Goal: Task Accomplishment & Management: Use online tool/utility

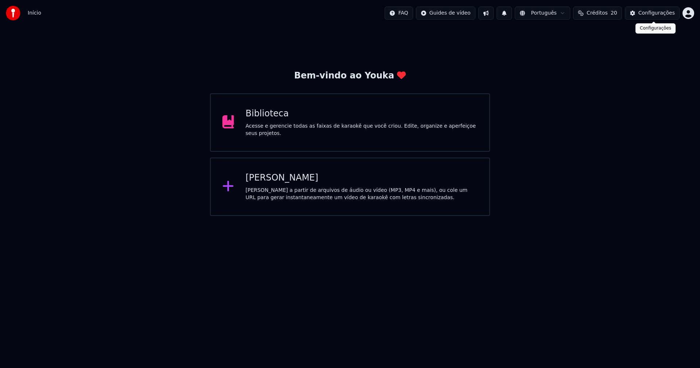
click at [664, 16] on div "Configurações" at bounding box center [656, 12] width 36 height 7
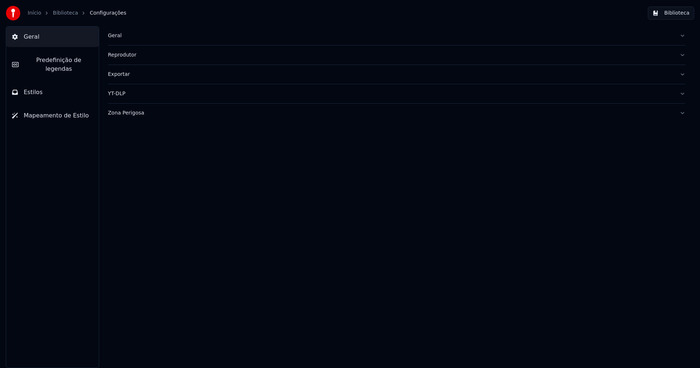
click at [107, 36] on div "Geral Reprodutor Exportar YT-DLP Zona Perigosa" at bounding box center [396, 196] width 606 height 341
click at [111, 36] on div "Geral" at bounding box center [391, 35] width 566 height 7
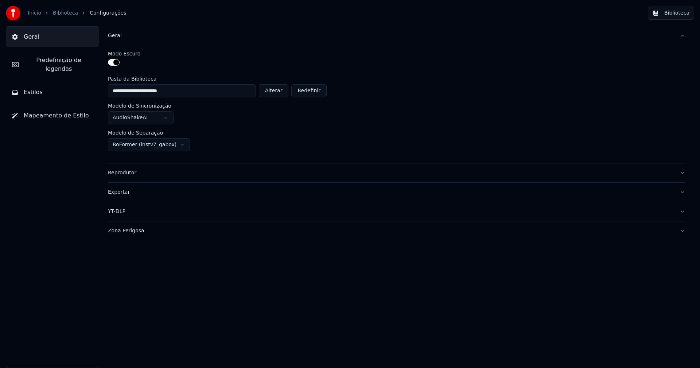
click at [271, 93] on button "Alterar" at bounding box center [274, 90] width 30 height 13
type input "**********"
click at [682, 12] on button "Biblioteca" at bounding box center [670, 13] width 46 height 13
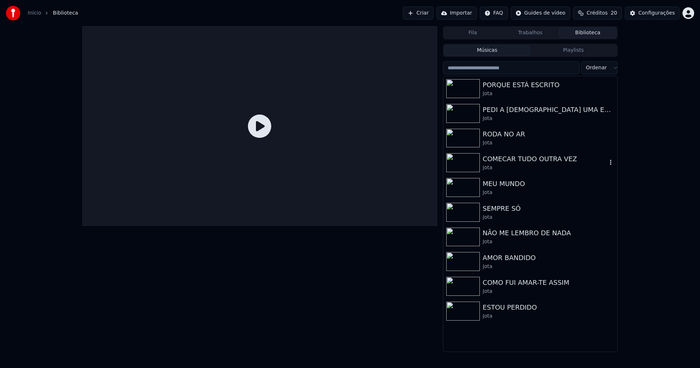
click at [514, 159] on div "COMECAR TUDO OUTRA VEZ" at bounding box center [544, 159] width 124 height 10
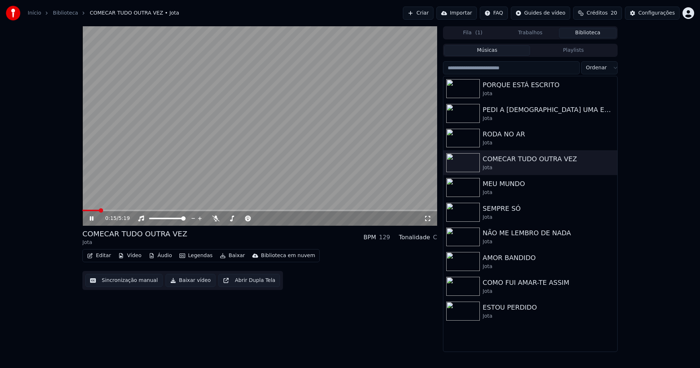
click at [92, 217] on icon at bounding box center [92, 218] width 4 height 4
click at [135, 258] on button "Vídeo" at bounding box center [129, 255] width 29 height 10
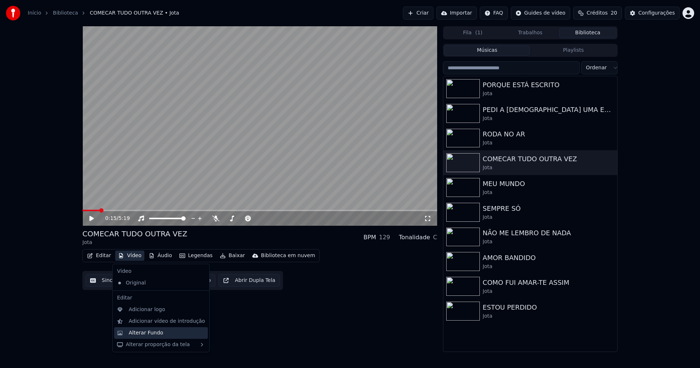
click at [151, 334] on div "Alterar Fundo" at bounding box center [146, 332] width 35 height 7
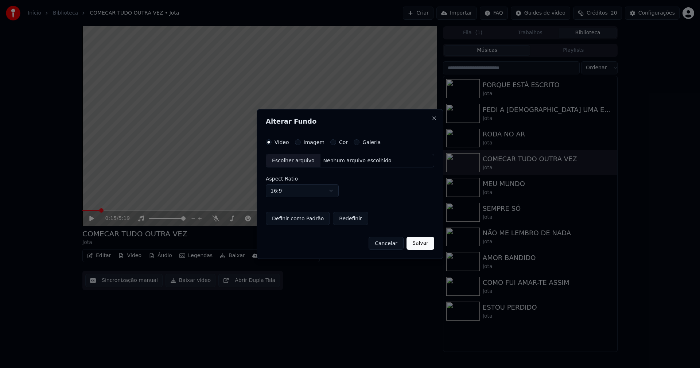
click at [291, 160] on div "Escolher arquivo" at bounding box center [293, 160] width 54 height 13
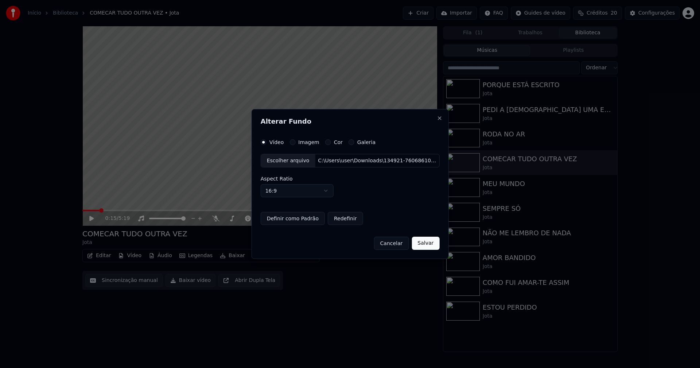
click at [419, 245] on button "Salvar" at bounding box center [425, 242] width 28 height 13
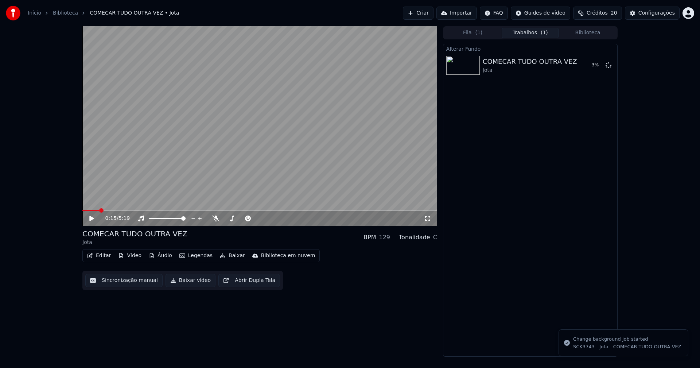
click at [229, 258] on button "Baixar" at bounding box center [232, 255] width 31 height 10
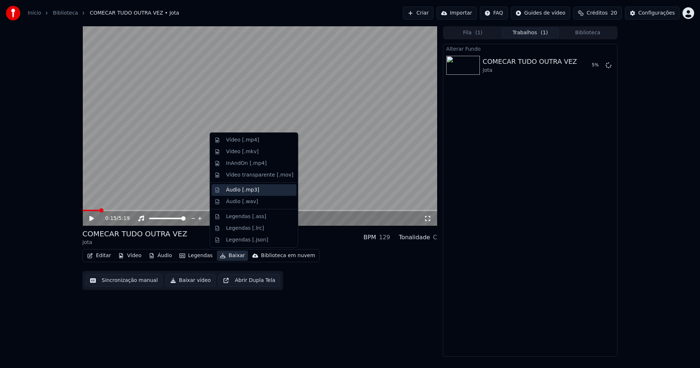
click at [239, 193] on div "Áudio [.mp3]" at bounding box center [242, 189] width 33 height 7
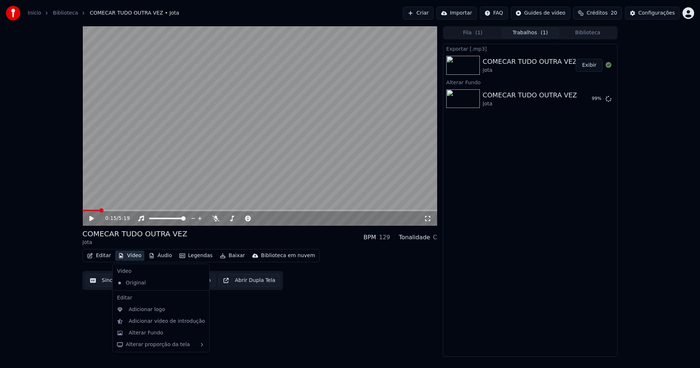
click at [130, 258] on button "Vídeo" at bounding box center [129, 255] width 29 height 10
click at [141, 294] on div "Personalizado (2353)" at bounding box center [155, 295] width 83 height 12
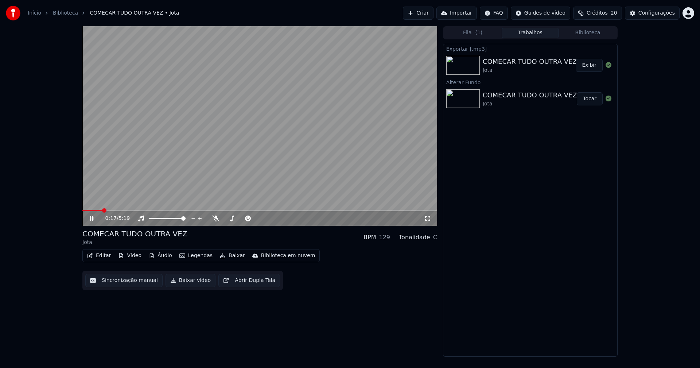
click at [91, 219] on icon at bounding box center [96, 218] width 17 height 6
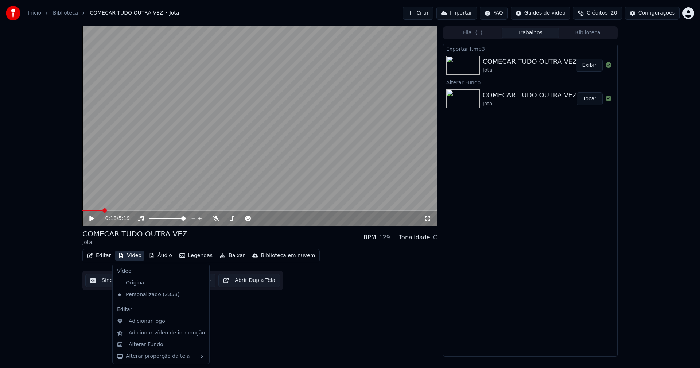
click at [136, 255] on button "Vídeo" at bounding box center [129, 255] width 29 height 10
click at [149, 323] on div "Adicionar logo" at bounding box center [147, 320] width 36 height 7
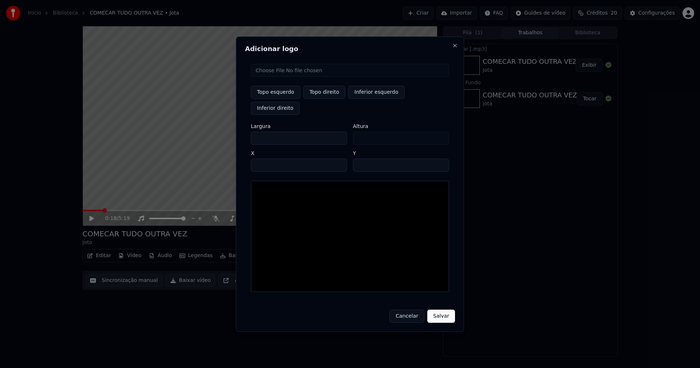
click at [283, 77] on input "file" at bounding box center [350, 70] width 198 height 13
type input "**********"
click at [325, 99] on button "Topo direito" at bounding box center [324, 92] width 42 height 13
type input "****"
drag, startPoint x: 263, startPoint y: 129, endPoint x: 225, endPoint y: 136, distance: 38.6
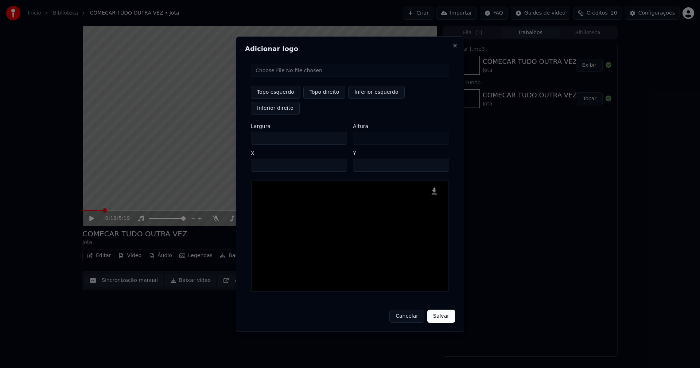
click at [228, 136] on body "Início Biblioteca COMECAR TUDO OUTRA VEZ • Jota Criar Importar FAQ Guides de ví…" at bounding box center [350, 184] width 700 height 368
type input "**"
type input "***"
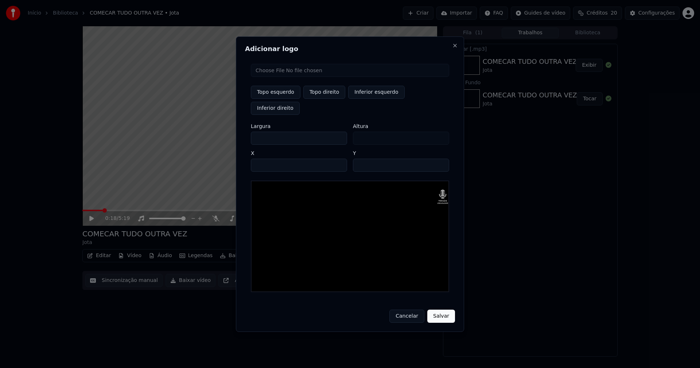
type input "***"
click at [265, 159] on input "****" at bounding box center [299, 165] width 96 height 13
type input "****"
click at [360, 159] on input "**" at bounding box center [401, 165] width 96 height 13
type input "**"
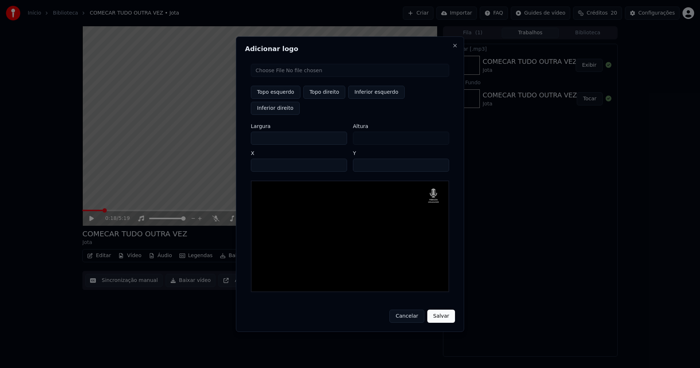
drag, startPoint x: 432, startPoint y: 308, endPoint x: 406, endPoint y: 287, distance: 33.0
click at [433, 309] on button "Salvar" at bounding box center [441, 315] width 28 height 13
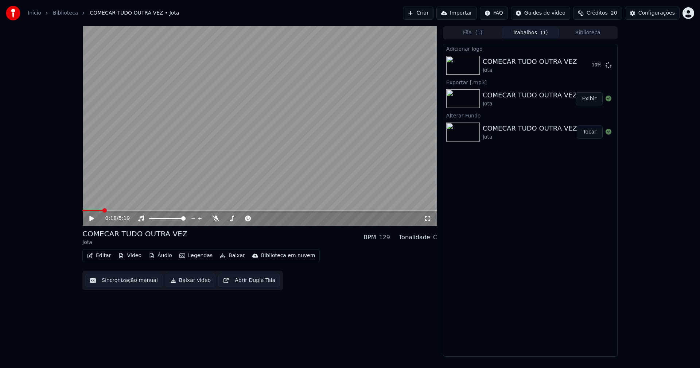
click at [103, 257] on button "Editar" at bounding box center [99, 255] width 30 height 10
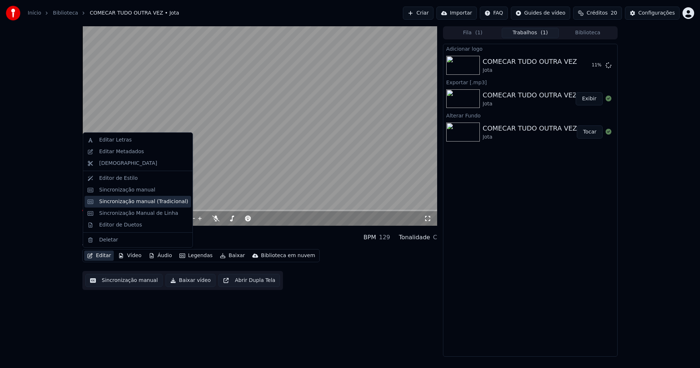
click at [132, 200] on div "Sincronização manual (Tradicional)" at bounding box center [143, 201] width 89 height 7
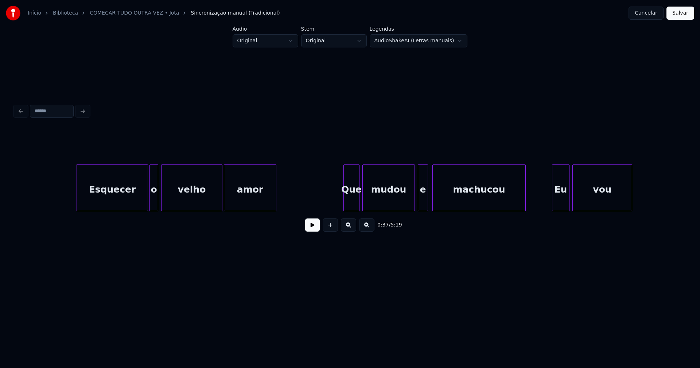
scroll to position [0, 2605]
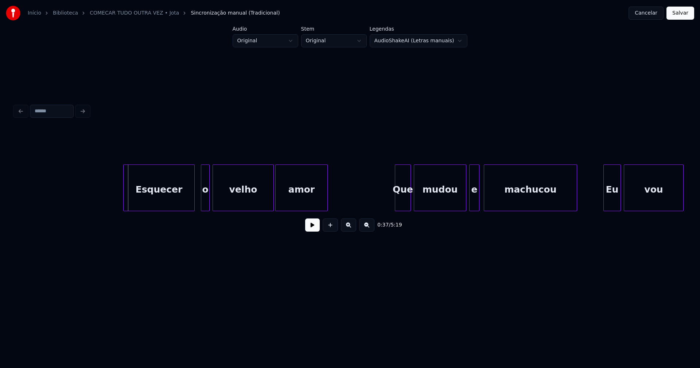
click at [156, 196] on div "Esquecer" at bounding box center [159, 190] width 71 height 50
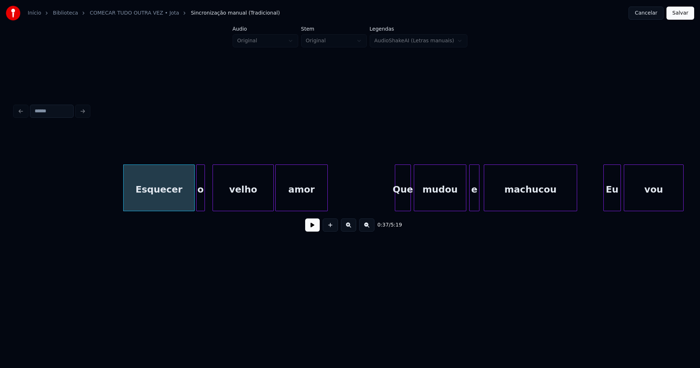
click at [201, 204] on div "o" at bounding box center [200, 190] width 8 height 50
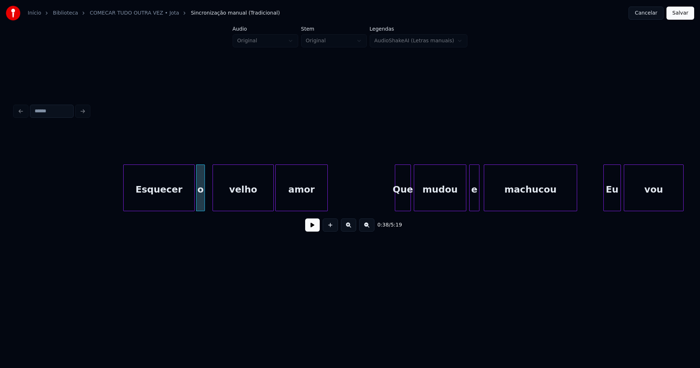
click at [312, 228] on button at bounding box center [312, 224] width 15 height 13
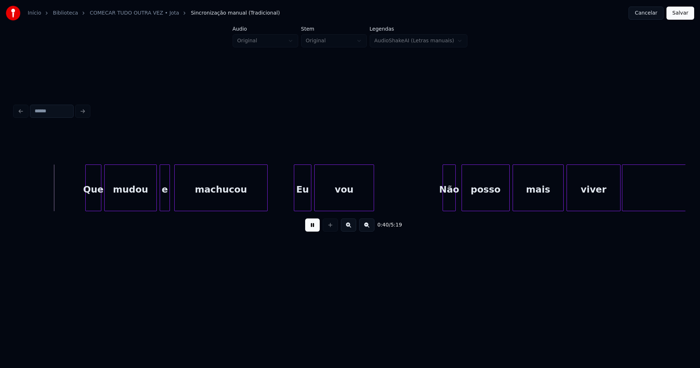
scroll to position [0, 2927]
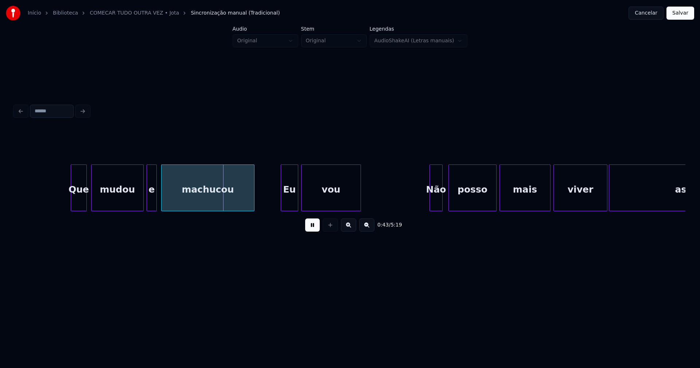
click at [81, 201] on div "Que" at bounding box center [78, 190] width 15 height 50
click at [286, 204] on div "Eu" at bounding box center [287, 190] width 17 height 50
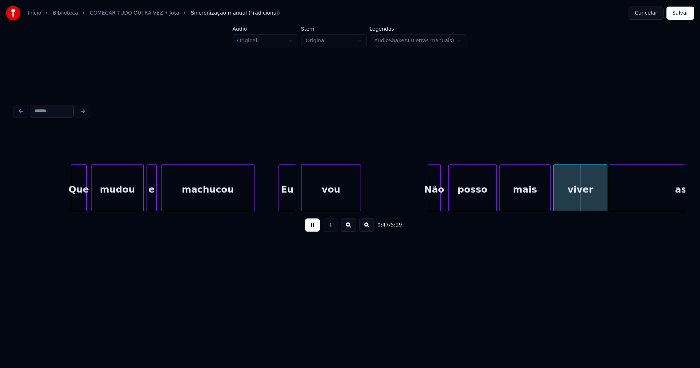
click at [436, 203] on div "Não" at bounding box center [434, 190] width 12 height 50
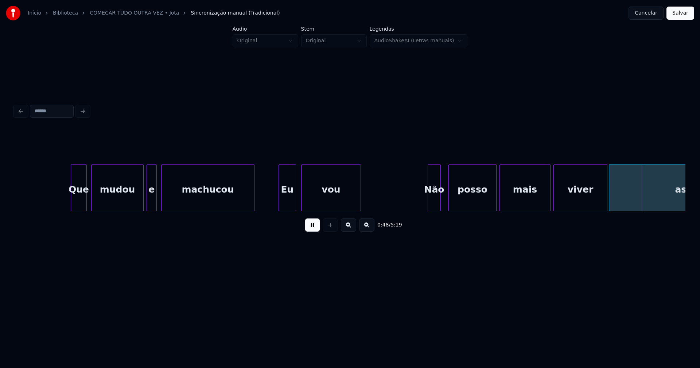
click at [675, 16] on button "Salvar" at bounding box center [680, 13] width 28 height 13
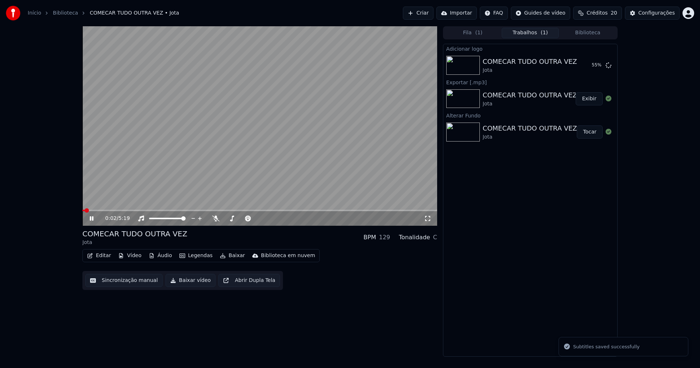
click at [95, 217] on icon at bounding box center [96, 218] width 17 height 6
click at [103, 256] on button "Editar" at bounding box center [99, 255] width 30 height 10
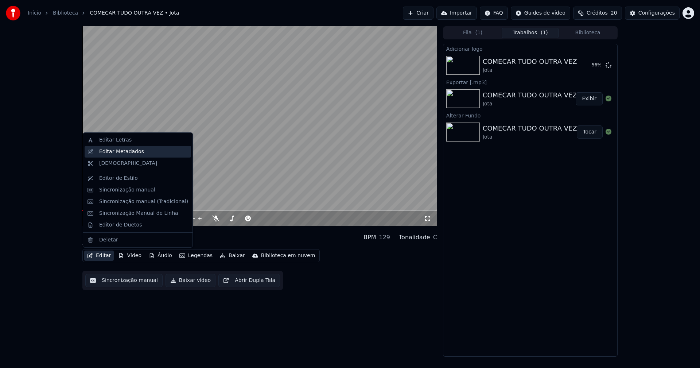
click at [124, 154] on div "Editar Metadados" at bounding box center [121, 151] width 45 height 7
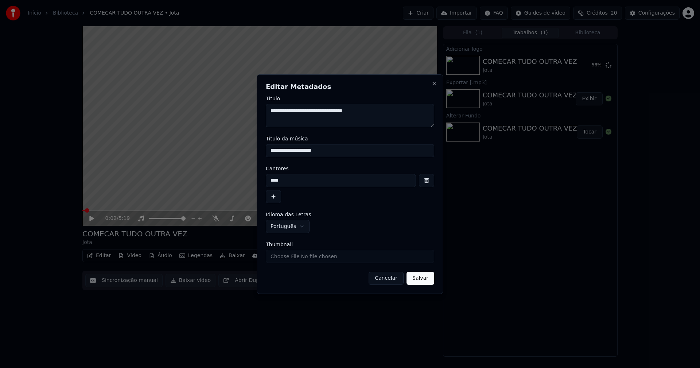
click at [288, 150] on input "**********" at bounding box center [350, 150] width 168 height 13
type input "**********"
click at [290, 257] on input "Thumbnail" at bounding box center [350, 256] width 168 height 13
type input "**********"
click at [426, 282] on button "Salvar" at bounding box center [420, 277] width 28 height 13
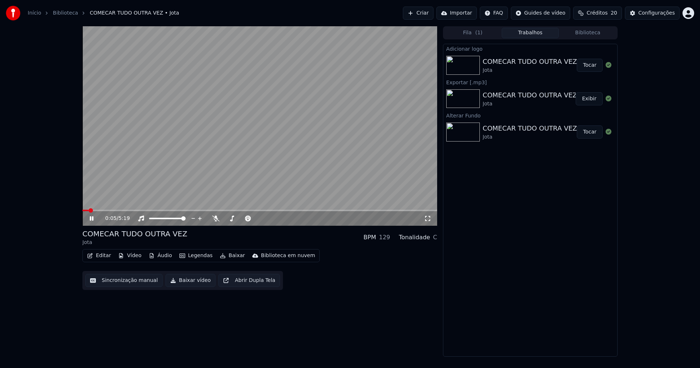
click at [89, 218] on icon at bounding box center [96, 218] width 17 height 6
click at [163, 255] on button "Áudio" at bounding box center [160, 255] width 29 height 10
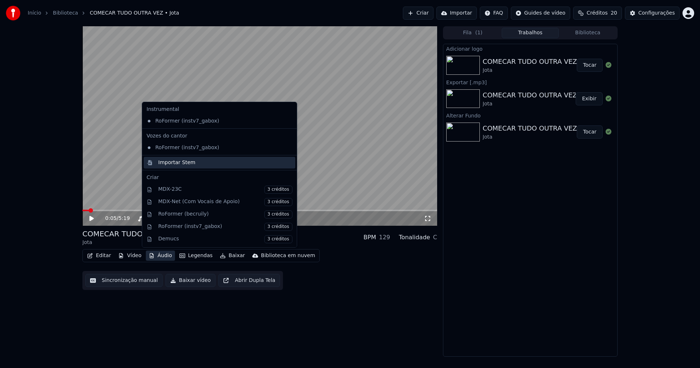
click at [172, 164] on div "Importar Stem" at bounding box center [176, 162] width 37 height 7
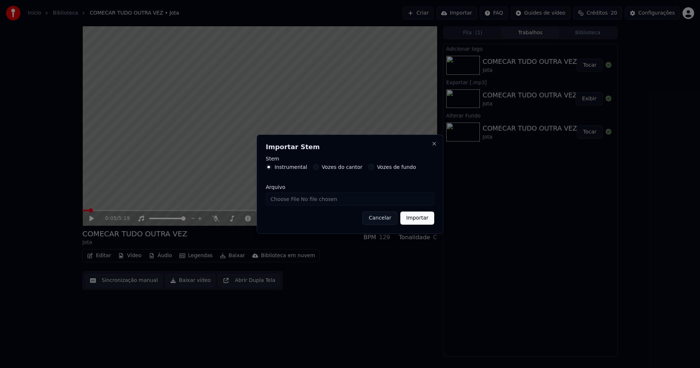
click at [300, 197] on input "Arquivo" at bounding box center [350, 198] width 168 height 13
type input "**********"
click at [419, 220] on button "Importar" at bounding box center [417, 217] width 34 height 13
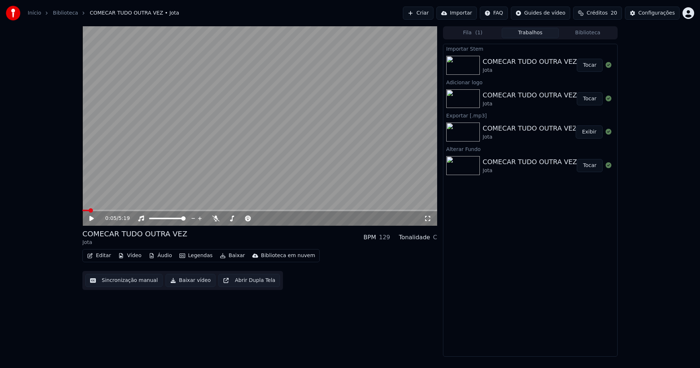
click at [162, 261] on button "Áudio" at bounding box center [160, 255] width 29 height 10
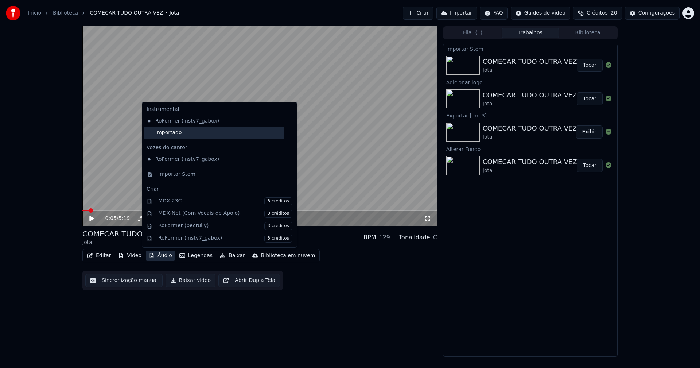
click at [158, 137] on div "Importado" at bounding box center [214, 133] width 141 height 12
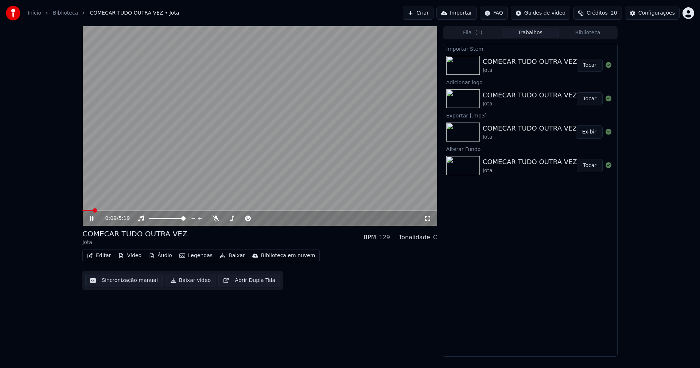
drag, startPoint x: 590, startPoint y: 100, endPoint x: 462, endPoint y: 151, distance: 137.7
click at [590, 100] on button "Tocar" at bounding box center [589, 98] width 26 height 13
click at [90, 216] on icon at bounding box center [92, 218] width 4 height 4
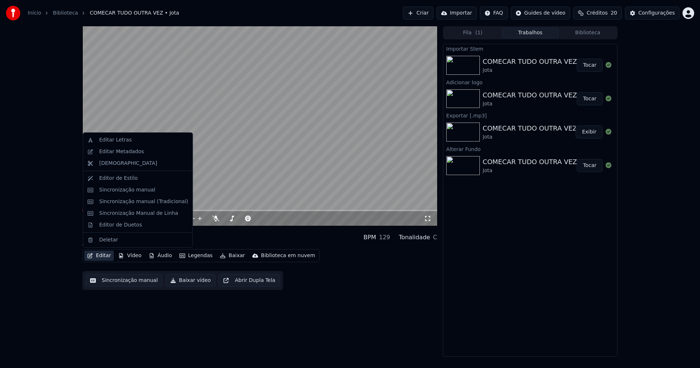
click at [101, 256] on button "Editar" at bounding box center [99, 255] width 30 height 10
click at [123, 156] on div "Editar Metadados" at bounding box center [138, 152] width 106 height 12
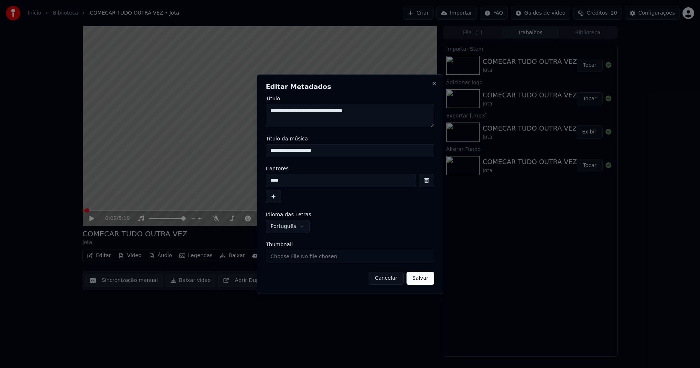
click at [289, 149] on input "**********" at bounding box center [350, 150] width 168 height 13
type input "**********"
click at [420, 279] on button "Salvar" at bounding box center [420, 277] width 28 height 13
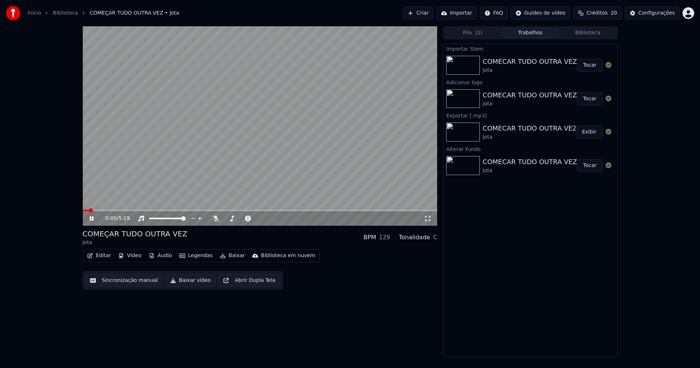
click at [82, 210] on div "0:05 / 5:19 COMEÇAR TUDO OUTRA VEZ Jota BPM 129 Tonalidade C Editar Vídeo Áudio…" at bounding box center [350, 191] width 547 height 330
click at [82, 210] on div "0:06 / 5:19 COMEÇAR TUDO OUTRA VEZ Jota BPM 129 Tonalidade C Editar Vídeo Áudio…" at bounding box center [350, 191] width 547 height 330
click at [83, 210] on span at bounding box center [86, 210] width 8 height 1
click at [102, 258] on button "Editar" at bounding box center [99, 255] width 30 height 10
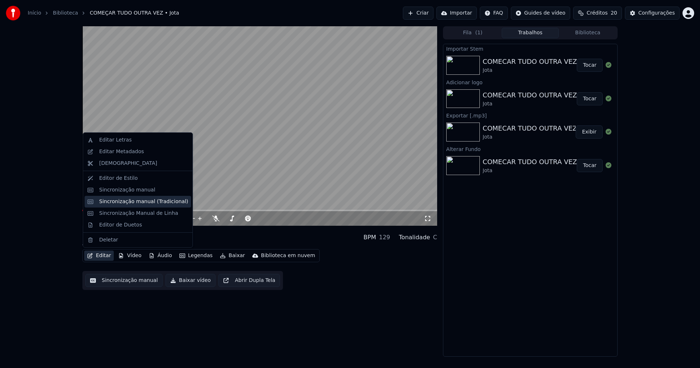
click at [129, 204] on div "Sincronização manual (Tradicional)" at bounding box center [143, 201] width 89 height 7
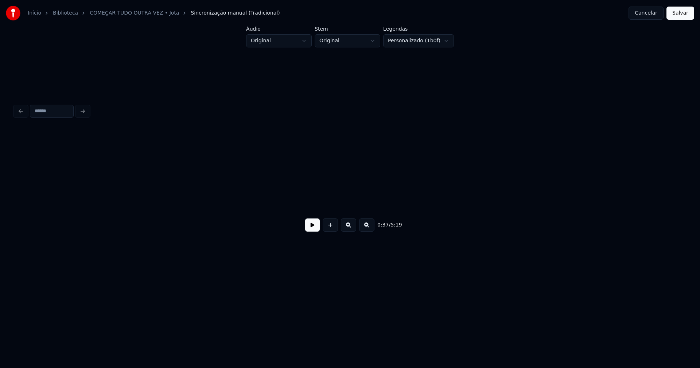
scroll to position [0, 2713]
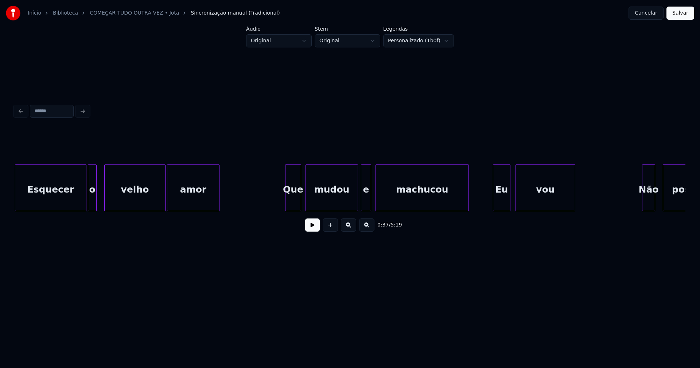
click at [315, 229] on button at bounding box center [312, 224] width 15 height 13
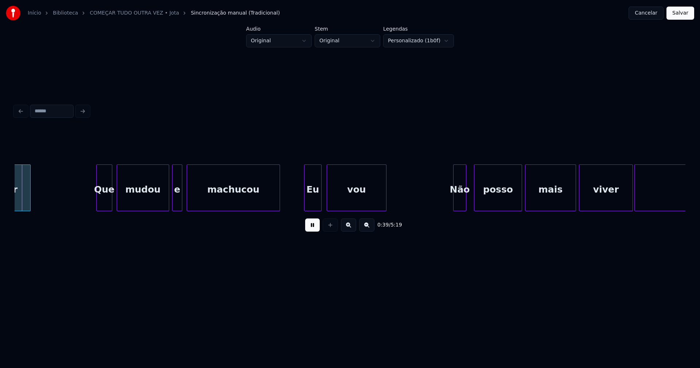
scroll to position [0, 2903]
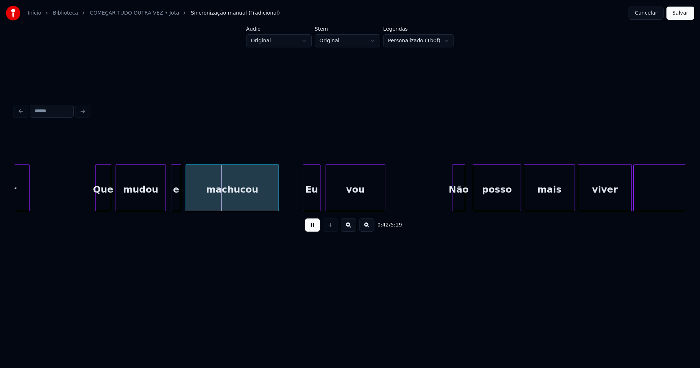
click at [164, 204] on div at bounding box center [164, 188] width 2 height 46
click at [171, 204] on div "e" at bounding box center [171, 190] width 9 height 50
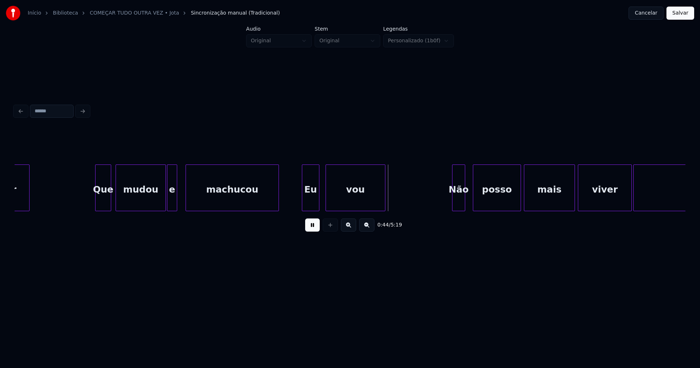
click at [312, 209] on div "mudou e machucou Eu vou Não posso mais viver assim amor Que" at bounding box center [350, 187] width 670 height 47
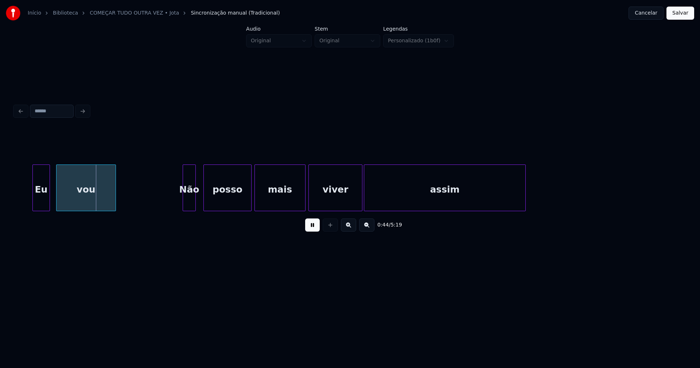
scroll to position [0, 3237]
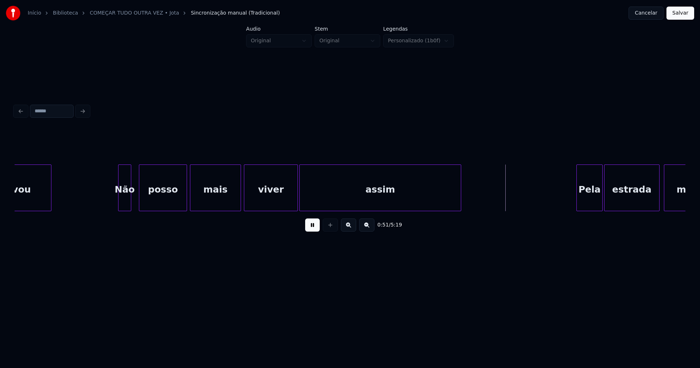
click at [305, 204] on div at bounding box center [305, 188] width 2 height 46
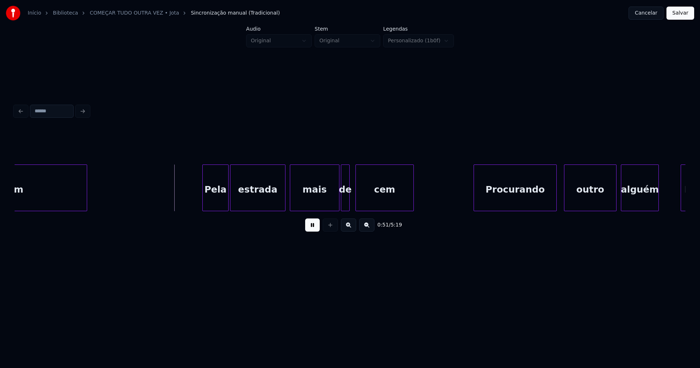
scroll to position [0, 3688]
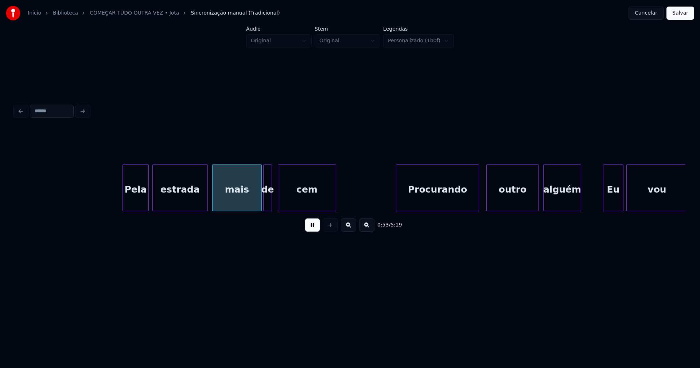
click at [142, 204] on div "Pela" at bounding box center [136, 190] width 26 height 50
click at [187, 204] on div "estrada" at bounding box center [177, 190] width 55 height 50
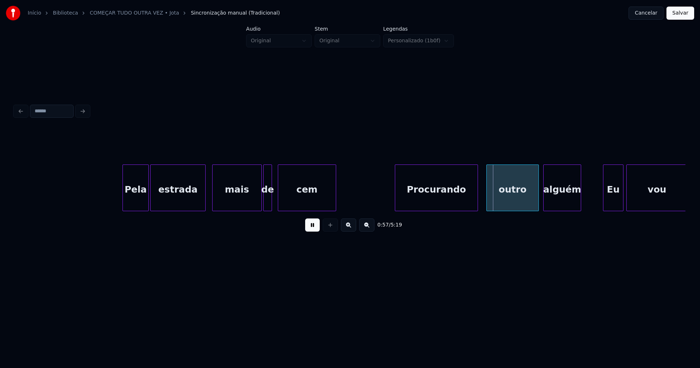
click at [425, 200] on div "Procurando" at bounding box center [436, 190] width 82 height 50
click at [515, 206] on div "outro" at bounding box center [510, 190] width 52 height 50
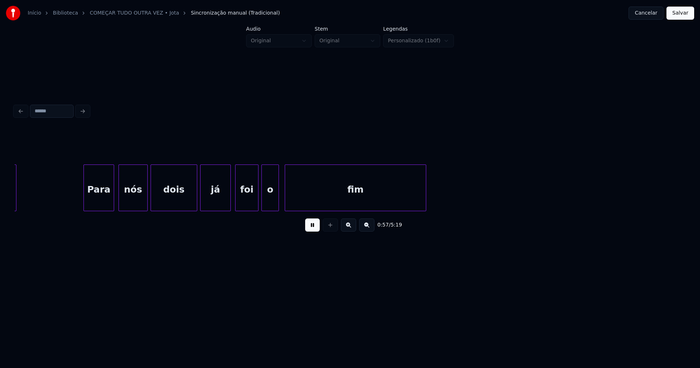
scroll to position [0, 4215]
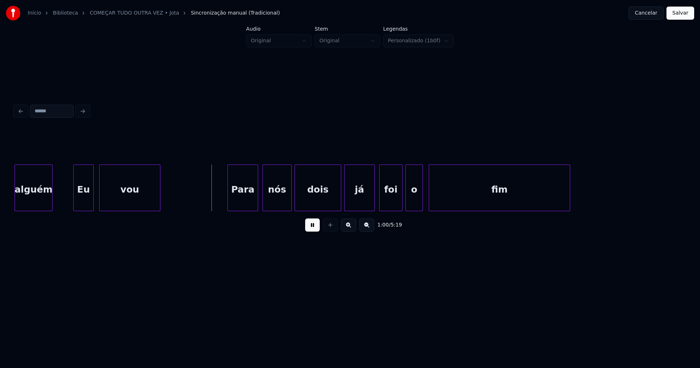
click at [84, 208] on div "vou Para nós dois já foi o fim alguém Eu" at bounding box center [350, 187] width 670 height 47
click at [242, 204] on div "Para" at bounding box center [241, 190] width 30 height 50
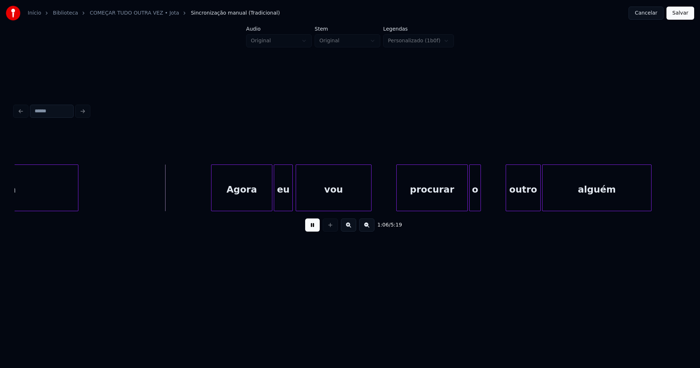
scroll to position [0, 4784]
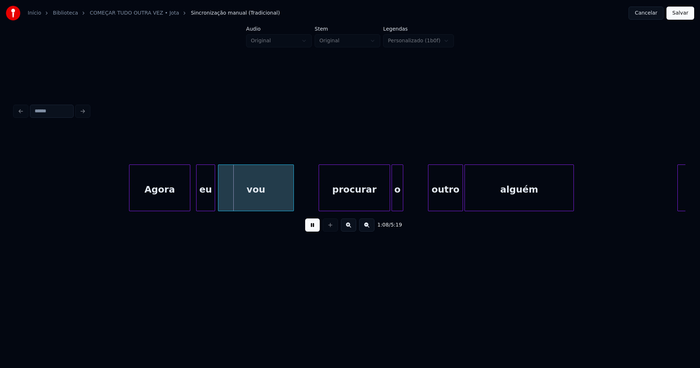
click at [163, 206] on div "Agora" at bounding box center [159, 190] width 60 height 50
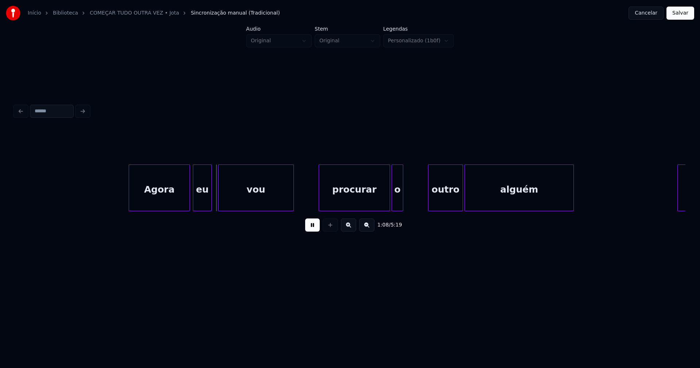
click at [203, 204] on div "eu" at bounding box center [202, 190] width 18 height 50
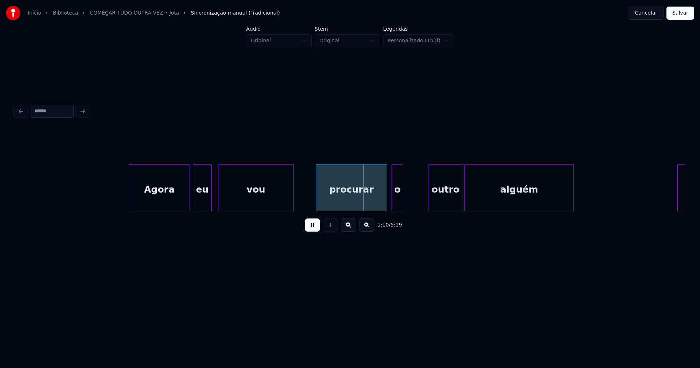
click at [363, 203] on div "procurar" at bounding box center [351, 190] width 71 height 50
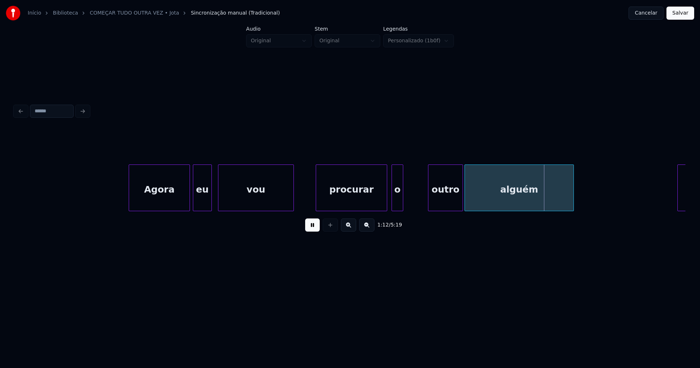
drag, startPoint x: 307, startPoint y: 198, endPoint x: 398, endPoint y: 200, distance: 90.7
click at [434, 202] on div "outro" at bounding box center [430, 190] width 34 height 50
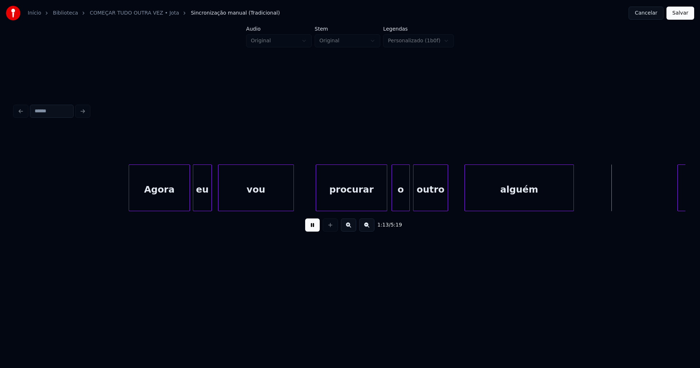
click at [408, 199] on div at bounding box center [408, 188] width 2 height 46
click at [452, 201] on div at bounding box center [452, 188] width 2 height 46
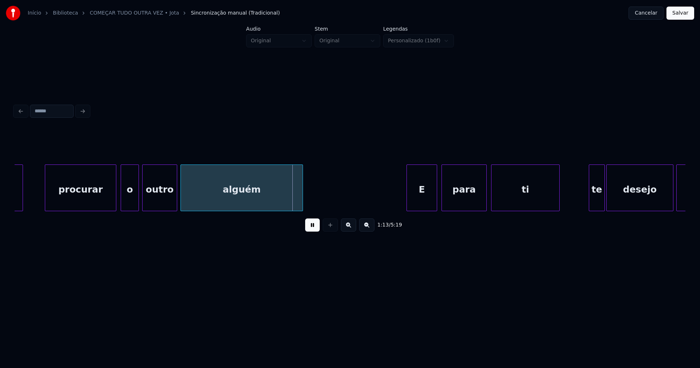
scroll to position [0, 5287]
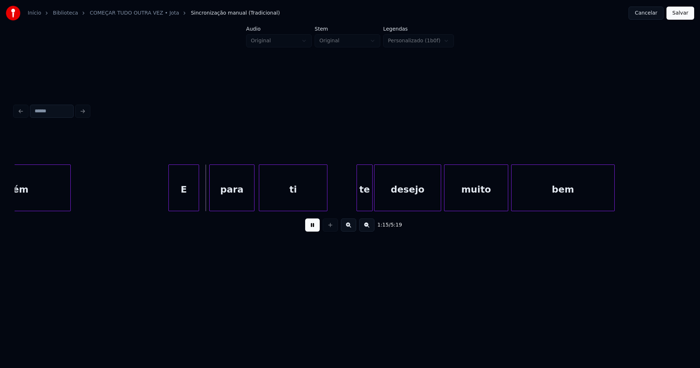
click at [184, 203] on div "E" at bounding box center [184, 190] width 30 height 50
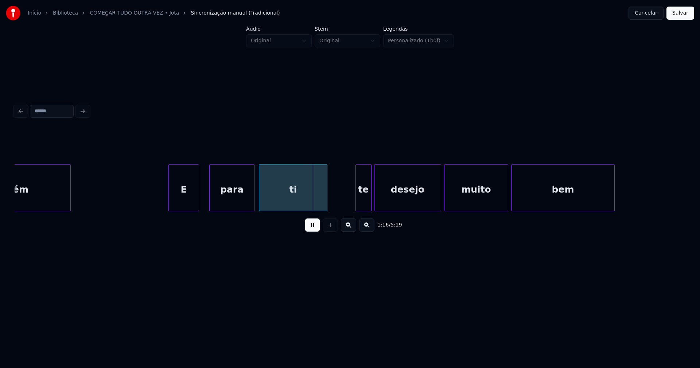
click at [366, 202] on div "te" at bounding box center [363, 190] width 15 height 50
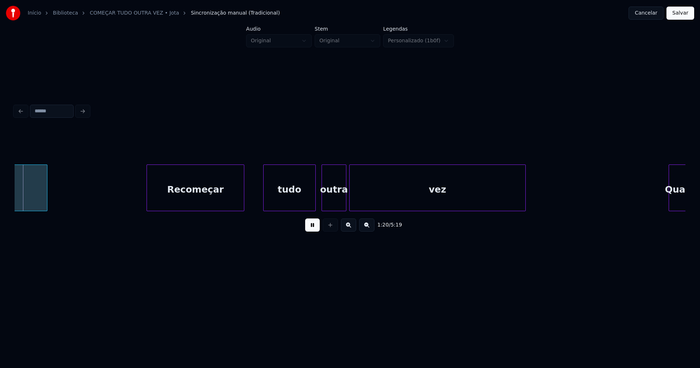
scroll to position [0, 5854]
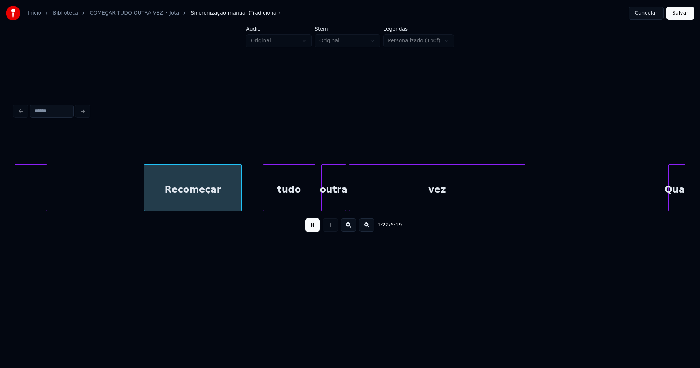
click at [195, 199] on div "Recomeçar" at bounding box center [192, 190] width 97 height 50
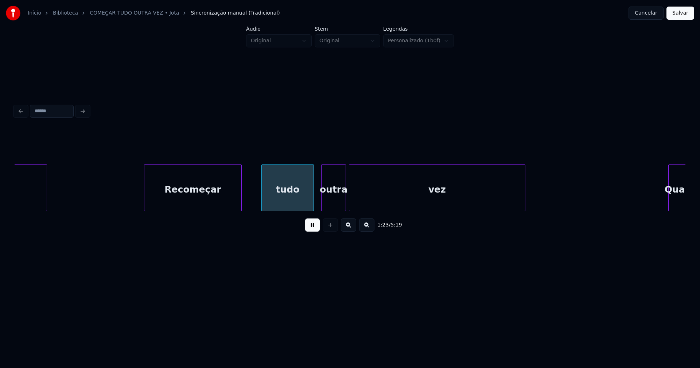
click at [295, 196] on div "tudo" at bounding box center [288, 190] width 52 height 50
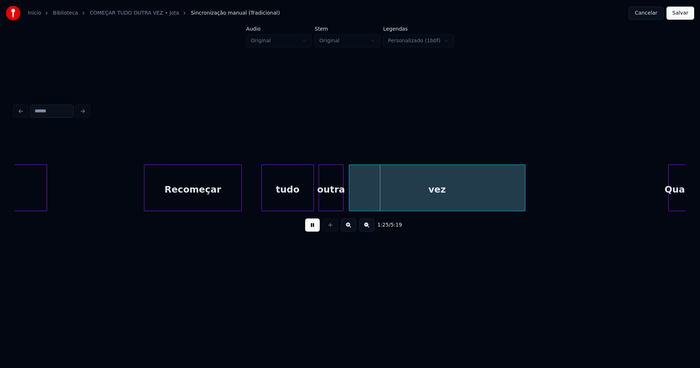
click at [333, 204] on div "outra" at bounding box center [331, 190] width 24 height 50
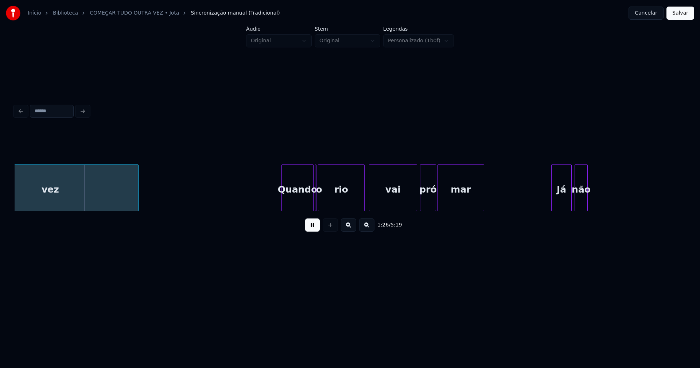
scroll to position [0, 6319]
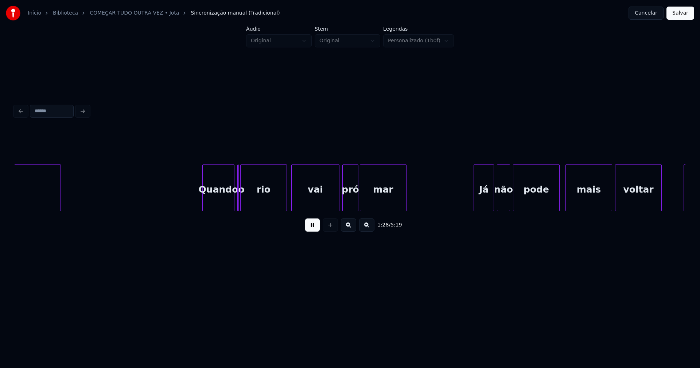
click at [220, 204] on div "Quando" at bounding box center [218, 190] width 31 height 50
click at [244, 205] on div at bounding box center [243, 188] width 2 height 46
click at [239, 206] on div at bounding box center [239, 188] width 2 height 46
click at [236, 201] on div at bounding box center [236, 188] width 2 height 46
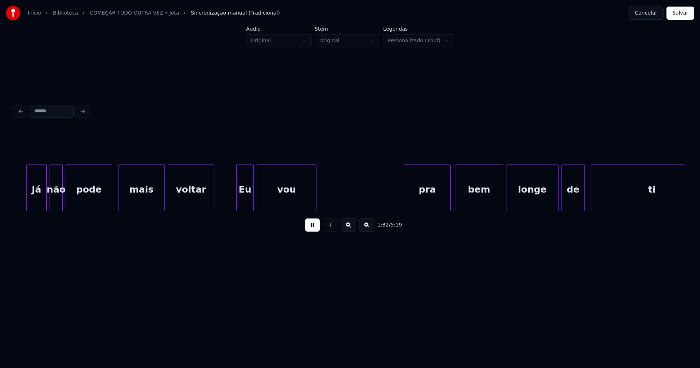
scroll to position [0, 6769]
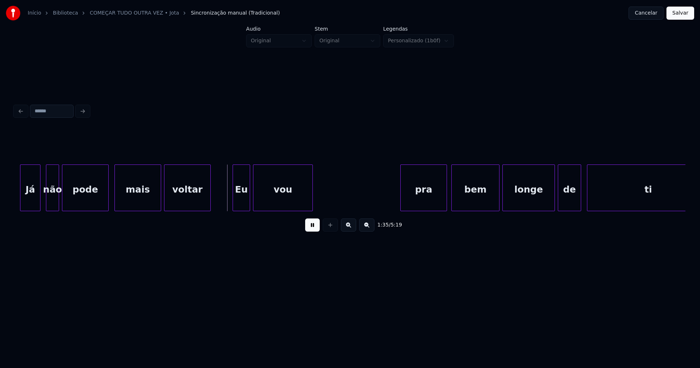
click at [28, 203] on div "Já" at bounding box center [30, 190] width 20 height 50
click at [50, 206] on div "não" at bounding box center [50, 190] width 12 height 50
click at [142, 200] on div "mais" at bounding box center [134, 190] width 46 height 50
click at [179, 196] on div "voltar" at bounding box center [185, 190] width 46 height 50
click at [240, 202] on div "Eu" at bounding box center [238, 190] width 17 height 50
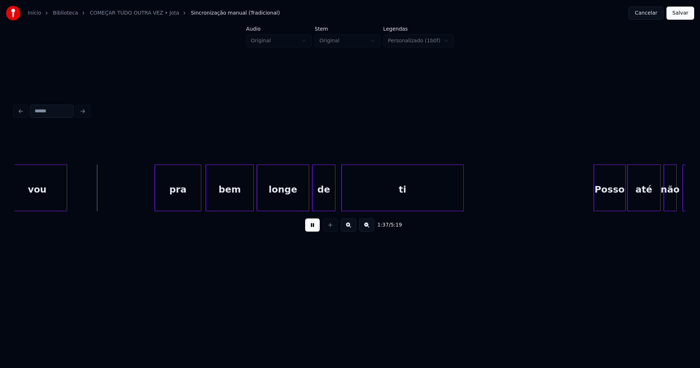
scroll to position [0, 7053]
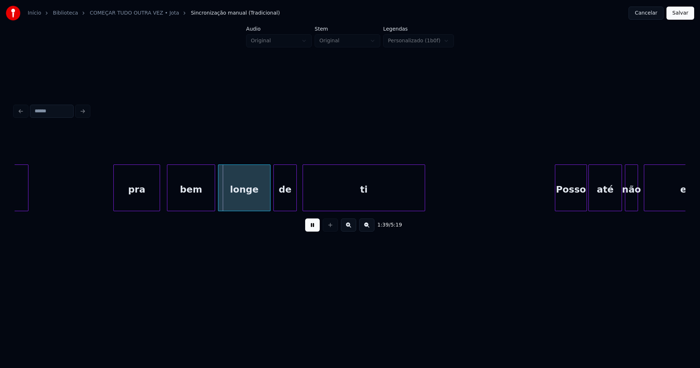
click at [147, 201] on div "pra" at bounding box center [137, 190] width 46 height 50
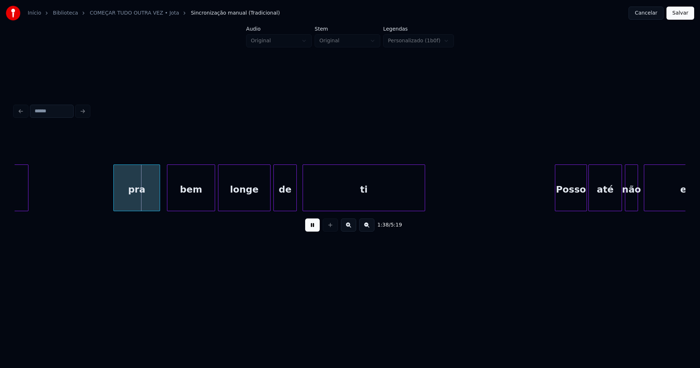
click at [140, 200] on div "pra" at bounding box center [137, 190] width 46 height 50
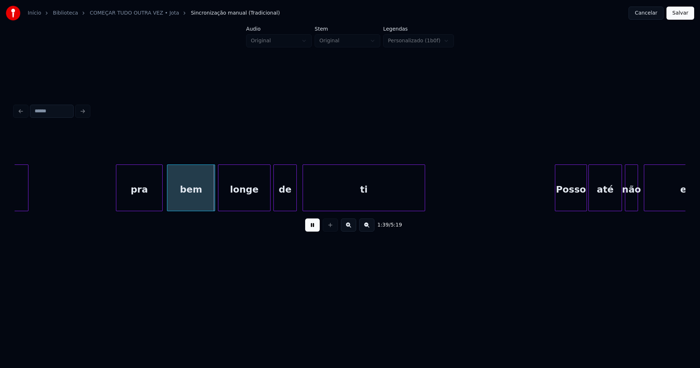
click at [142, 197] on div "pra" at bounding box center [139, 190] width 46 height 50
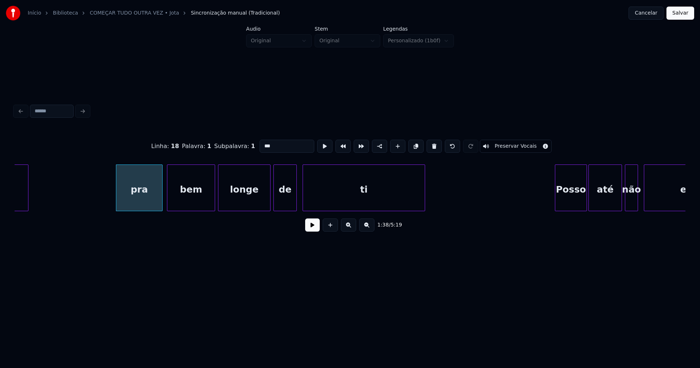
click at [261, 143] on input "***" at bounding box center [286, 146] width 55 height 13
type input "****"
click at [312, 231] on button at bounding box center [312, 224] width 15 height 13
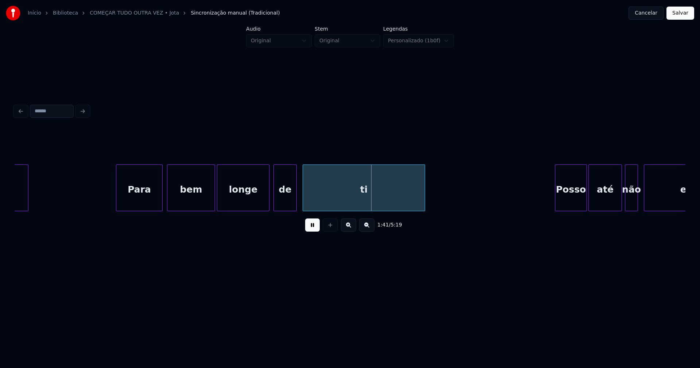
click at [253, 201] on div "longe" at bounding box center [243, 190] width 52 height 50
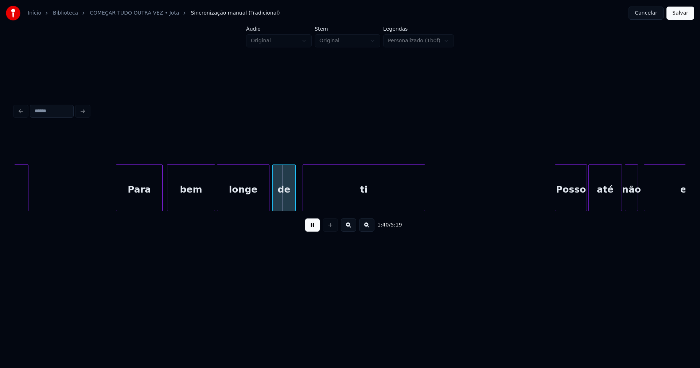
click at [282, 197] on div "de" at bounding box center [284, 190] width 23 height 50
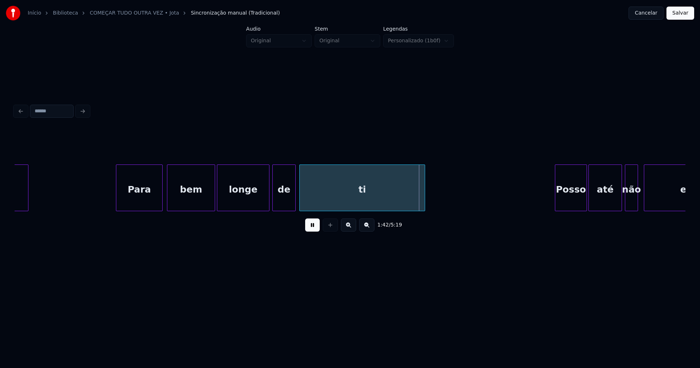
click at [300, 207] on div at bounding box center [301, 188] width 2 height 46
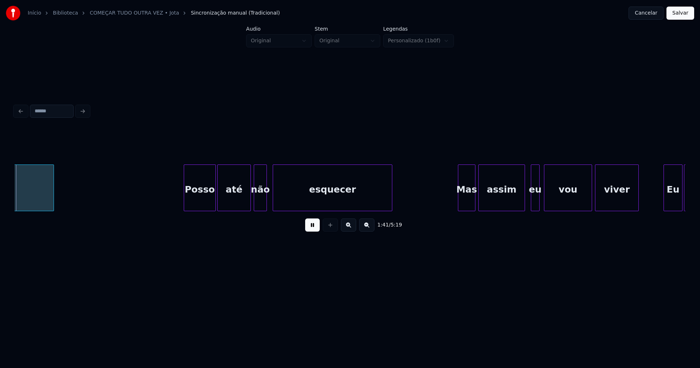
scroll to position [0, 7425]
click at [201, 205] on div "Posso" at bounding box center [195, 190] width 31 height 50
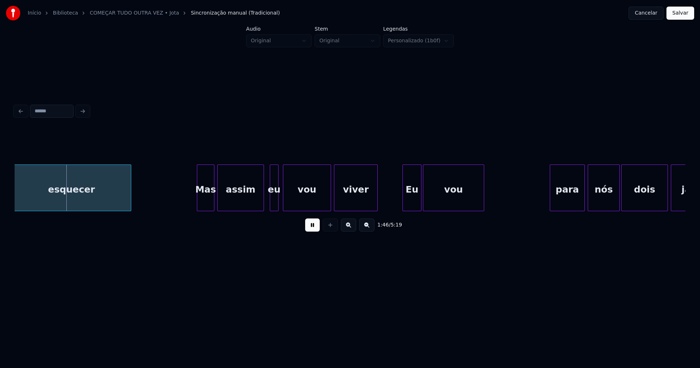
scroll to position [0, 7711]
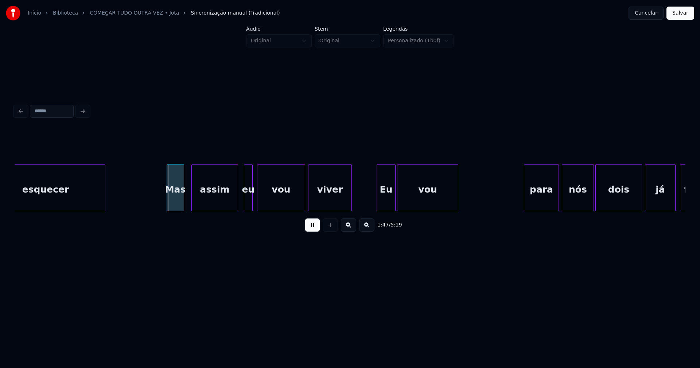
click at [177, 208] on div "Mas" at bounding box center [175, 190] width 17 height 50
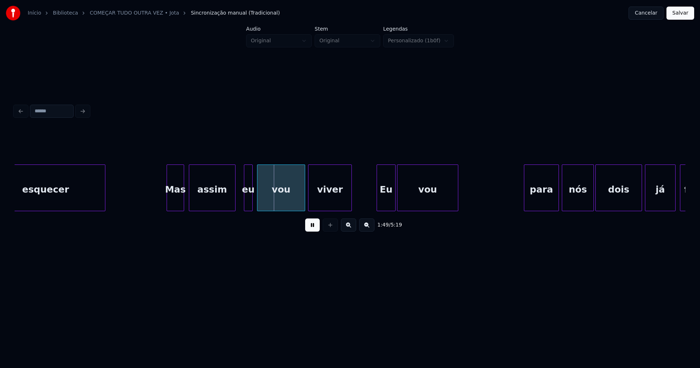
click at [207, 204] on div "assim" at bounding box center [212, 190] width 46 height 50
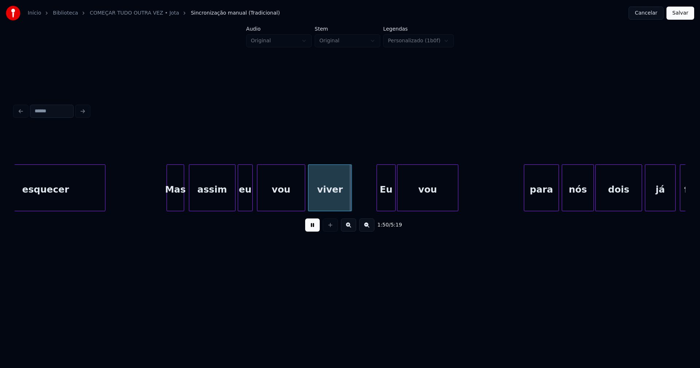
click at [239, 206] on div at bounding box center [239, 188] width 2 height 46
click at [277, 206] on div "vou" at bounding box center [279, 190] width 47 height 50
click at [381, 203] on div "Eu" at bounding box center [383, 190] width 18 height 50
click at [318, 197] on div "viver" at bounding box center [328, 190] width 43 height 50
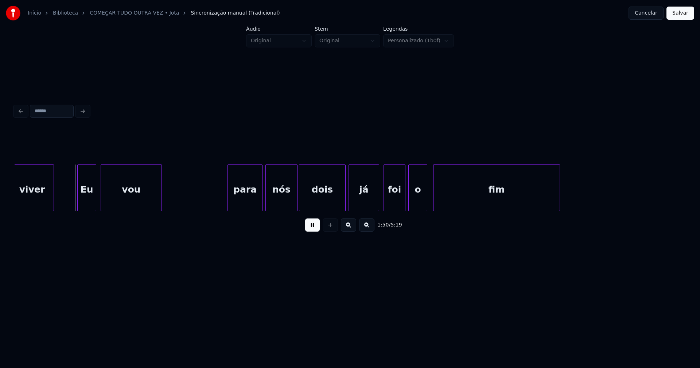
scroll to position [0, 8059]
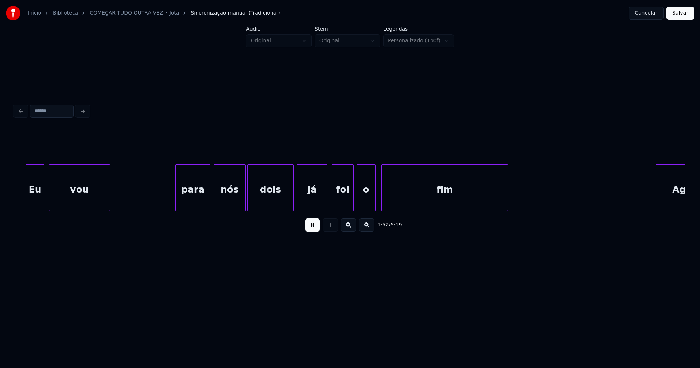
click at [200, 201] on div "para" at bounding box center [193, 190] width 34 height 50
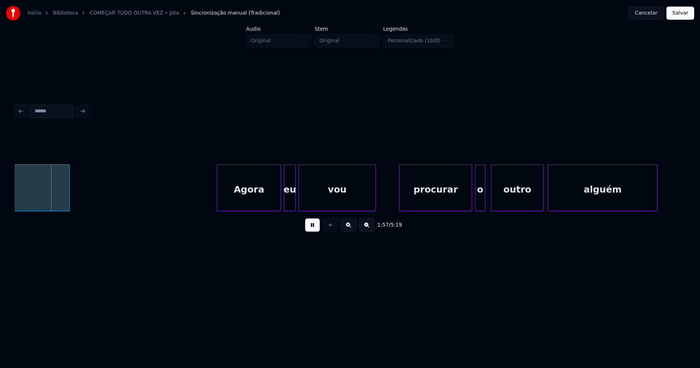
scroll to position [0, 8511]
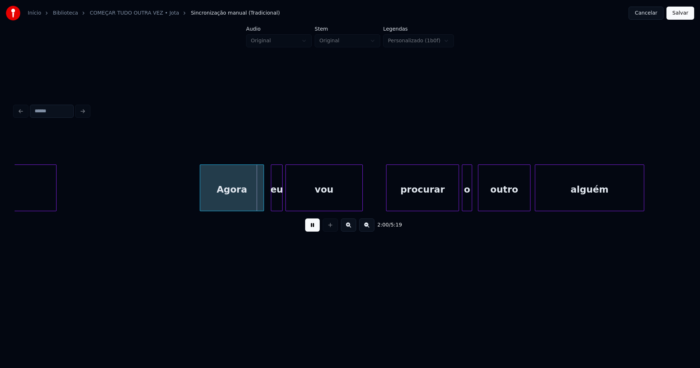
click at [244, 210] on div "fim Agora eu vou procurar o outro alguém" at bounding box center [350, 187] width 670 height 47
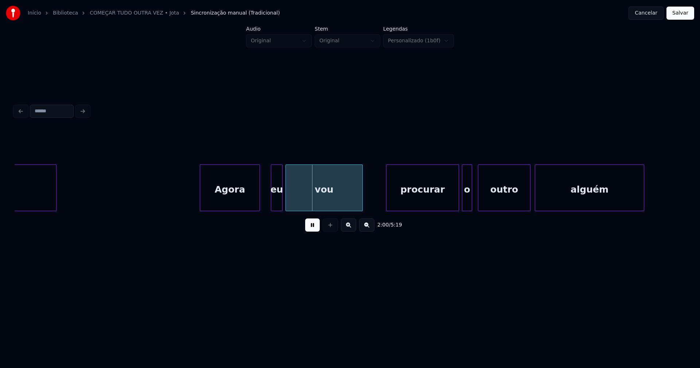
click at [258, 203] on div at bounding box center [258, 188] width 2 height 46
click at [266, 207] on div "eu" at bounding box center [267, 190] width 11 height 50
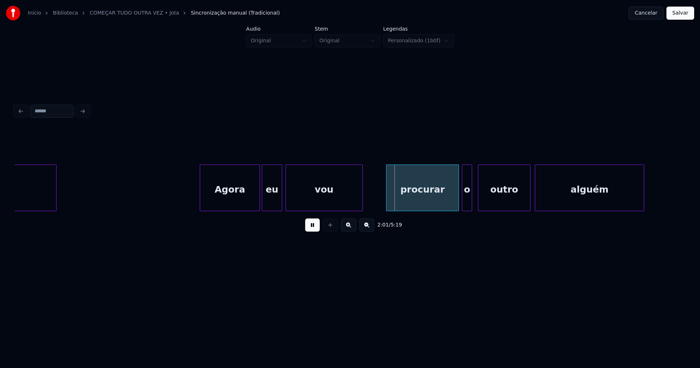
click at [280, 197] on div at bounding box center [280, 188] width 2 height 46
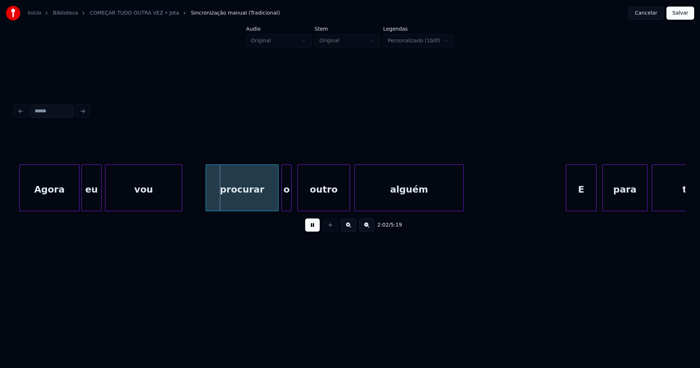
scroll to position [0, 8717]
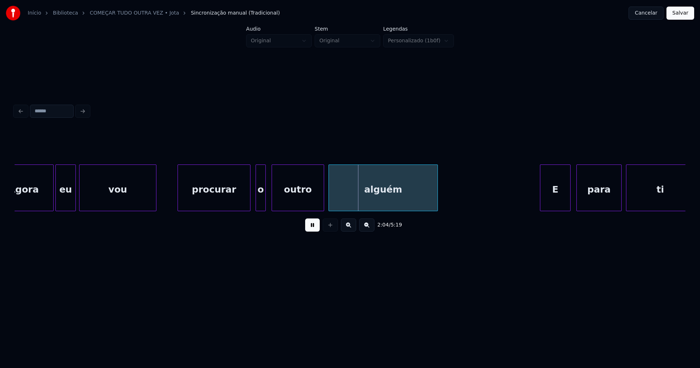
click at [232, 206] on div "procurar" at bounding box center [214, 190] width 72 height 50
click at [255, 210] on div "Agora eu vou procurar o outro alguém E para ti" at bounding box center [350, 187] width 670 height 47
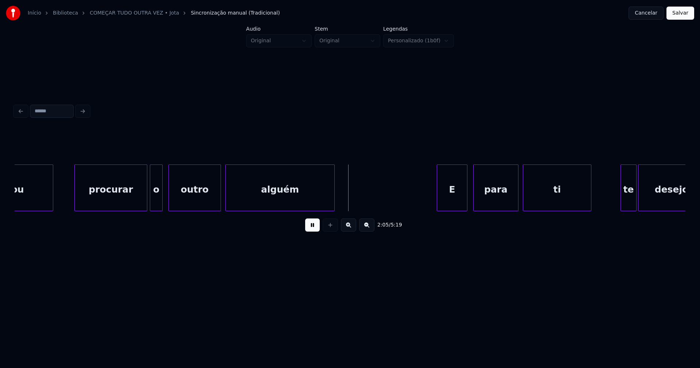
scroll to position [0, 8833]
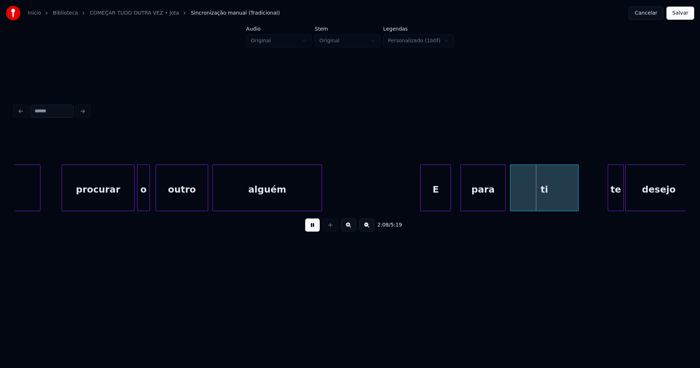
click at [427, 201] on div "E" at bounding box center [435, 190] width 30 height 50
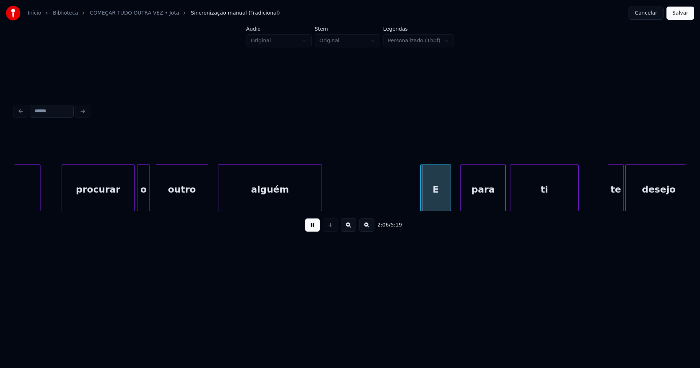
click at [219, 199] on div at bounding box center [219, 188] width 2 height 46
click at [215, 196] on div at bounding box center [214, 188] width 2 height 46
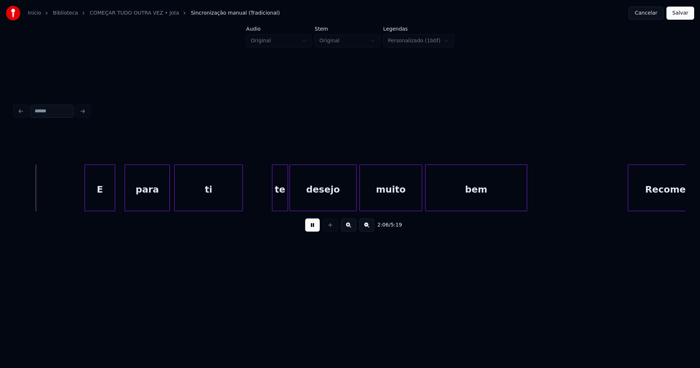
scroll to position [0, 9181]
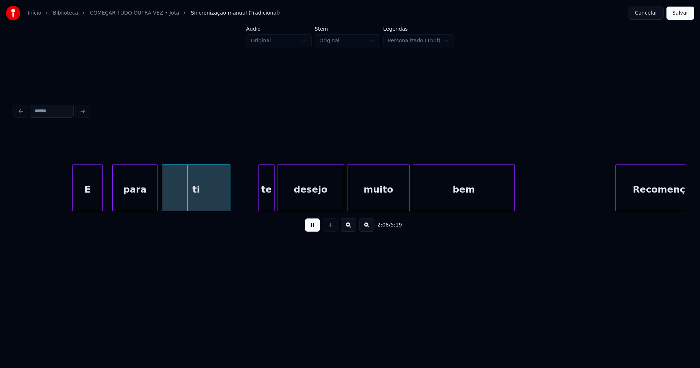
click at [267, 206] on div "te" at bounding box center [266, 190] width 15 height 50
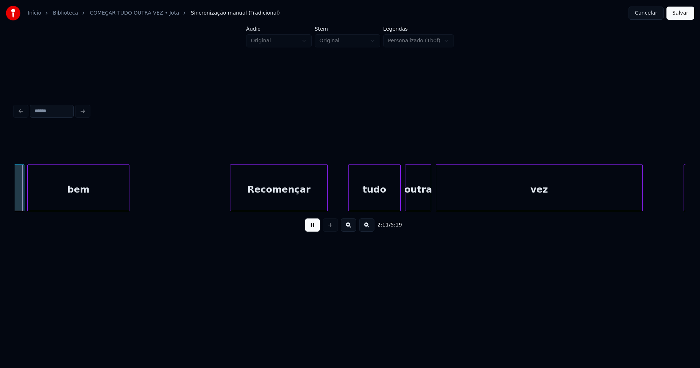
scroll to position [0, 9582]
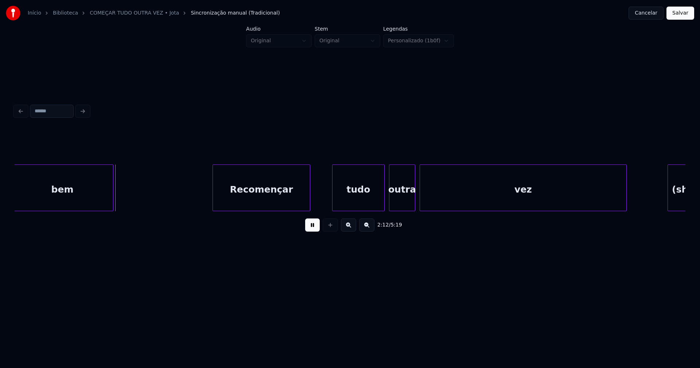
click at [284, 202] on div "Recomençar" at bounding box center [261, 190] width 97 height 50
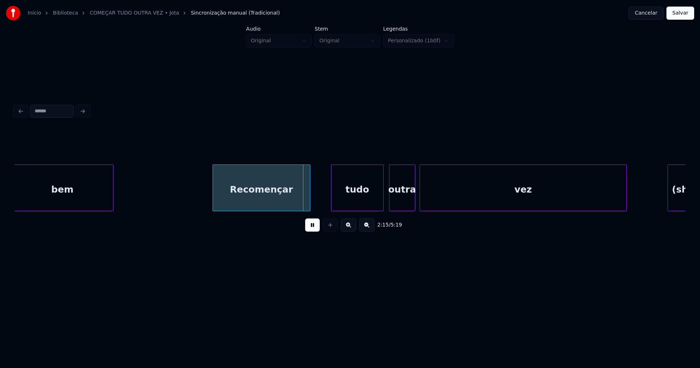
click at [379, 202] on div "tudo" at bounding box center [357, 190] width 52 height 50
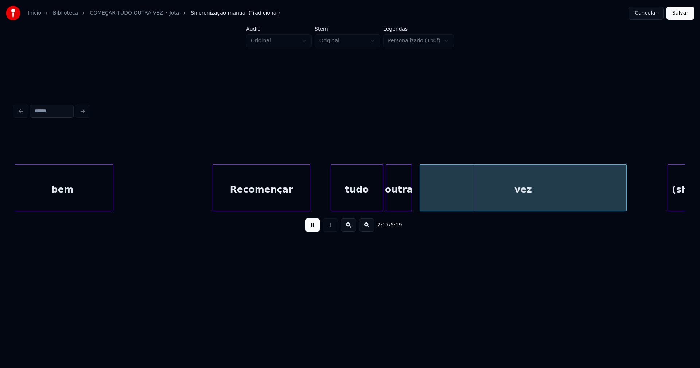
click at [401, 208] on div "tudo outra vez (show) bem Recomençar" at bounding box center [350, 187] width 670 height 47
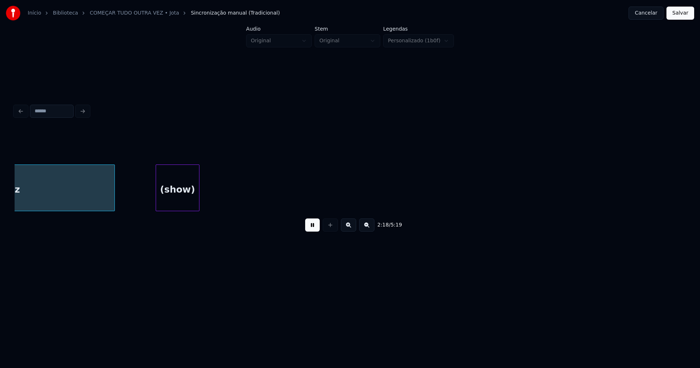
scroll to position [0, 10108]
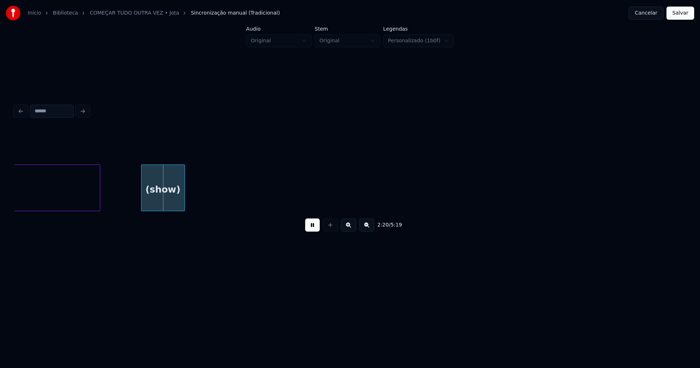
click at [310, 230] on button at bounding box center [312, 224] width 15 height 13
click at [177, 185] on div "(show)" at bounding box center [162, 190] width 43 height 50
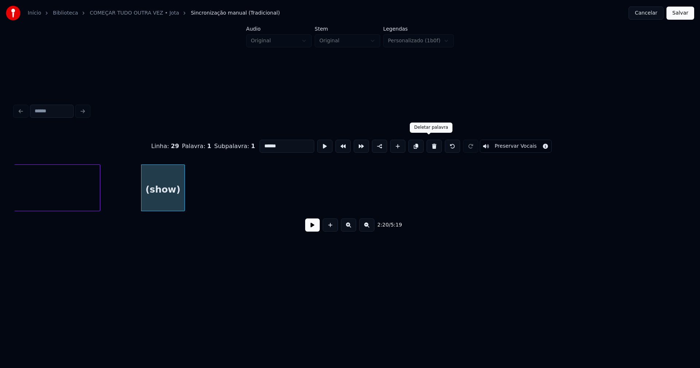
click at [429, 146] on button at bounding box center [433, 146] width 15 height 13
type input "***"
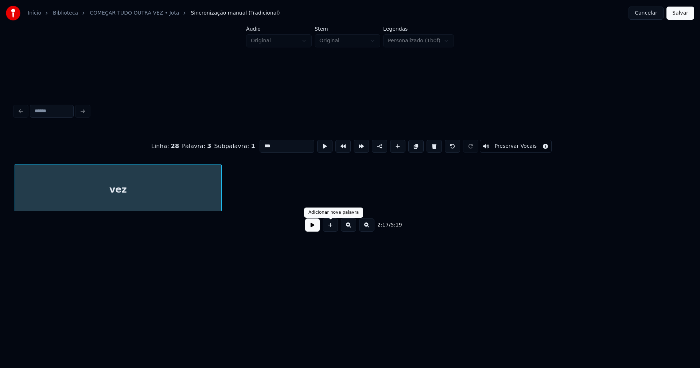
click at [319, 229] on button at bounding box center [312, 224] width 15 height 13
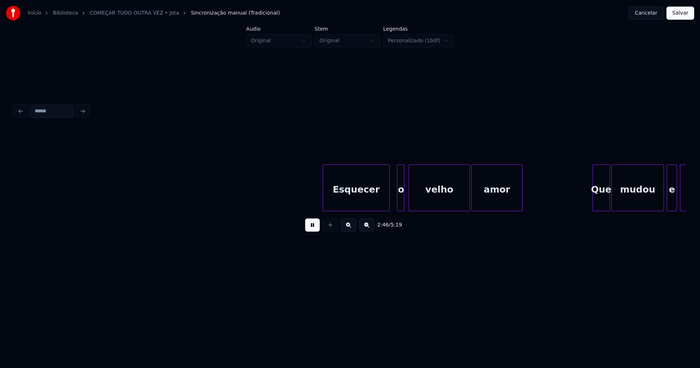
scroll to position [0, 12175]
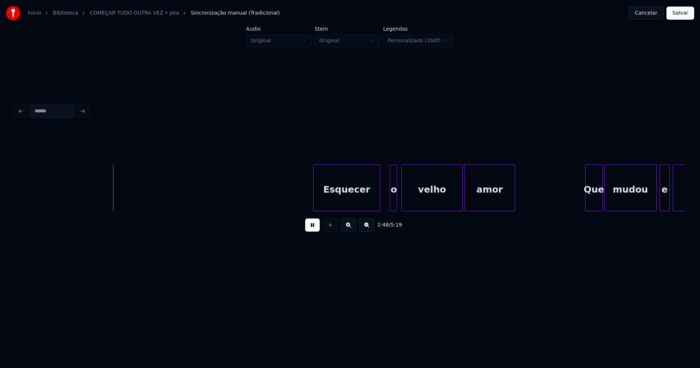
click at [350, 198] on div "Esquecer" at bounding box center [346, 190] width 66 height 50
click at [384, 207] on div "o" at bounding box center [387, 187] width 7 height 47
click at [397, 199] on div at bounding box center [396, 188] width 2 height 46
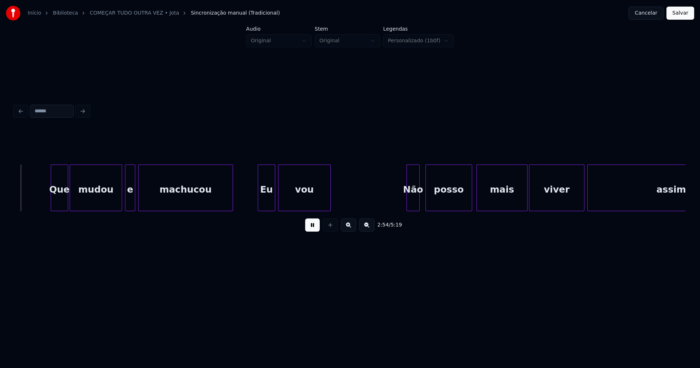
scroll to position [0, 12713]
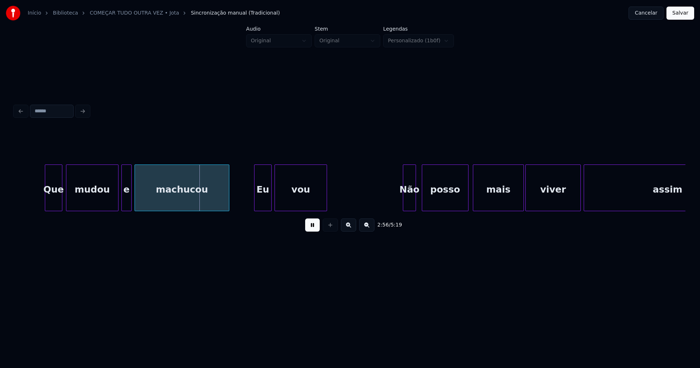
click at [55, 207] on div "Que" at bounding box center [53, 190] width 17 height 50
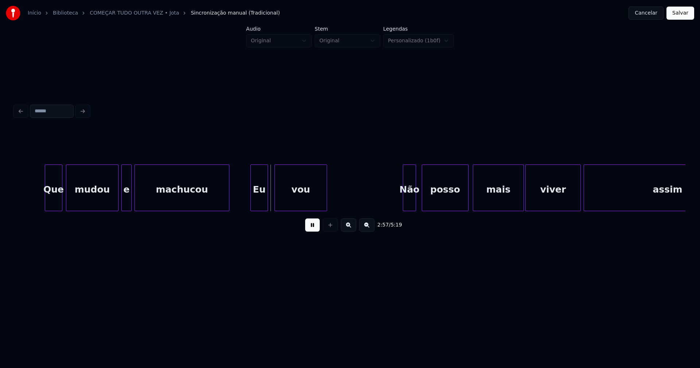
click at [261, 206] on div "Eu" at bounding box center [259, 190] width 17 height 50
click at [305, 200] on div "vou" at bounding box center [299, 190] width 52 height 50
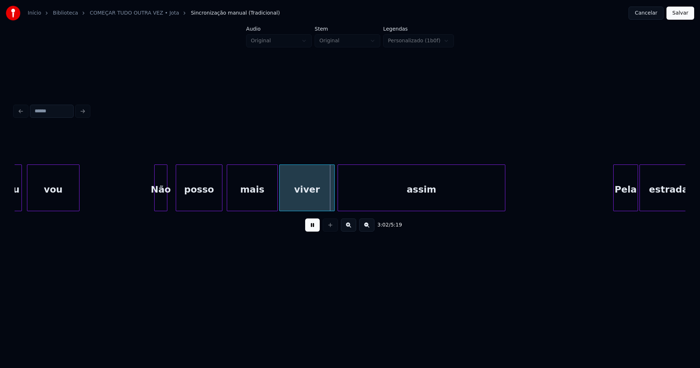
click at [161, 205] on div "Não" at bounding box center [160, 190] width 12 height 50
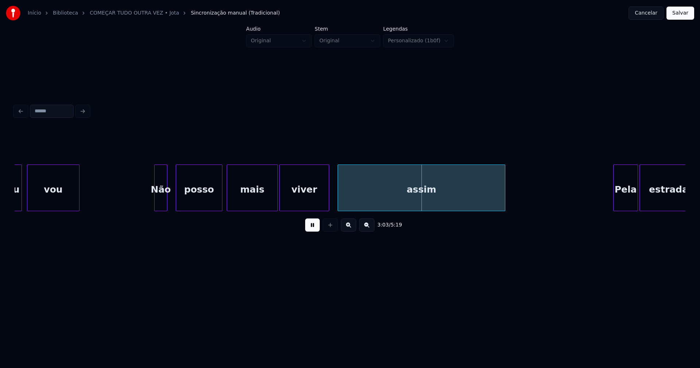
click at [328, 206] on div at bounding box center [327, 188] width 2 height 46
click at [334, 203] on div at bounding box center [334, 188] width 2 height 46
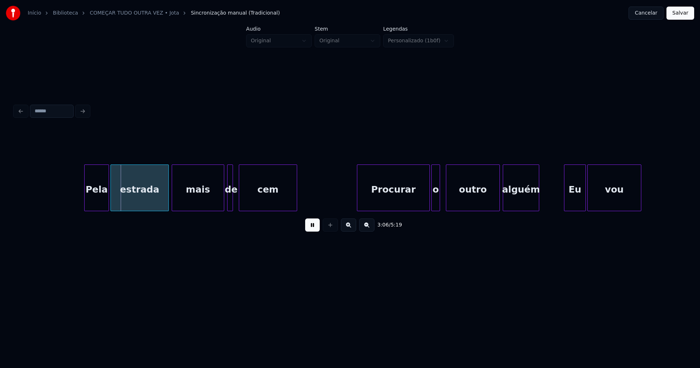
scroll to position [0, 13501]
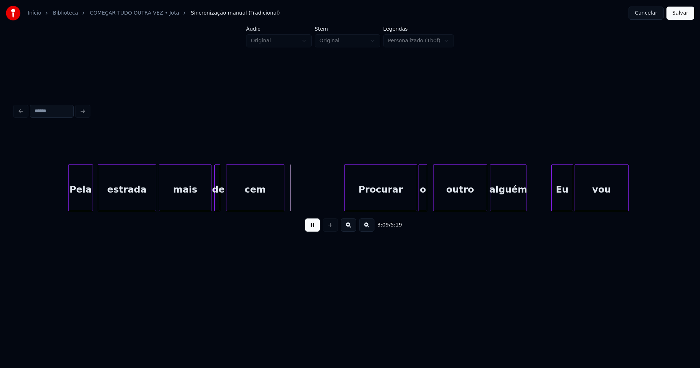
click at [86, 206] on div "Pela" at bounding box center [81, 190] width 24 height 50
click at [130, 203] on div "estrada" at bounding box center [125, 190] width 58 height 50
click at [222, 202] on div at bounding box center [223, 188] width 2 height 46
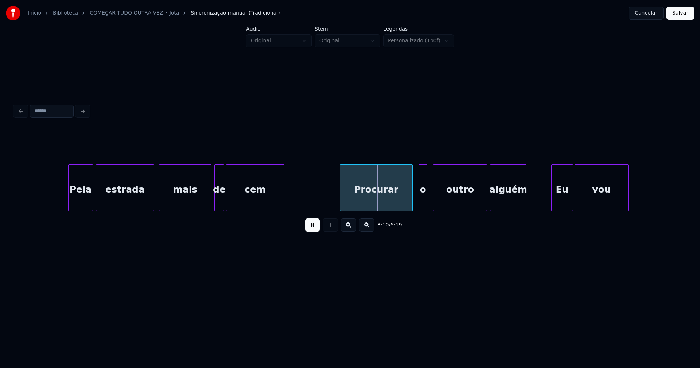
click at [381, 203] on div "Procurar" at bounding box center [376, 190] width 72 height 50
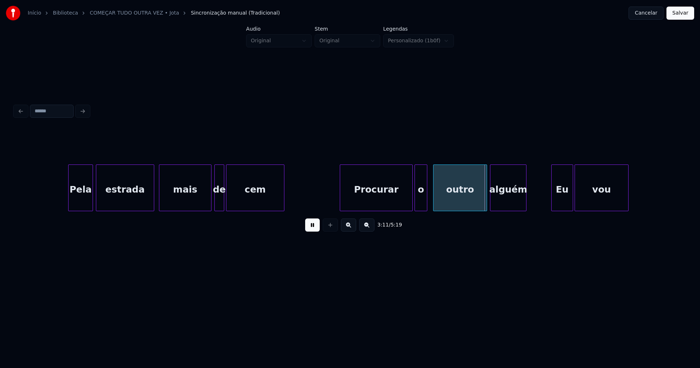
click at [415, 207] on div at bounding box center [416, 188] width 2 height 46
click at [446, 206] on div "outro" at bounding box center [456, 190] width 53 height 50
click at [474, 205] on div at bounding box center [474, 188] width 2 height 46
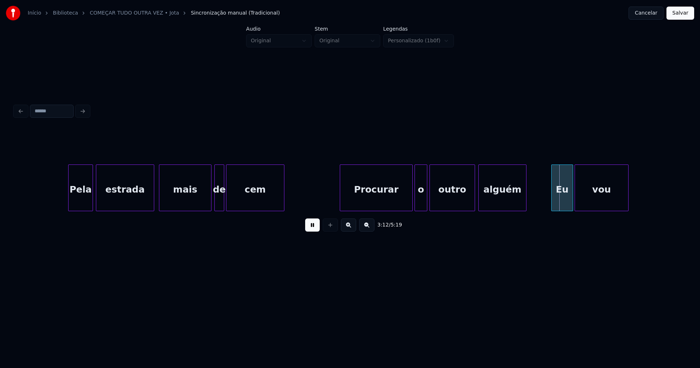
click at [479, 204] on div at bounding box center [479, 188] width 2 height 46
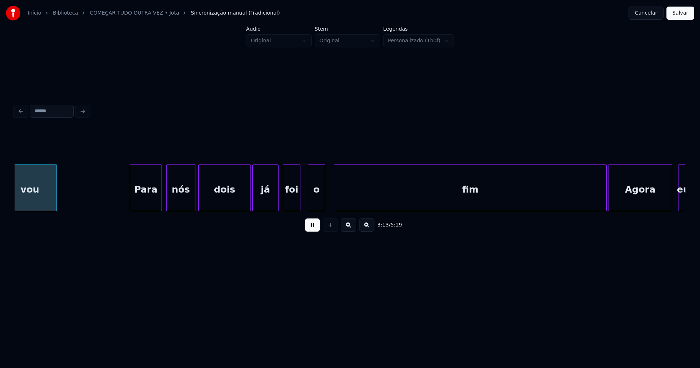
scroll to position [0, 14077]
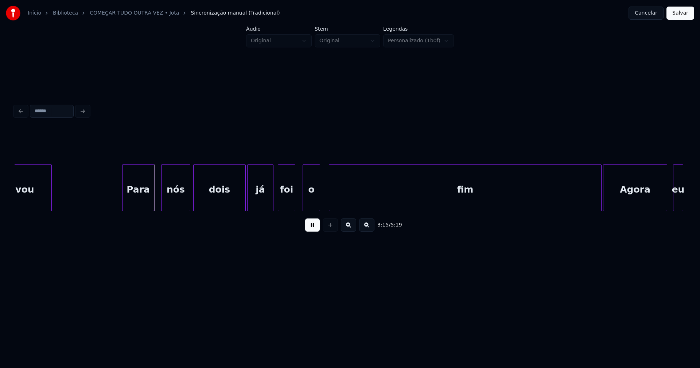
click at [135, 203] on div "Para" at bounding box center [137, 190] width 31 height 50
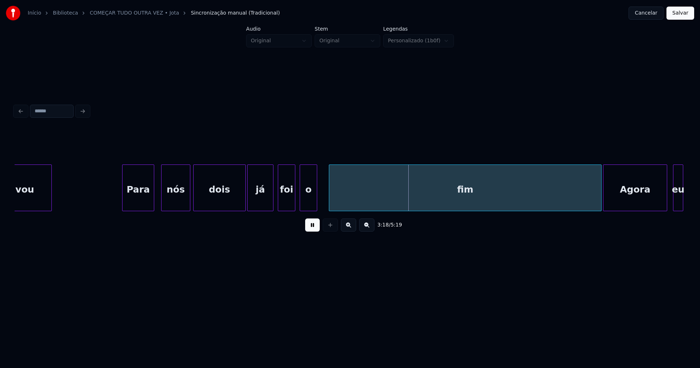
click at [309, 205] on div "o" at bounding box center [308, 190] width 17 height 50
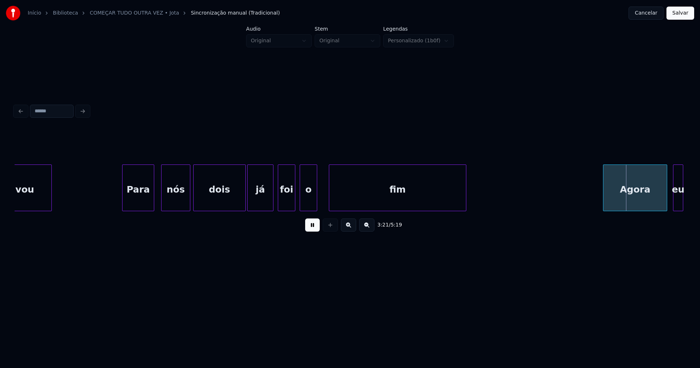
click at [464, 223] on div "3:21 / 5:19" at bounding box center [350, 183] width 670 height 111
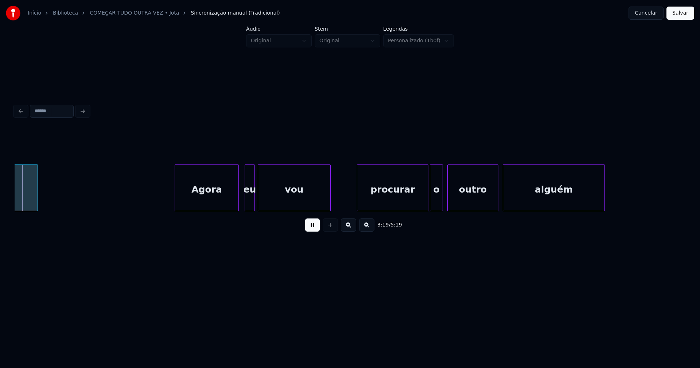
scroll to position [0, 14519]
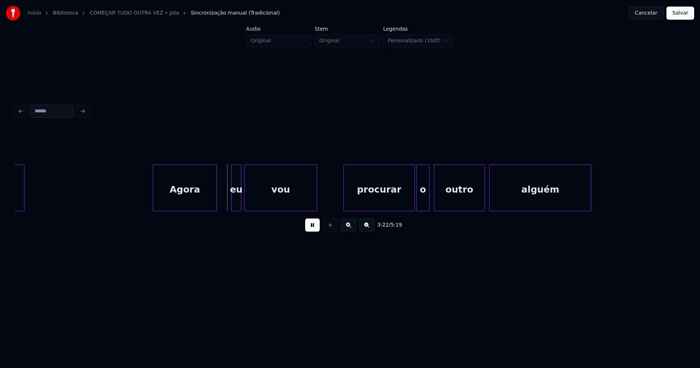
click at [191, 209] on div "Agora eu vou procurar o outro alguém fim" at bounding box center [350, 187] width 670 height 47
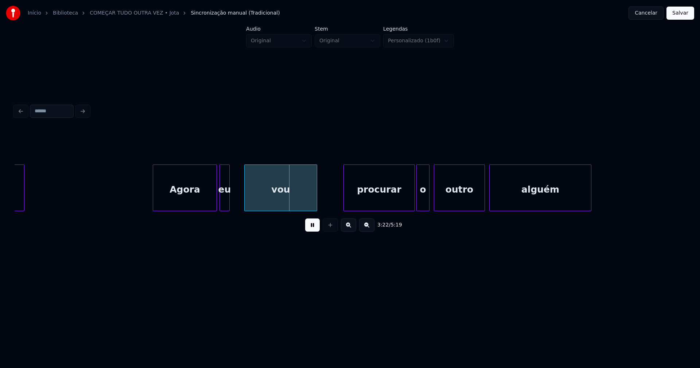
click at [225, 209] on div "Agora eu vou procurar o outro alguém fim" at bounding box center [350, 187] width 670 height 47
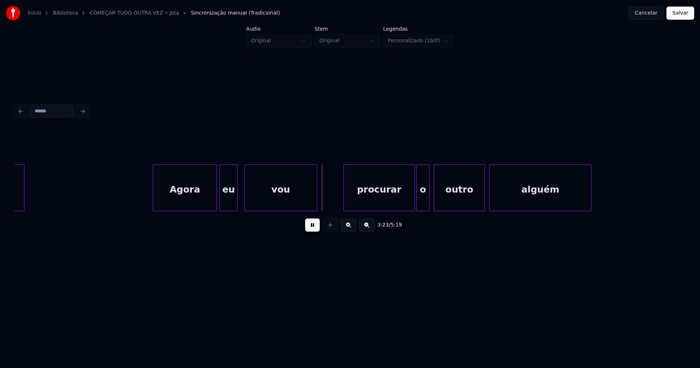
click at [236, 196] on div at bounding box center [236, 188] width 2 height 46
click at [262, 198] on div "vou" at bounding box center [277, 190] width 72 height 50
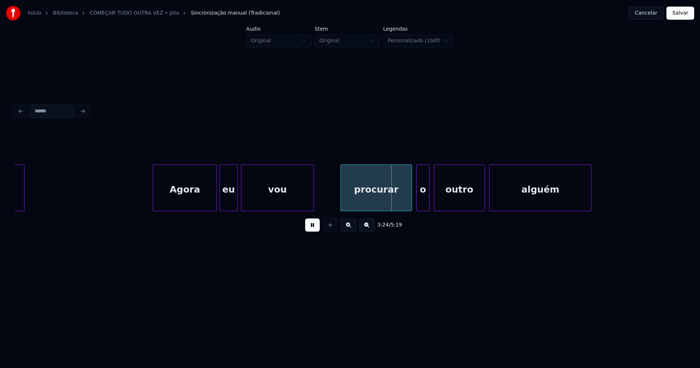
click at [373, 202] on div "procurar" at bounding box center [376, 190] width 71 height 50
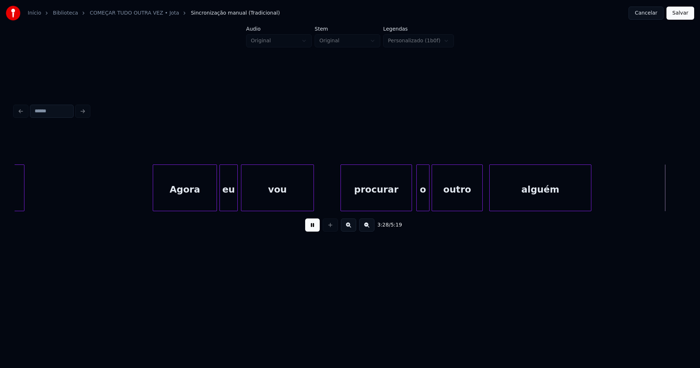
click at [455, 195] on div "outro" at bounding box center [457, 190] width 50 height 50
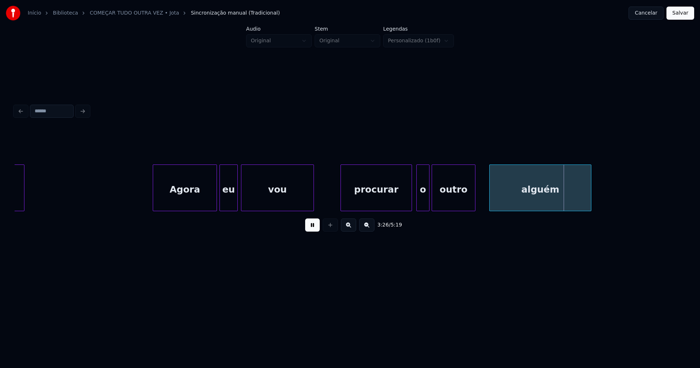
click at [474, 196] on div at bounding box center [474, 188] width 2 height 46
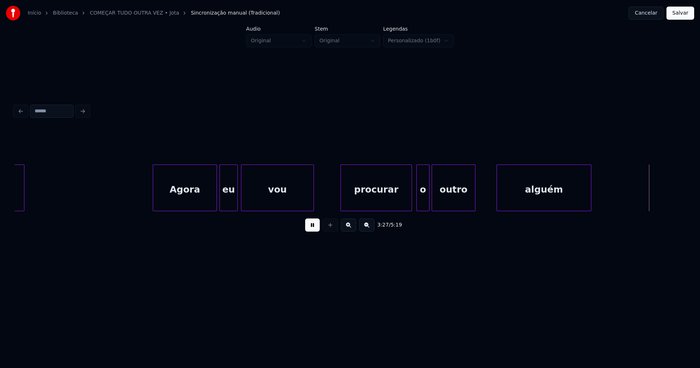
click at [497, 193] on div at bounding box center [498, 188] width 2 height 46
click at [493, 192] on div at bounding box center [494, 188] width 2 height 46
click at [492, 201] on div at bounding box center [491, 188] width 2 height 46
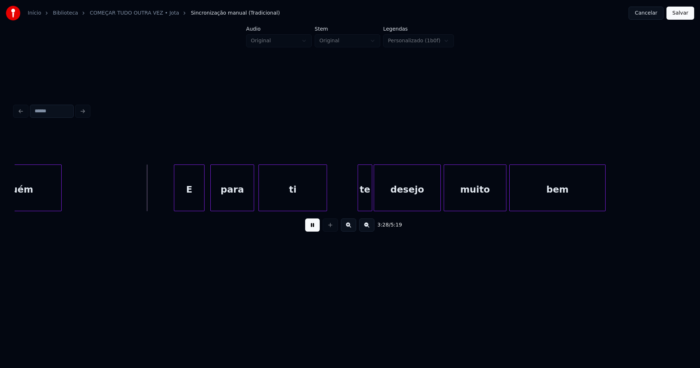
scroll to position [0, 15099]
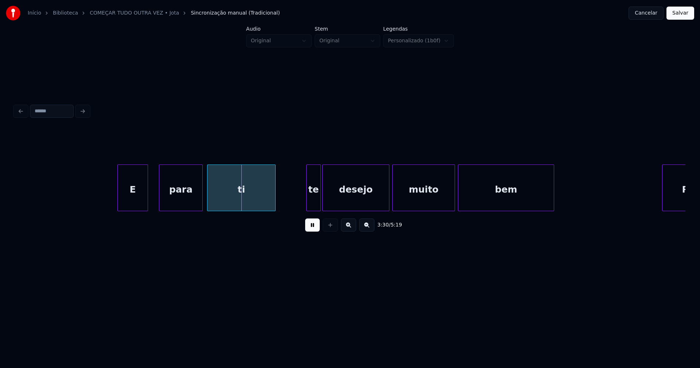
click at [139, 206] on div "E" at bounding box center [133, 190] width 30 height 50
click at [189, 198] on div "para" at bounding box center [178, 190] width 43 height 50
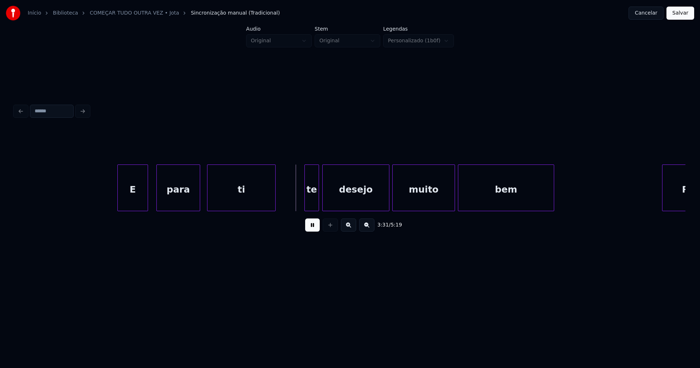
click at [312, 203] on div "te" at bounding box center [312, 190] width 14 height 50
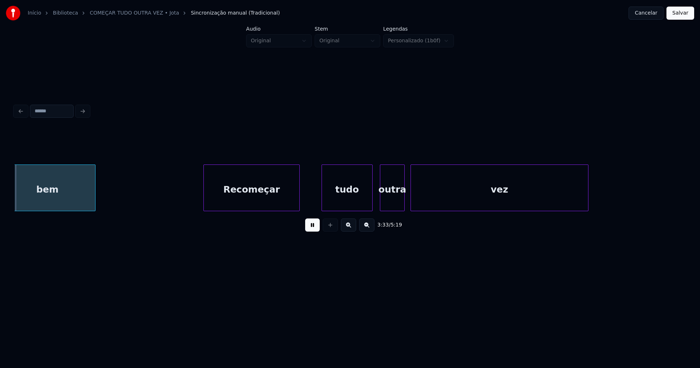
scroll to position [0, 15567]
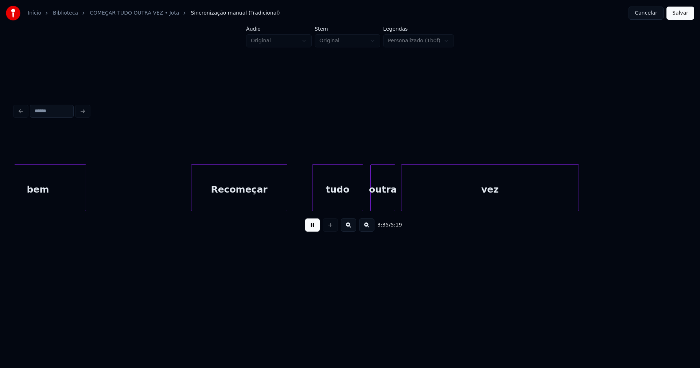
click at [250, 200] on div "Recomeçar" at bounding box center [238, 190] width 95 height 50
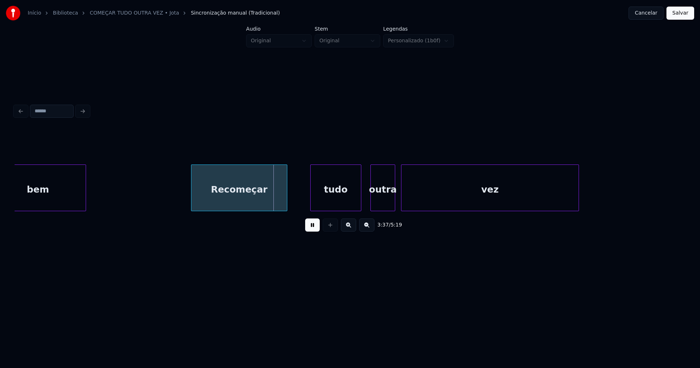
click at [348, 198] on div "tudo" at bounding box center [335, 190] width 50 height 50
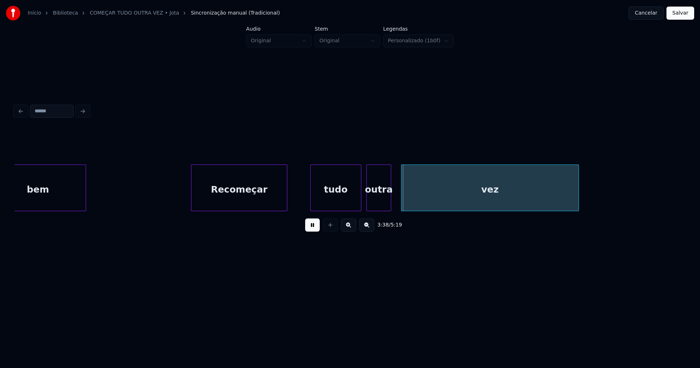
click at [386, 206] on div "outra" at bounding box center [379, 190] width 24 height 50
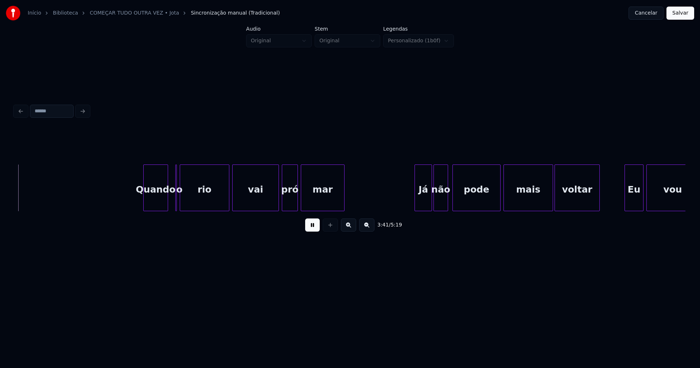
scroll to position [0, 16144]
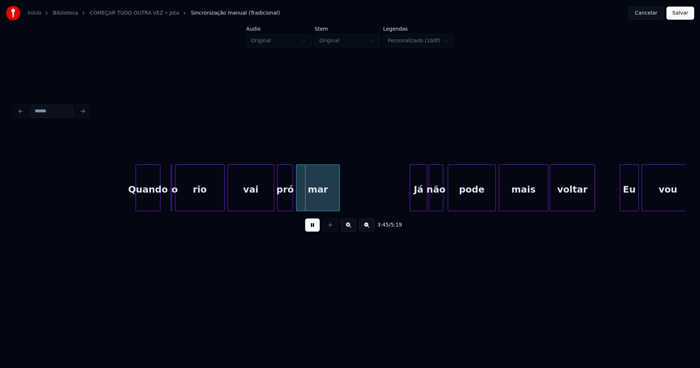
click at [151, 201] on div "Quando" at bounding box center [148, 190] width 24 height 50
click at [154, 205] on div at bounding box center [154, 188] width 2 height 46
click at [180, 201] on div at bounding box center [180, 188] width 2 height 46
click at [157, 172] on div "o" at bounding box center [162, 187] width 11 height 47
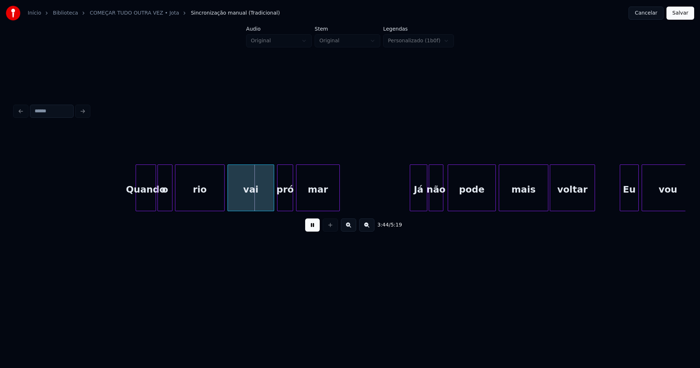
click at [172, 198] on div at bounding box center [171, 188] width 2 height 46
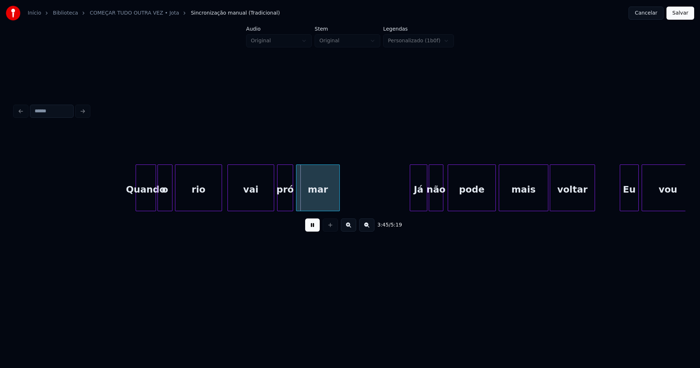
click at [221, 200] on div at bounding box center [220, 188] width 2 height 46
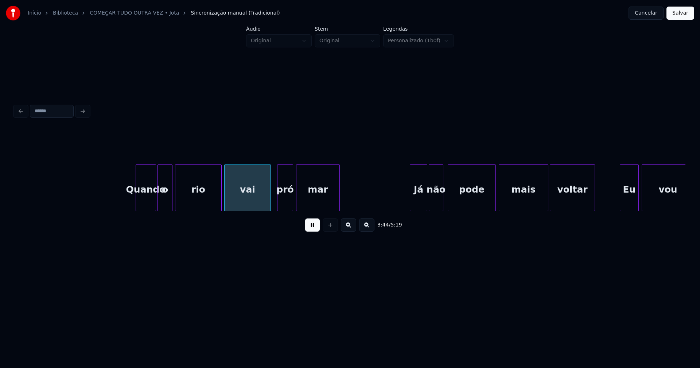
click at [246, 200] on div "vai" at bounding box center [247, 190] width 46 height 50
click at [284, 205] on div "pró" at bounding box center [282, 190] width 15 height 50
click at [310, 206] on div "mar" at bounding box center [315, 190] width 43 height 50
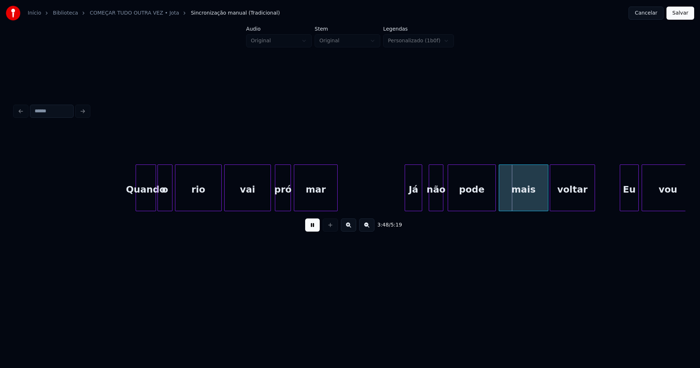
click at [416, 205] on div "Já" at bounding box center [413, 190] width 17 height 50
click at [426, 198] on div at bounding box center [425, 188] width 2 height 46
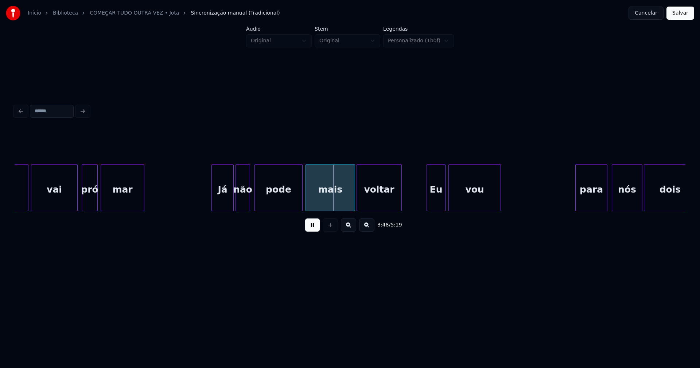
scroll to position [0, 16518]
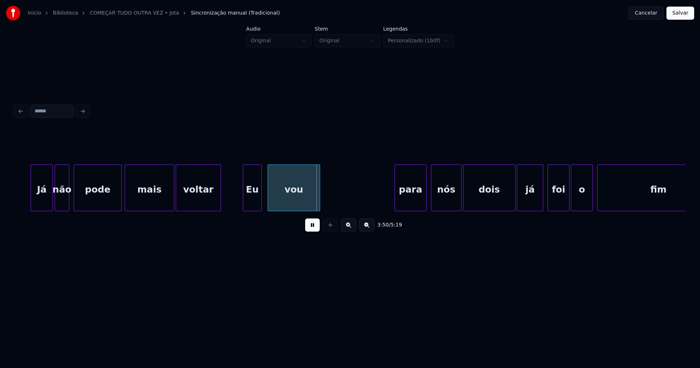
click at [254, 201] on div "Eu" at bounding box center [252, 190] width 18 height 50
click at [284, 198] on div "vou" at bounding box center [292, 190] width 52 height 50
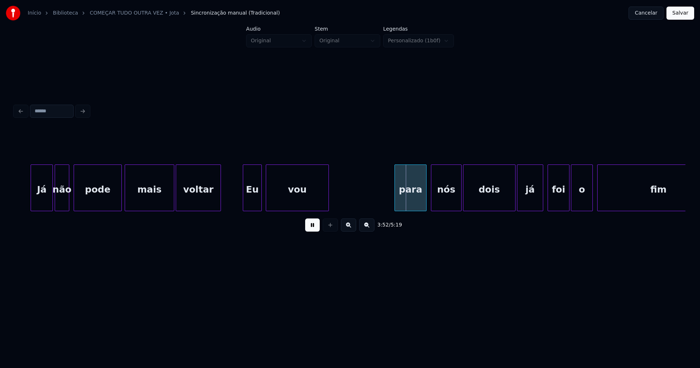
click at [326, 192] on div at bounding box center [327, 188] width 2 height 46
click at [405, 201] on div "para" at bounding box center [408, 190] width 31 height 50
click at [410, 200] on div "para" at bounding box center [408, 190] width 31 height 50
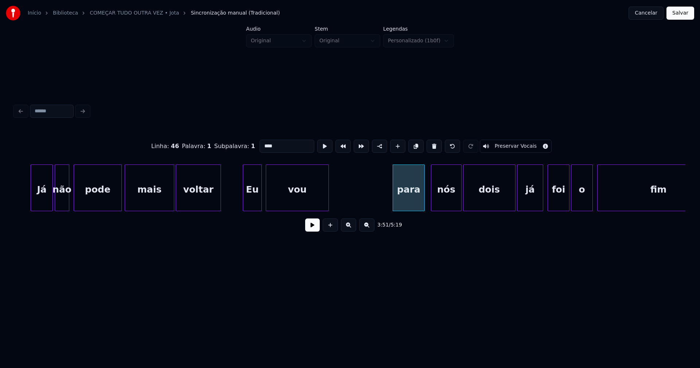
click at [261, 142] on input "****" at bounding box center [286, 146] width 55 height 13
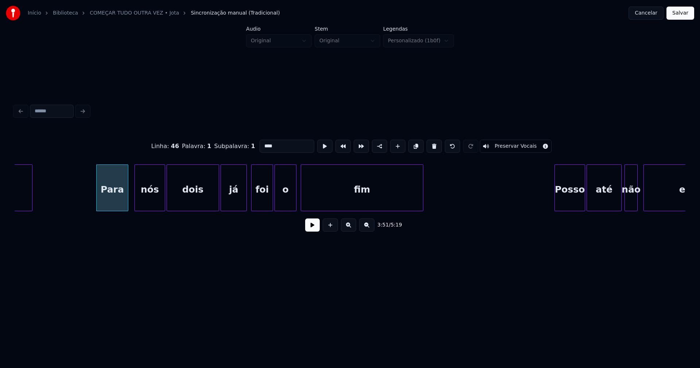
scroll to position [0, 16854]
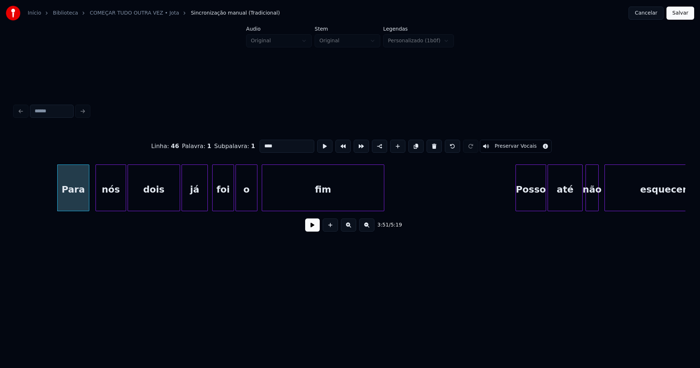
type input "****"
drag, startPoint x: 314, startPoint y: 231, endPoint x: 305, endPoint y: 227, distance: 9.8
click at [314, 231] on button at bounding box center [312, 224] width 15 height 13
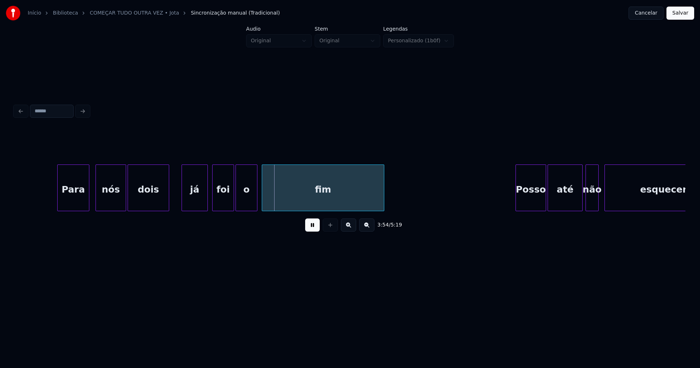
click at [168, 202] on div at bounding box center [168, 188] width 2 height 46
click at [177, 196] on div at bounding box center [176, 188] width 2 height 46
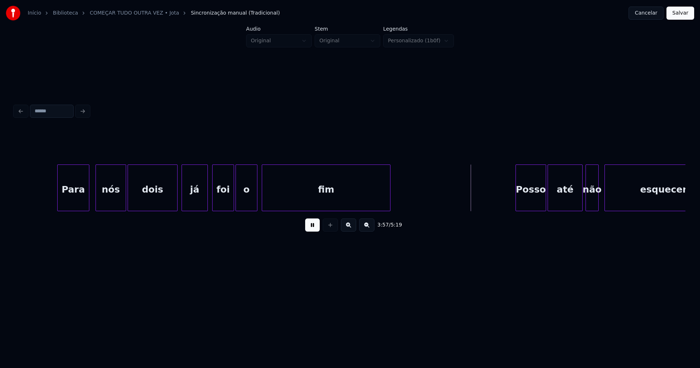
click at [388, 199] on div at bounding box center [389, 188] width 2 height 46
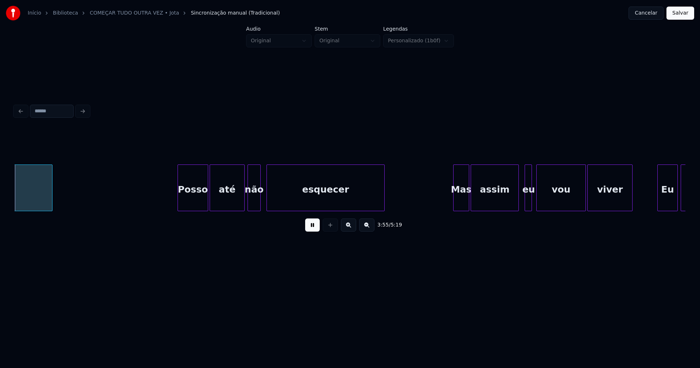
scroll to position [0, 17194]
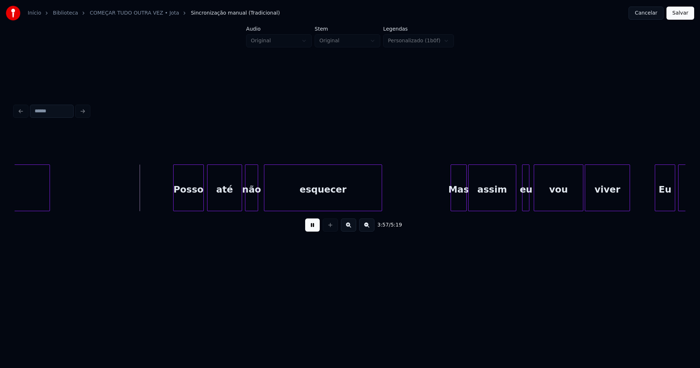
click at [193, 202] on div "Posso" at bounding box center [188, 190] width 30 height 50
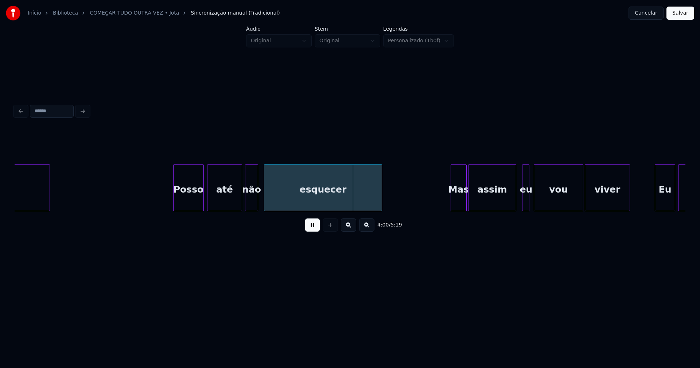
click at [287, 201] on div "esquecer" at bounding box center [322, 190] width 117 height 50
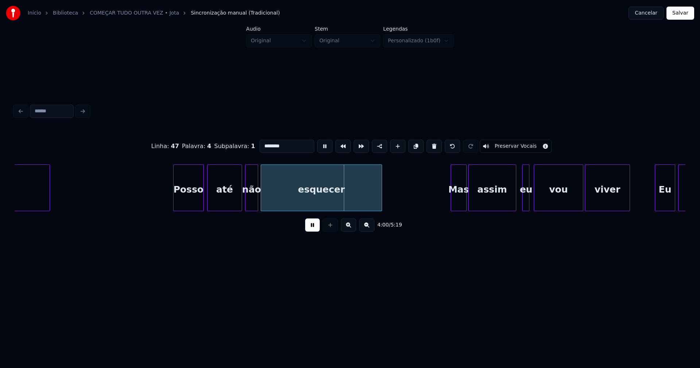
click at [263, 202] on div at bounding box center [262, 188] width 2 height 46
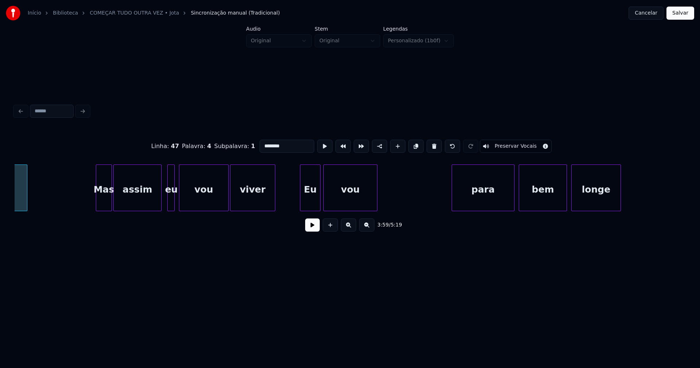
scroll to position [0, 17440]
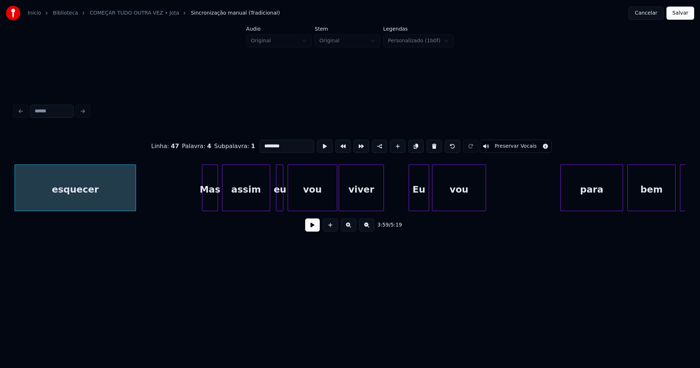
click at [212, 200] on div "Mas" at bounding box center [209, 190] width 15 height 50
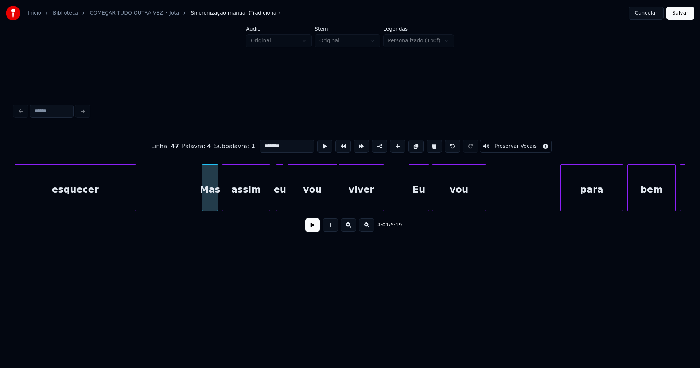
click at [317, 230] on button at bounding box center [312, 224] width 15 height 13
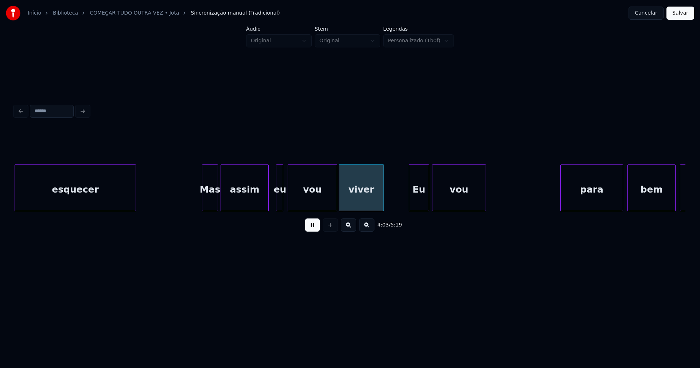
click at [247, 205] on div "assim" at bounding box center [244, 190] width 47 height 50
click at [272, 203] on div at bounding box center [272, 188] width 2 height 46
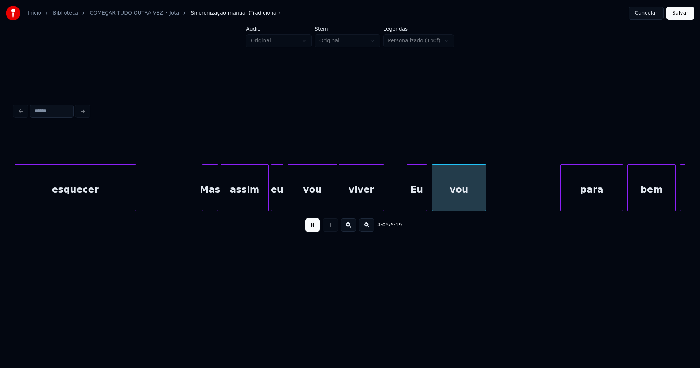
click at [418, 202] on div "Eu" at bounding box center [417, 190] width 20 height 50
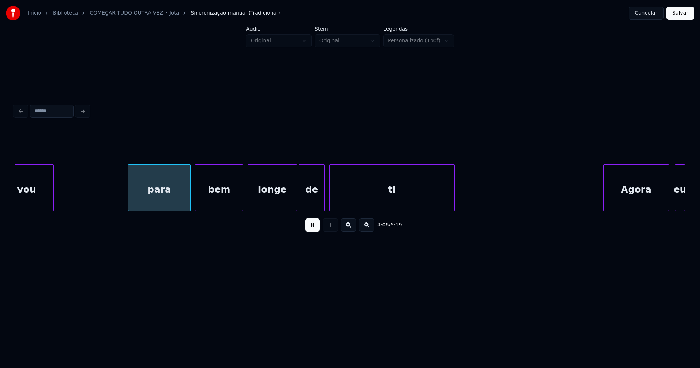
scroll to position [0, 17885]
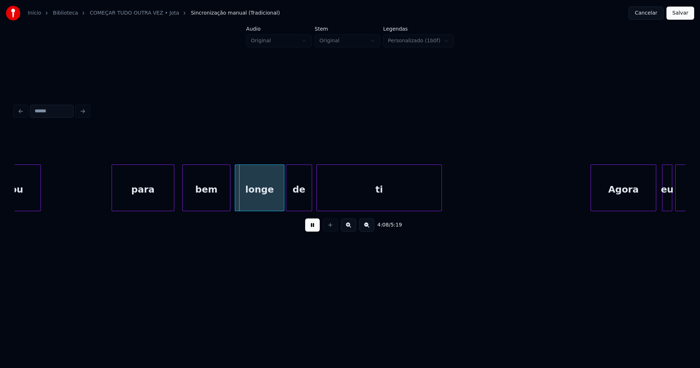
click at [143, 199] on div "para" at bounding box center [143, 190] width 62 height 50
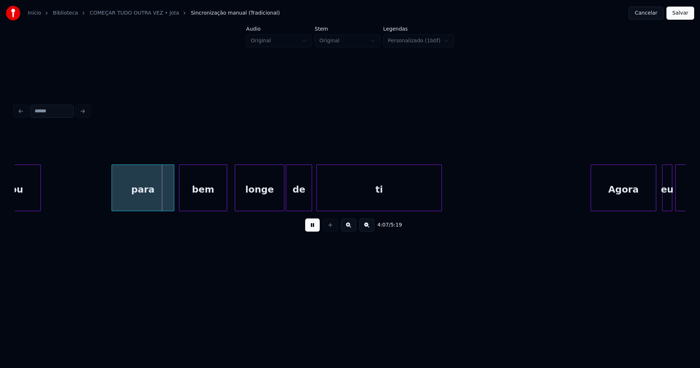
click at [193, 199] on div "bem" at bounding box center [202, 190] width 47 height 50
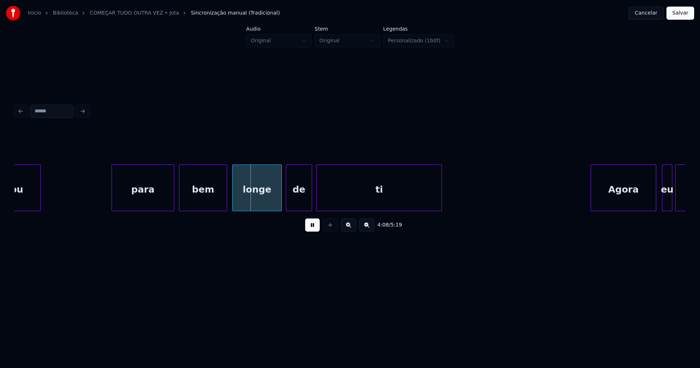
click at [254, 199] on div "longe" at bounding box center [256, 190] width 49 height 50
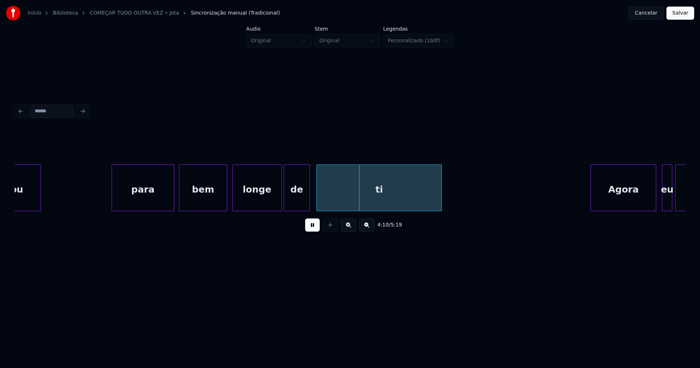
click at [300, 204] on div "de" at bounding box center [297, 190] width 26 height 50
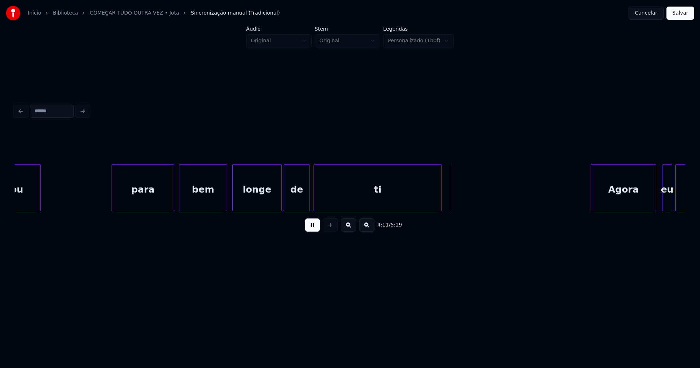
click at [315, 206] on div at bounding box center [315, 188] width 2 height 46
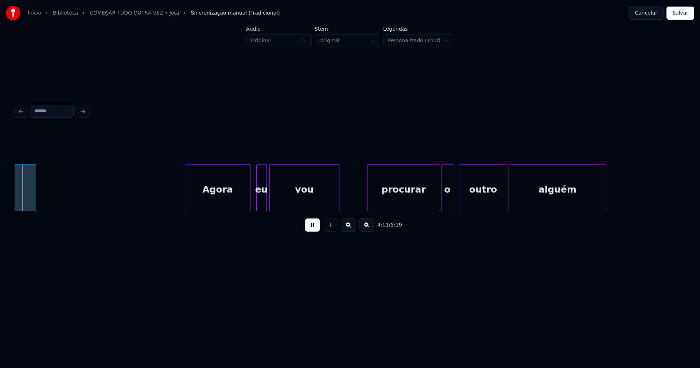
scroll to position [0, 18302]
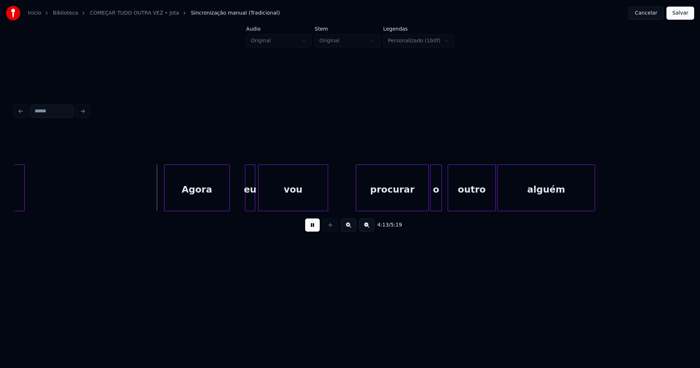
click at [202, 204] on div "Agora" at bounding box center [196, 190] width 65 height 50
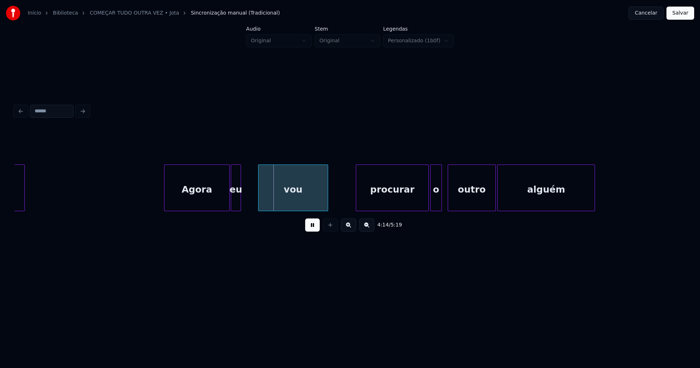
click at [236, 204] on div "eu" at bounding box center [235, 190] width 9 height 50
click at [251, 199] on div at bounding box center [249, 188] width 2 height 46
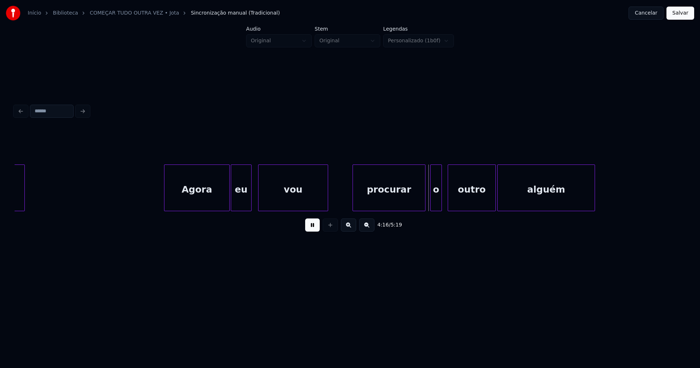
click at [403, 200] on div "procurar" at bounding box center [389, 190] width 72 height 50
click at [429, 205] on div at bounding box center [428, 188] width 2 height 46
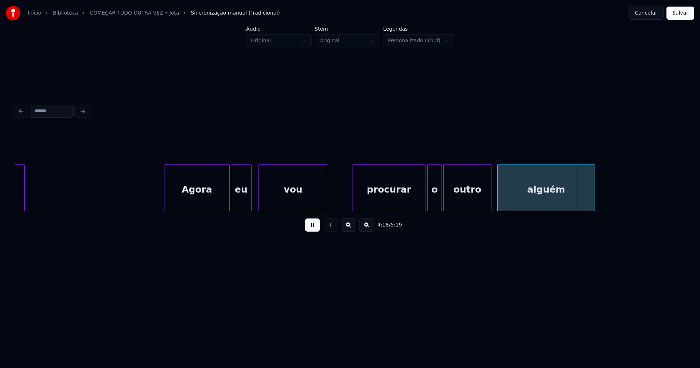
click at [459, 205] on div "outro" at bounding box center [466, 190] width 47 height 50
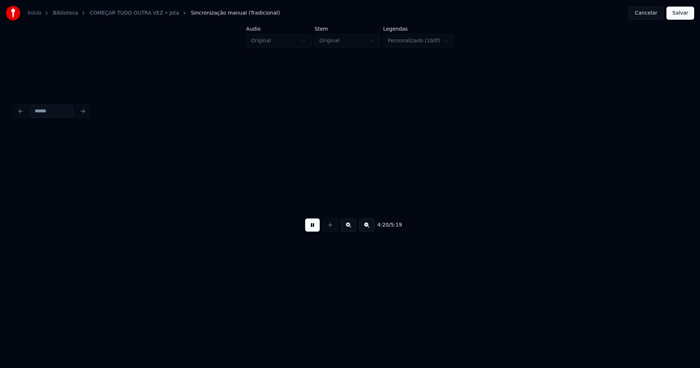
scroll to position [0, 18973]
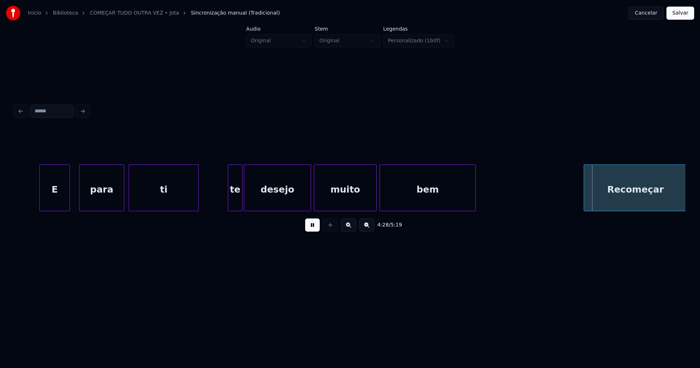
click at [58, 201] on div "E" at bounding box center [55, 190] width 30 height 50
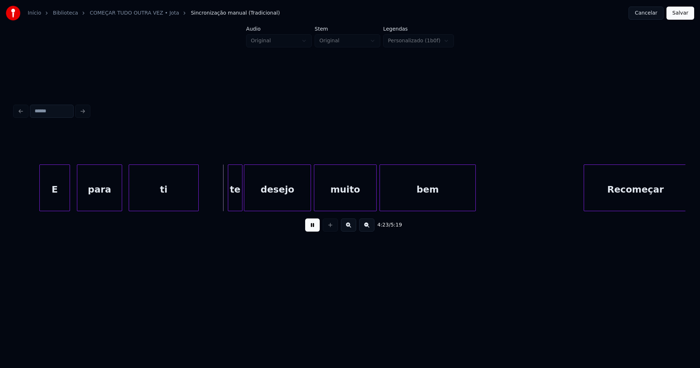
click at [111, 201] on div "para" at bounding box center [99, 190] width 44 height 50
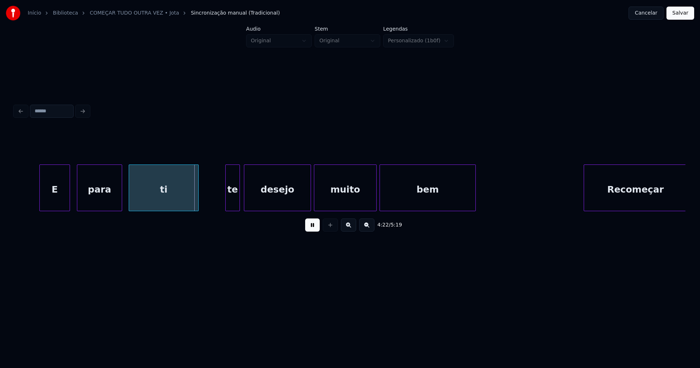
click at [232, 204] on div "te" at bounding box center [233, 190] width 14 height 50
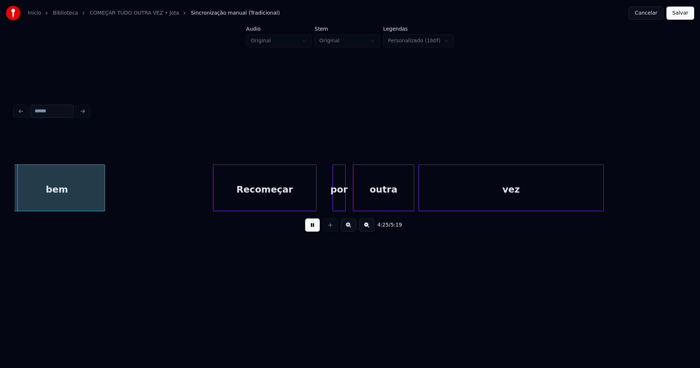
scroll to position [0, 19346]
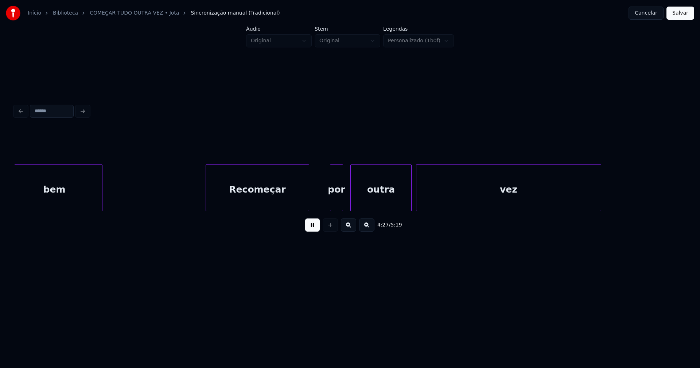
click at [280, 203] on div "Recomeçar" at bounding box center [257, 190] width 103 height 50
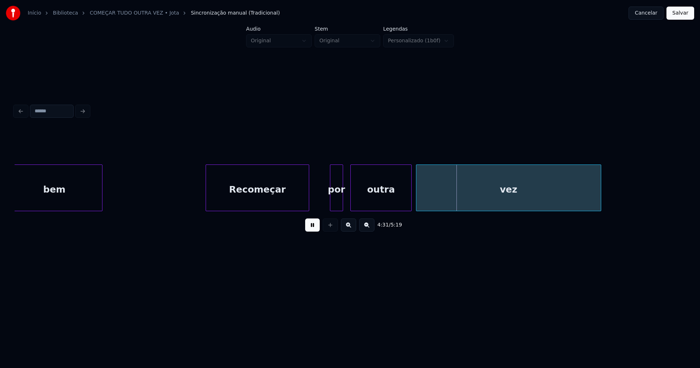
click at [314, 228] on button at bounding box center [312, 224] width 15 height 13
drag, startPoint x: 316, startPoint y: 202, endPoint x: 309, endPoint y: 220, distance: 19.6
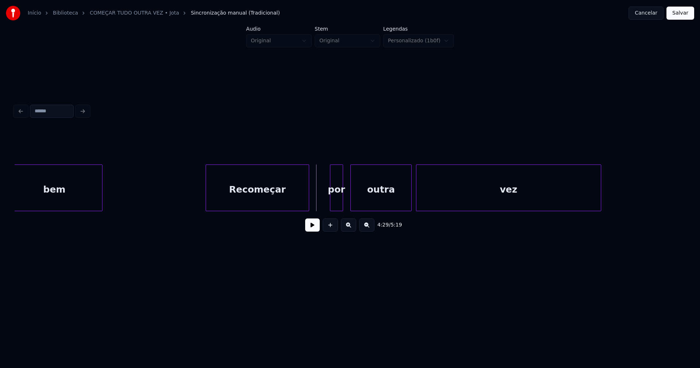
click at [307, 230] on button at bounding box center [312, 224] width 15 height 13
click at [308, 229] on button at bounding box center [312, 224] width 15 height 13
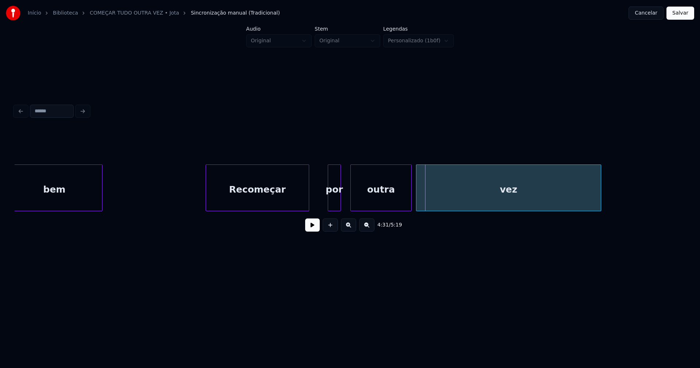
click at [334, 199] on div "por" at bounding box center [334, 190] width 12 height 50
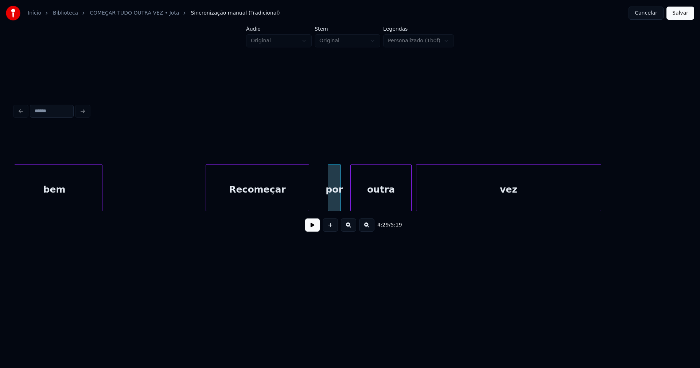
click at [335, 203] on div "por" at bounding box center [334, 190] width 12 height 50
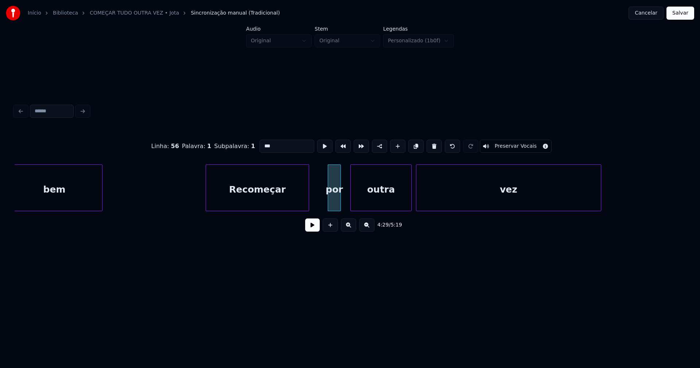
drag, startPoint x: 275, startPoint y: 144, endPoint x: 248, endPoint y: 143, distance: 27.0
click at [248, 143] on div "Linha : 56 [GEOGRAPHIC_DATA] : 1 Subpalavra : 1 *** Preservar Vocais" at bounding box center [350, 146] width 670 height 36
click at [380, 202] on div "outra" at bounding box center [376, 190] width 60 height 50
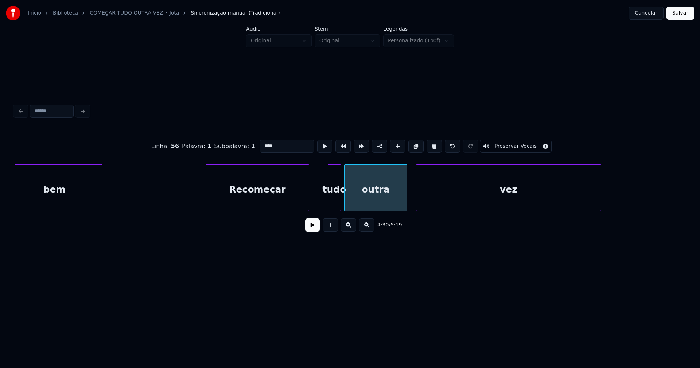
click at [345, 204] on div at bounding box center [345, 188] width 2 height 46
click at [456, 203] on div "vez" at bounding box center [506, 190] width 184 height 50
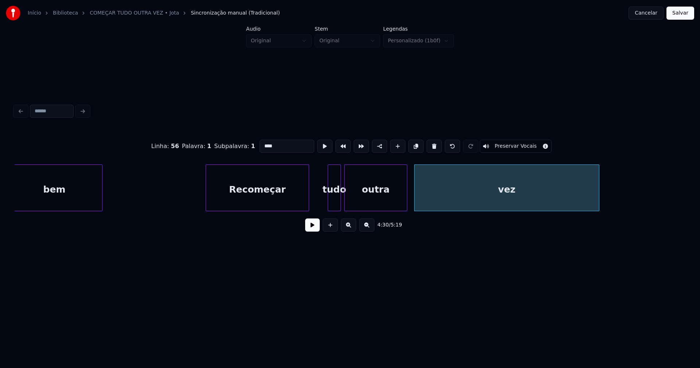
type input "****"
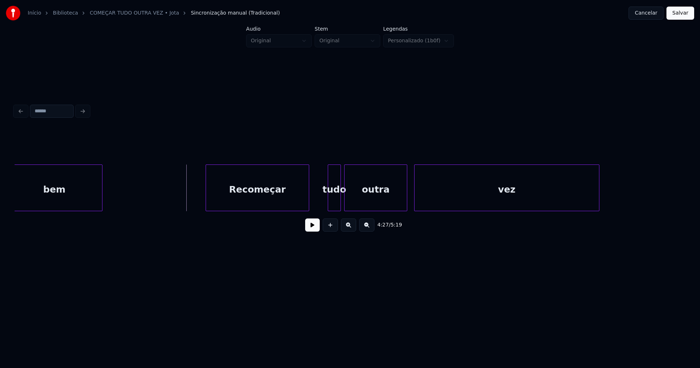
drag, startPoint x: 312, startPoint y: 226, endPoint x: 325, endPoint y: 226, distance: 13.1
click at [312, 226] on button at bounding box center [312, 224] width 15 height 13
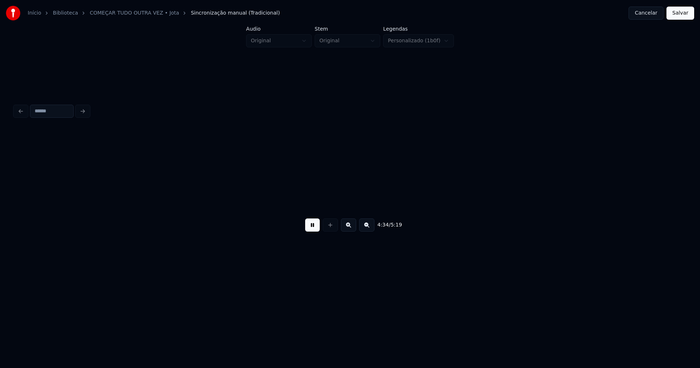
scroll to position [0, 20014]
drag, startPoint x: 311, startPoint y: 226, endPoint x: 328, endPoint y: 227, distance: 17.5
click at [311, 227] on button at bounding box center [312, 224] width 15 height 13
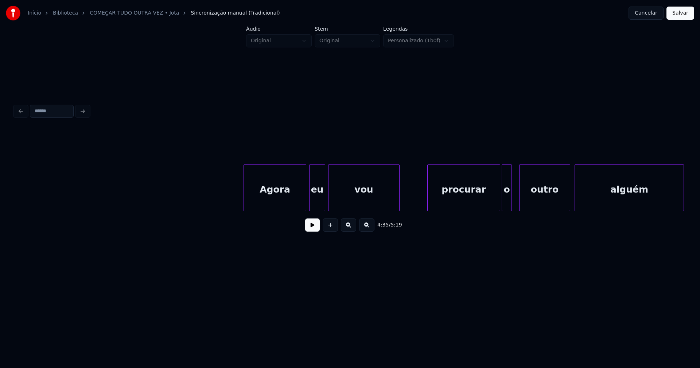
scroll to position [0, 20928]
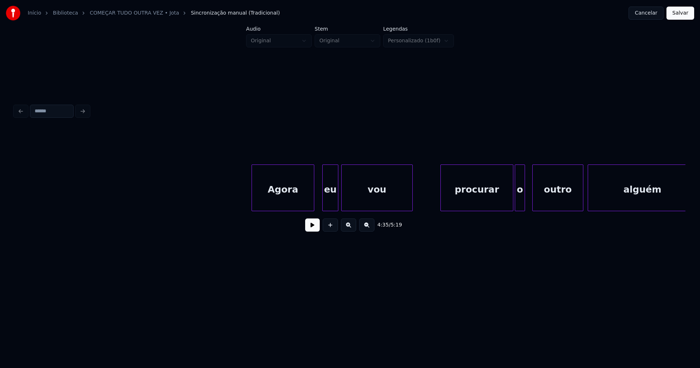
click at [298, 201] on div "Agora" at bounding box center [283, 190] width 62 height 50
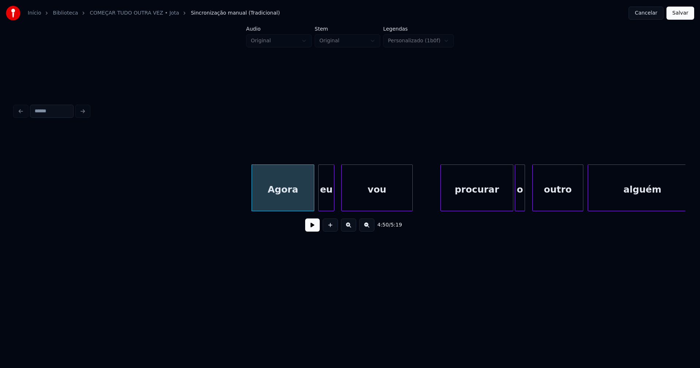
click at [327, 207] on div "eu" at bounding box center [325, 190] width 15 height 50
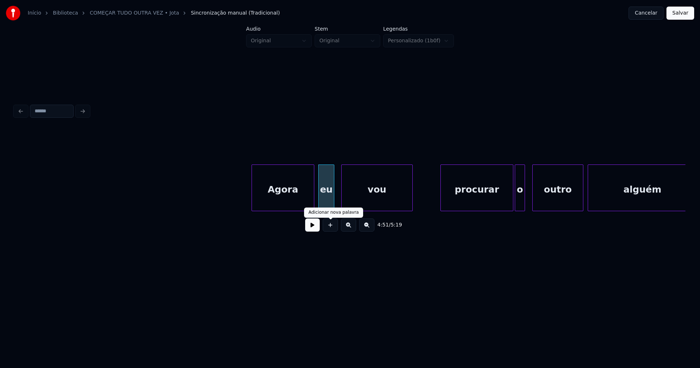
click at [314, 231] on button at bounding box center [312, 224] width 15 height 13
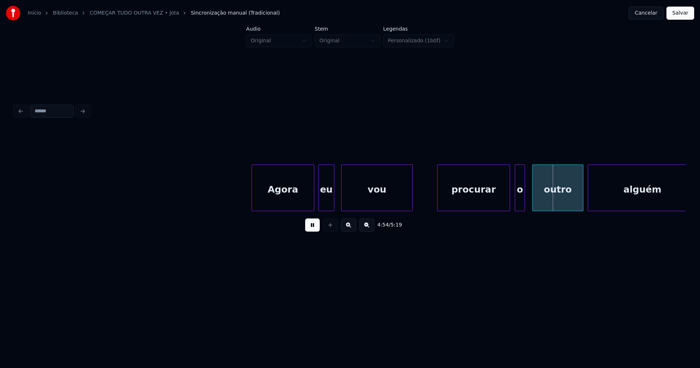
click at [464, 201] on div "procurar" at bounding box center [473, 190] width 72 height 50
click at [526, 199] on div at bounding box center [526, 188] width 2 height 46
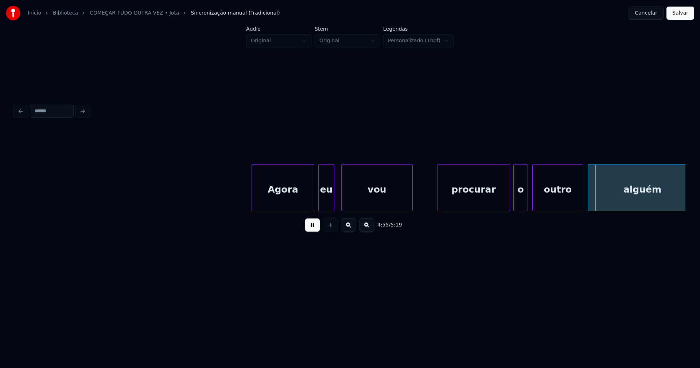
click at [513, 203] on div at bounding box center [514, 188] width 2 height 46
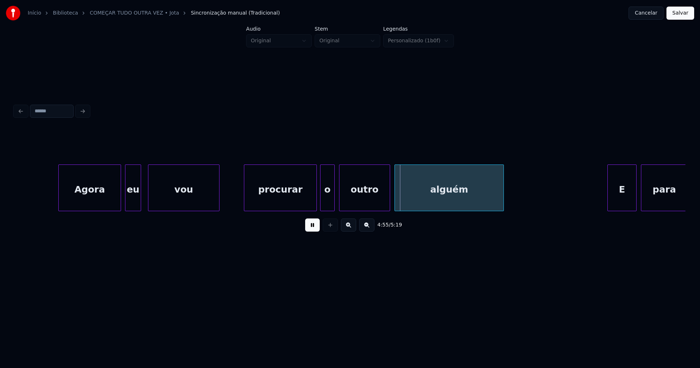
scroll to position [0, 21238]
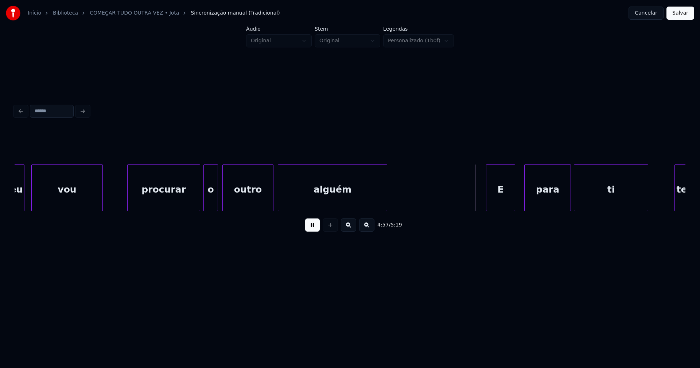
click at [504, 201] on div "E" at bounding box center [500, 190] width 28 height 50
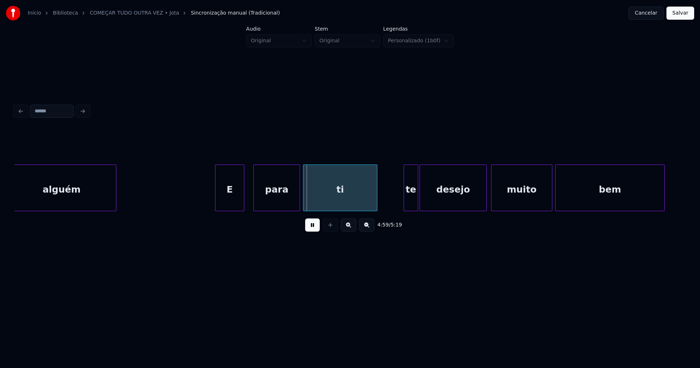
scroll to position [0, 21624]
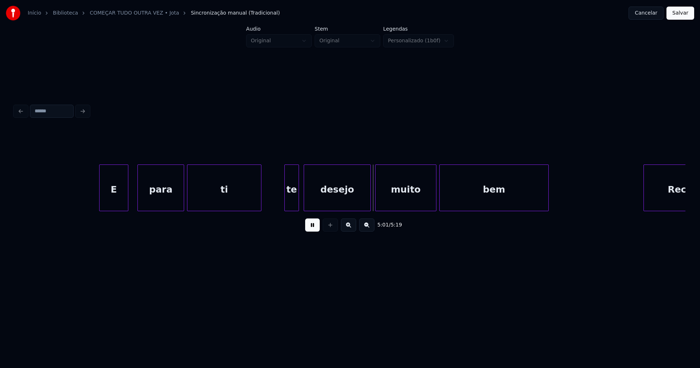
click at [291, 201] on div "te" at bounding box center [292, 190] width 14 height 50
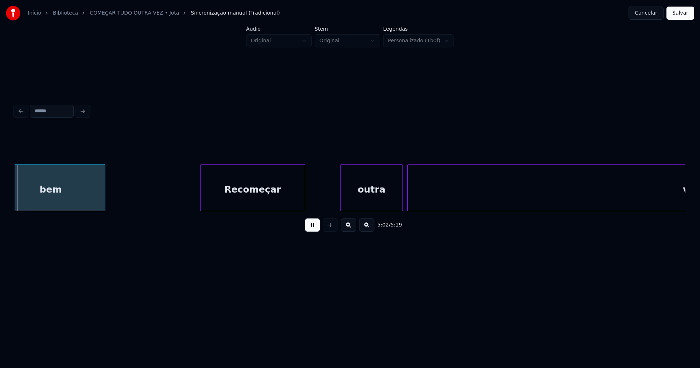
scroll to position [0, 22075]
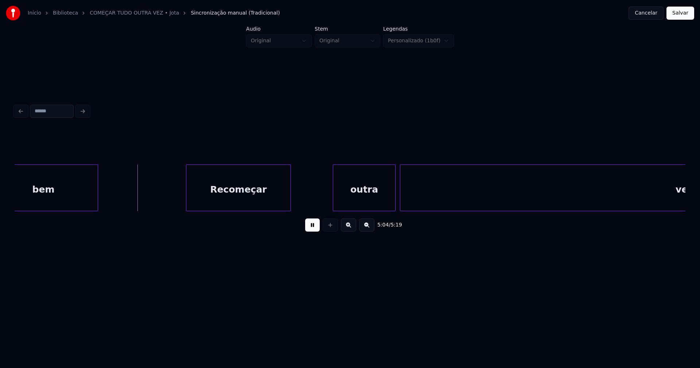
click at [242, 204] on div "Recomeçar" at bounding box center [238, 190] width 104 height 50
click at [361, 202] on div "outra" at bounding box center [364, 190] width 62 height 50
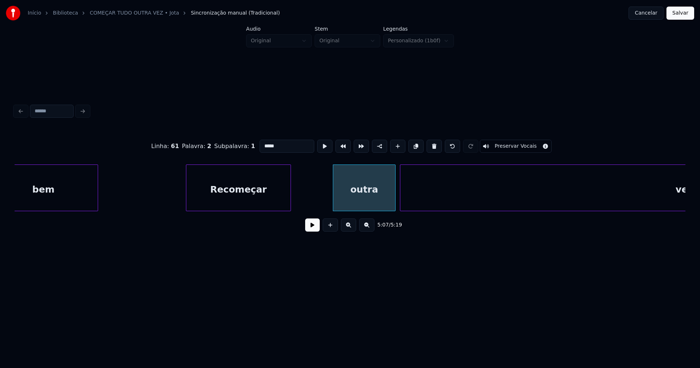
drag, startPoint x: 312, startPoint y: 231, endPoint x: 341, endPoint y: 207, distance: 37.6
click at [313, 231] on button at bounding box center [312, 224] width 15 height 13
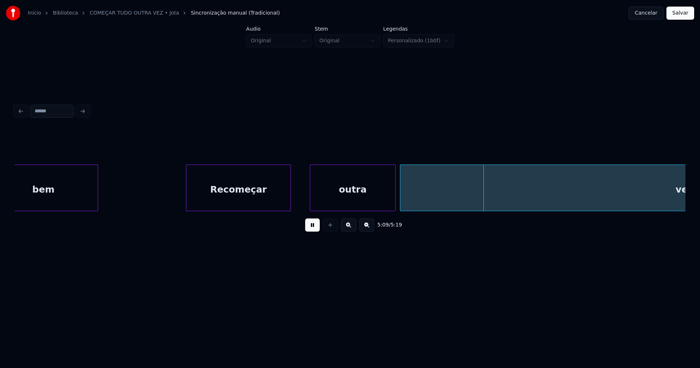
click at [310, 207] on div "outra" at bounding box center [353, 187] width 86 height 47
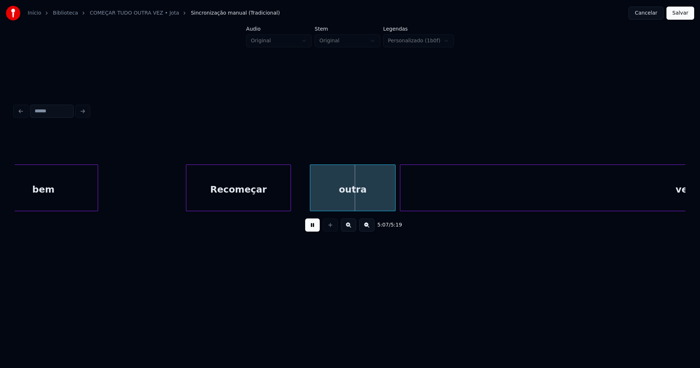
click at [312, 231] on button at bounding box center [312, 224] width 15 height 13
click at [326, 199] on div "outra" at bounding box center [352, 190] width 85 height 50
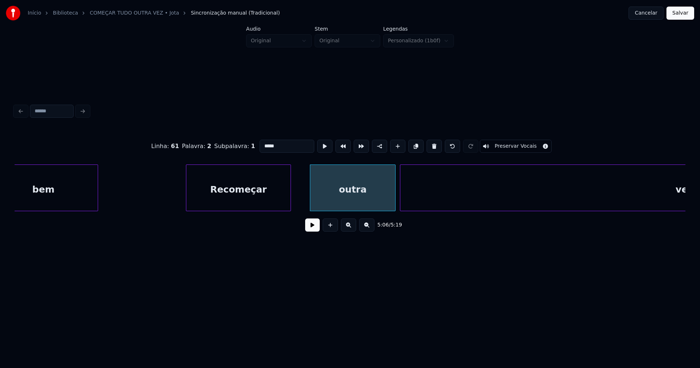
click at [259, 144] on input "*****" at bounding box center [286, 146] width 55 height 13
type input "**********"
click at [315, 228] on button at bounding box center [312, 224] width 15 height 13
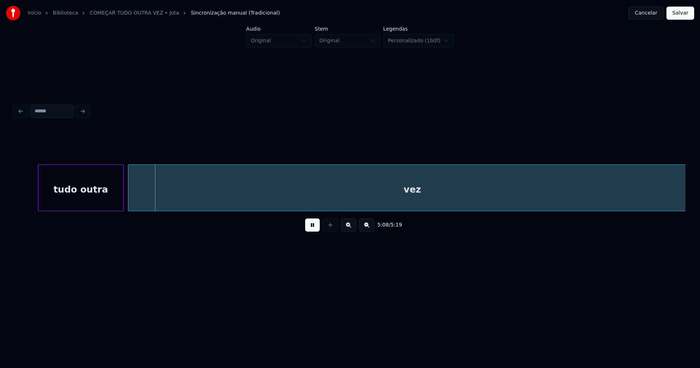
scroll to position [0, 22372]
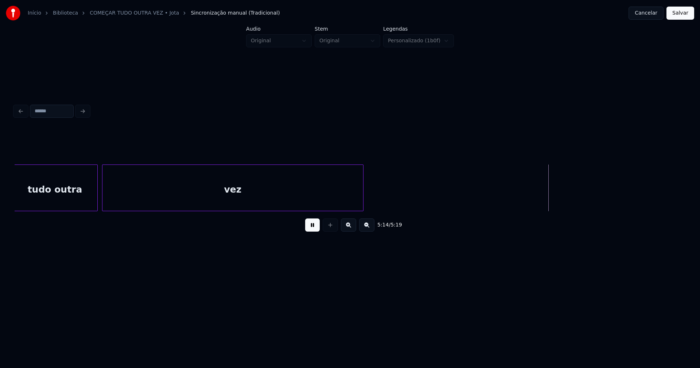
click at [362, 215] on div "5:14 / 5:19" at bounding box center [350, 183] width 670 height 111
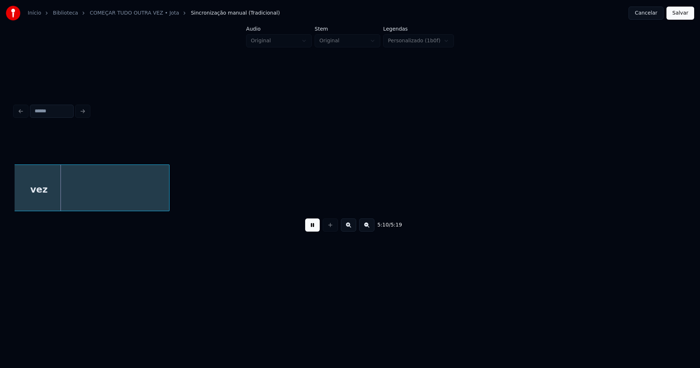
scroll to position [0, 22617]
click at [678, 14] on button "Salvar" at bounding box center [680, 13] width 28 height 13
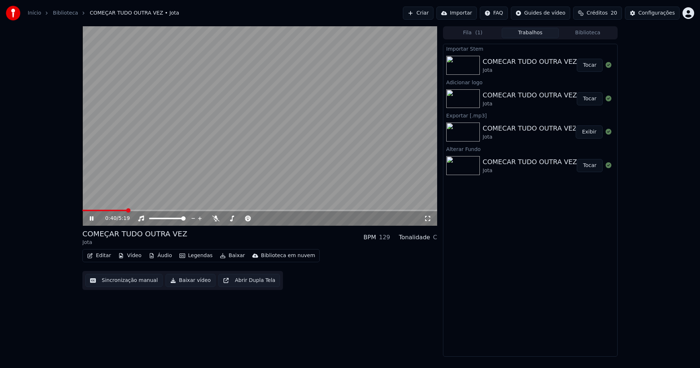
click at [427, 218] on icon at bounding box center [427, 218] width 7 height 6
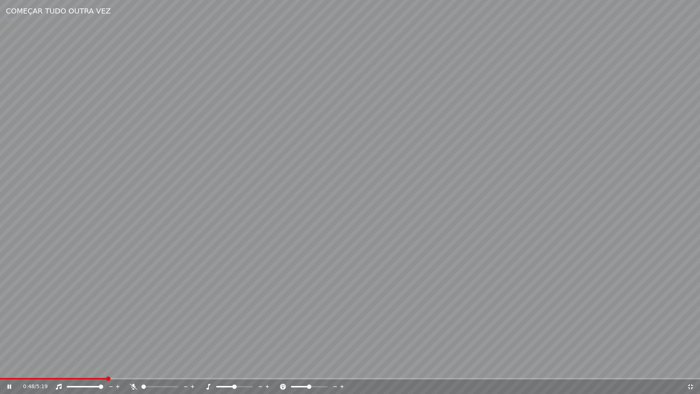
click at [691, 367] on icon at bounding box center [690, 386] width 5 height 5
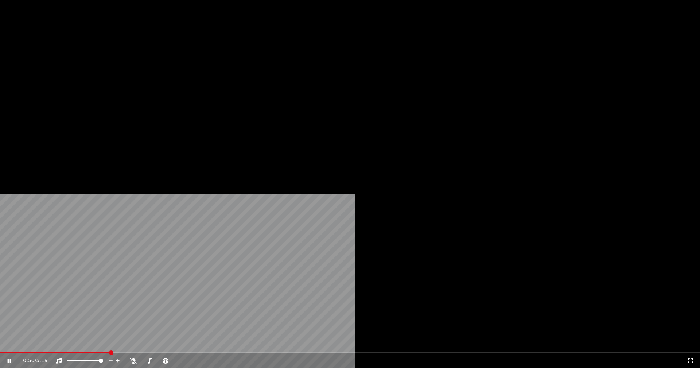
click at [107, 61] on button "Editar" at bounding box center [99, 56] width 30 height 10
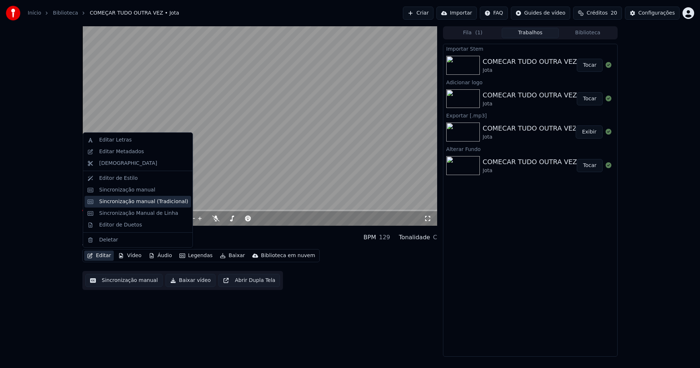
click at [128, 204] on div "Sincronização manual (Tradicional)" at bounding box center [143, 201] width 89 height 7
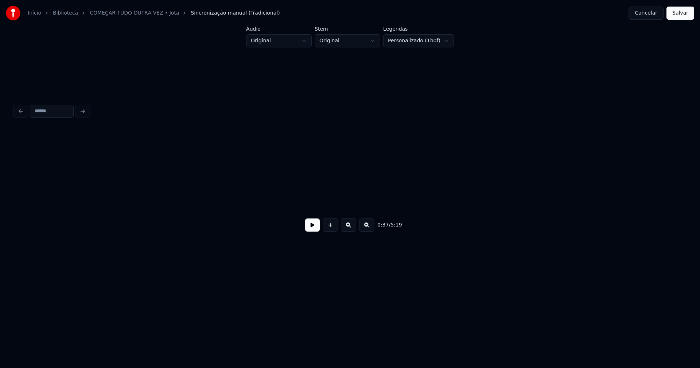
scroll to position [0, 2713]
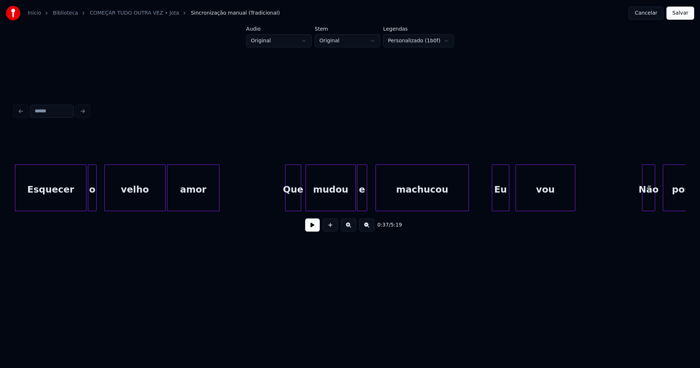
click at [308, 228] on button at bounding box center [312, 224] width 15 height 13
click at [311, 231] on button at bounding box center [312, 224] width 15 height 13
click at [97, 201] on div at bounding box center [98, 188] width 2 height 46
click at [82, 204] on div at bounding box center [82, 188] width 2 height 46
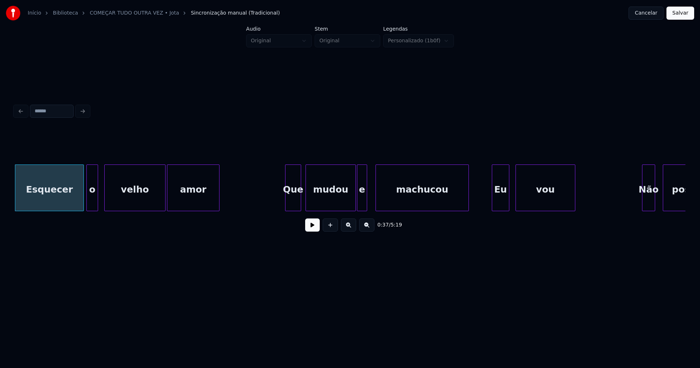
click at [91, 203] on div "o" at bounding box center [92, 190] width 11 height 50
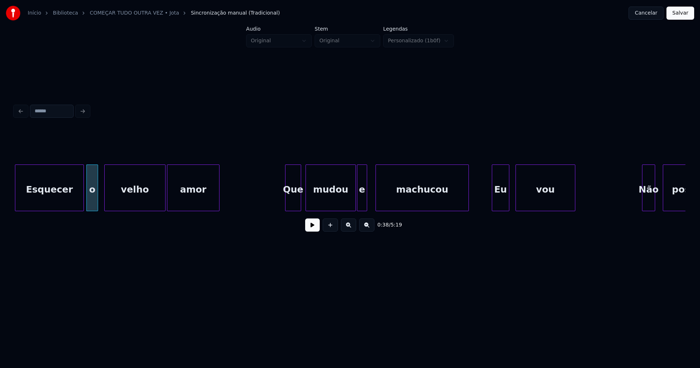
click at [93, 202] on div "o" at bounding box center [92, 190] width 11 height 50
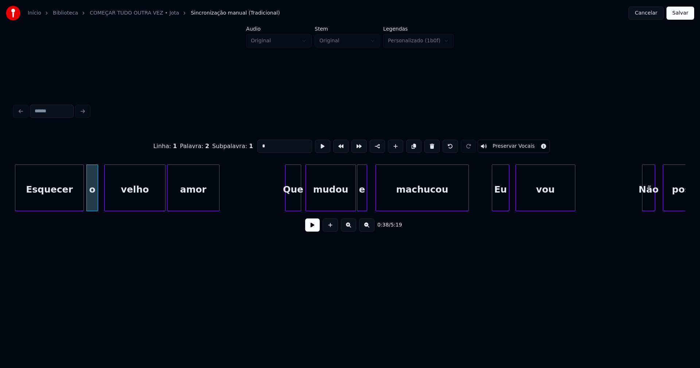
drag, startPoint x: 269, startPoint y: 143, endPoint x: 207, endPoint y: 143, distance: 61.9
click at [207, 143] on div "Linha : 1 Palavra : 2 Subpalavra : 1 * Preservar Vocais" at bounding box center [350, 146] width 670 height 36
type input "**"
click at [306, 231] on button at bounding box center [312, 224] width 15 height 13
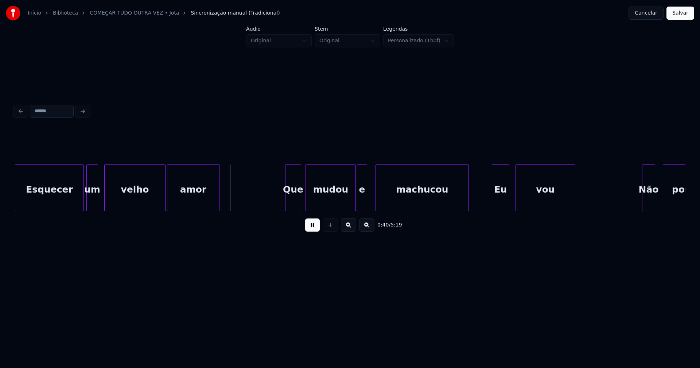
click at [679, 13] on button "Salvar" at bounding box center [680, 13] width 28 height 13
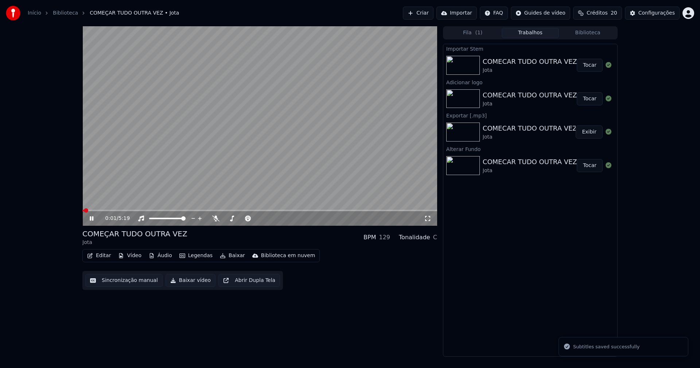
click at [428, 218] on icon at bounding box center [427, 218] width 7 height 6
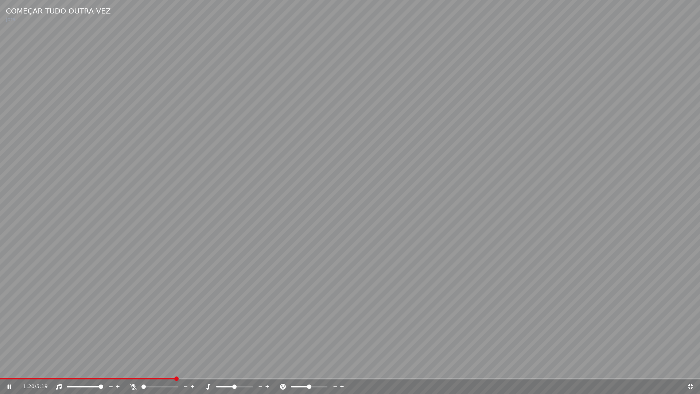
click at [689, 367] on icon at bounding box center [689, 386] width 7 height 6
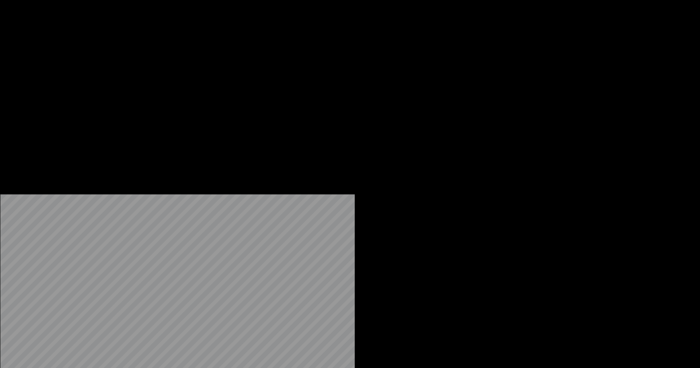
click at [105, 61] on button "Editar" at bounding box center [99, 56] width 30 height 10
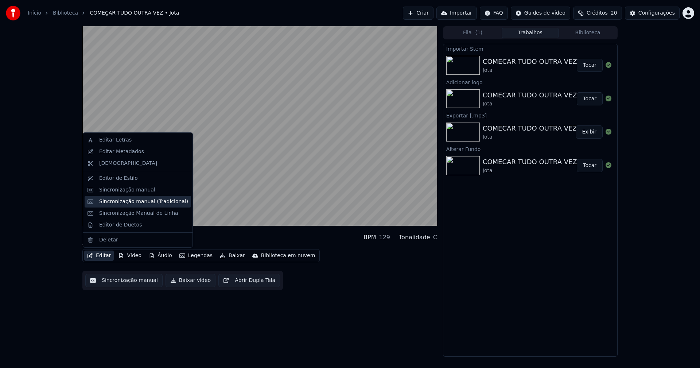
click at [126, 199] on div "Sincronização manual (Tradicional)" at bounding box center [143, 201] width 89 height 7
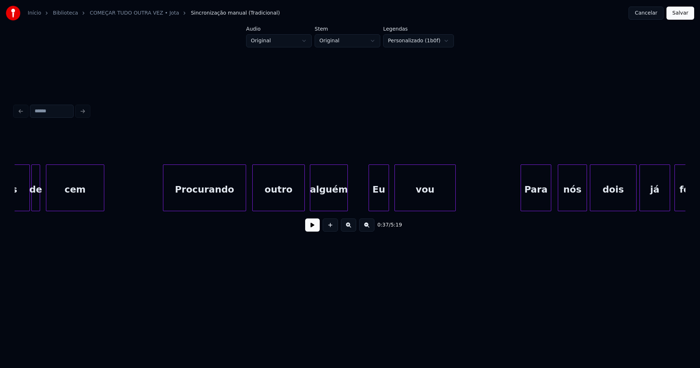
scroll to position [0, 3933]
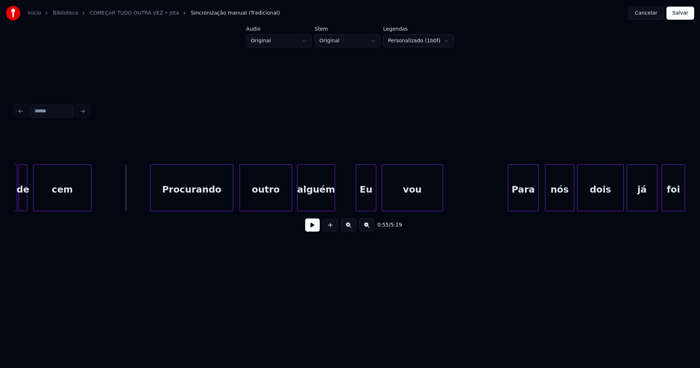
click at [309, 226] on button at bounding box center [312, 224] width 15 height 13
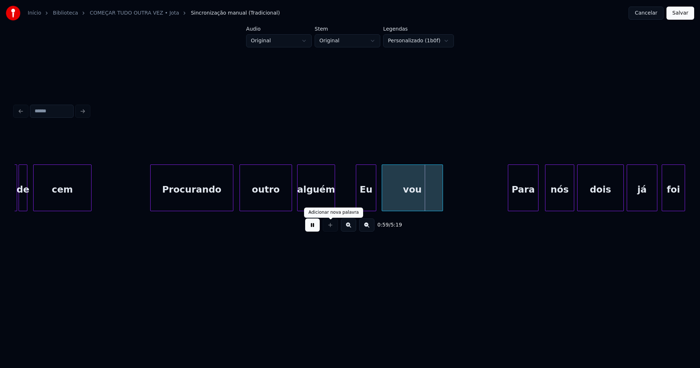
click at [311, 227] on button at bounding box center [312, 224] width 15 height 13
click at [219, 206] on div at bounding box center [219, 188] width 2 height 46
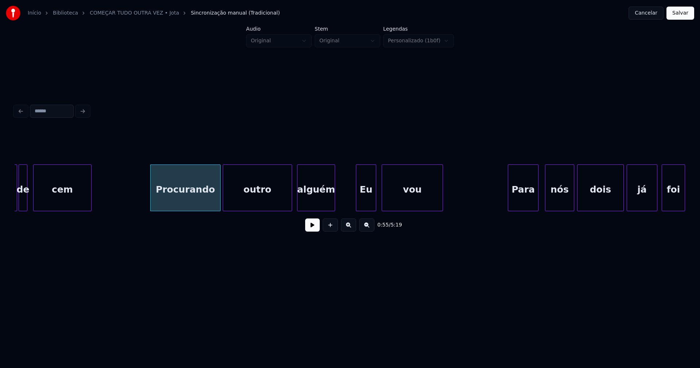
click at [224, 210] on div "mais de cem Procurando outro alguém Eu vou Para nós dois já foi" at bounding box center [350, 187] width 670 height 47
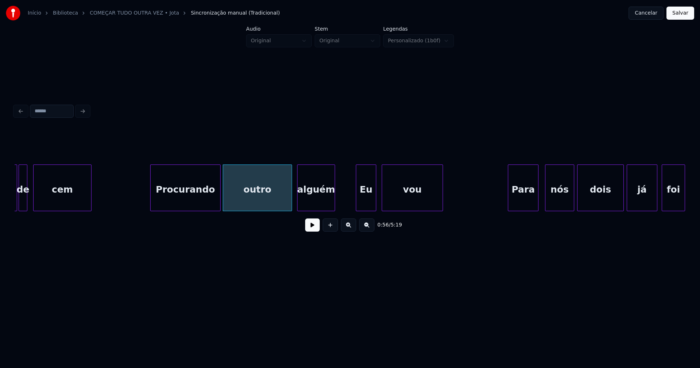
click at [234, 202] on div "outro" at bounding box center [257, 190] width 69 height 50
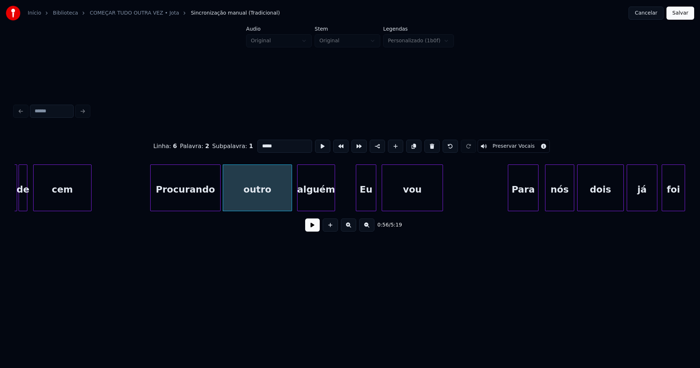
click at [257, 144] on input "*****" at bounding box center [284, 146] width 55 height 13
type input "********"
click at [308, 226] on button at bounding box center [312, 224] width 15 height 13
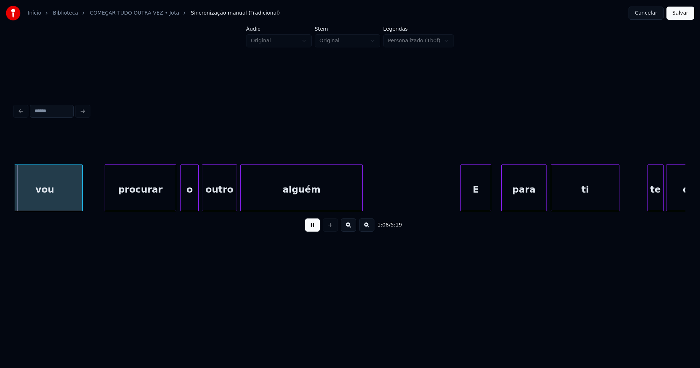
scroll to position [0, 5000]
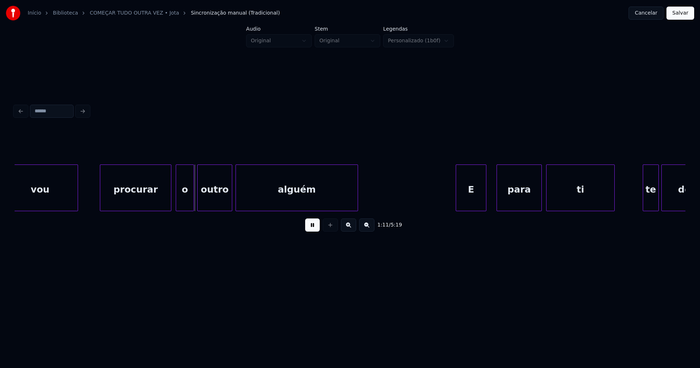
click at [312, 230] on button at bounding box center [312, 224] width 15 height 13
click at [182, 202] on div "o" at bounding box center [181, 190] width 17 height 50
click at [180, 201] on div "o" at bounding box center [181, 190] width 17 height 50
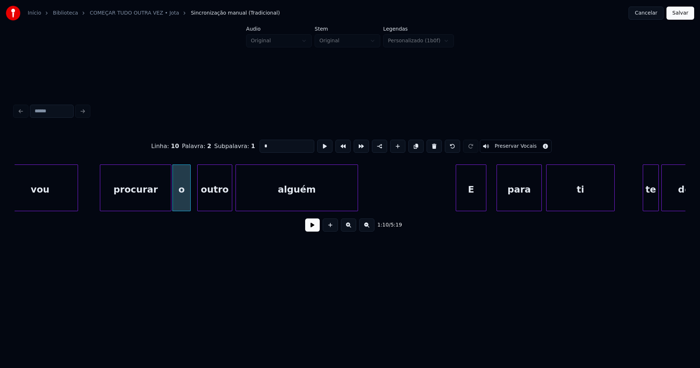
drag, startPoint x: 263, startPoint y: 144, endPoint x: 239, endPoint y: 148, distance: 25.1
click at [239, 148] on div "Linha : 10 Palavra : 2 Subpalavra : 1 * Preservar Vocais" at bounding box center [350, 146] width 670 height 36
type input "**"
click at [312, 230] on button at bounding box center [312, 224] width 15 height 13
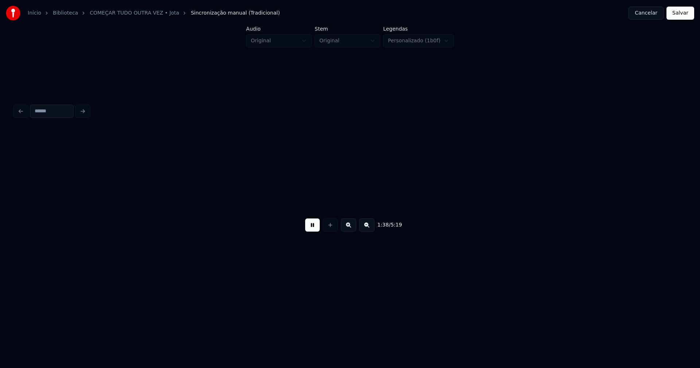
scroll to position [0, 7145]
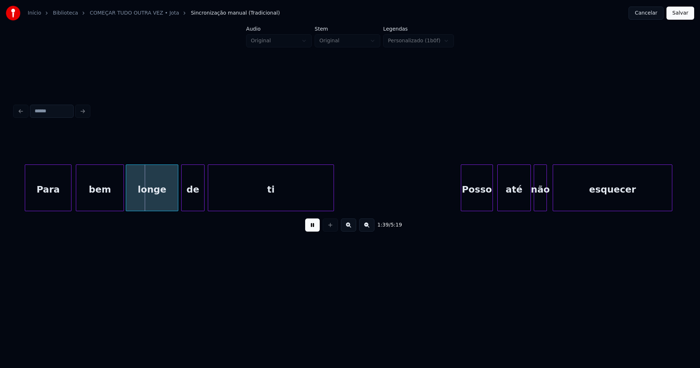
click at [688, 182] on div "Início Biblioteca COMEÇAR TUDO OUTRA VEZ • Jota Sincronização manual (Tradicion…" at bounding box center [350, 139] width 700 height 279
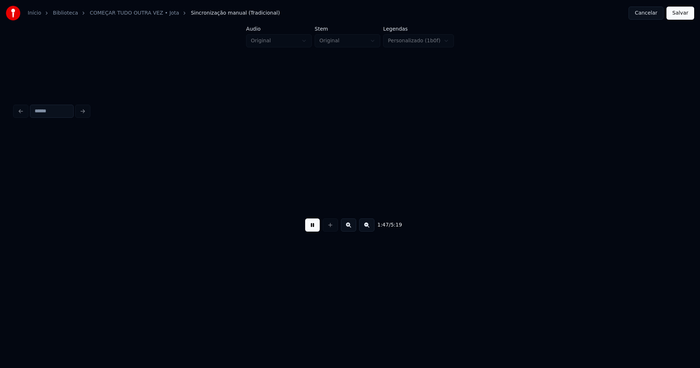
scroll to position [0, 7815]
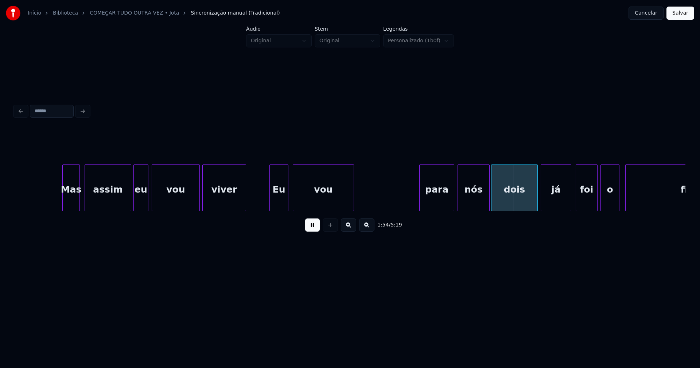
click at [438, 200] on div "para" at bounding box center [436, 190] width 34 height 50
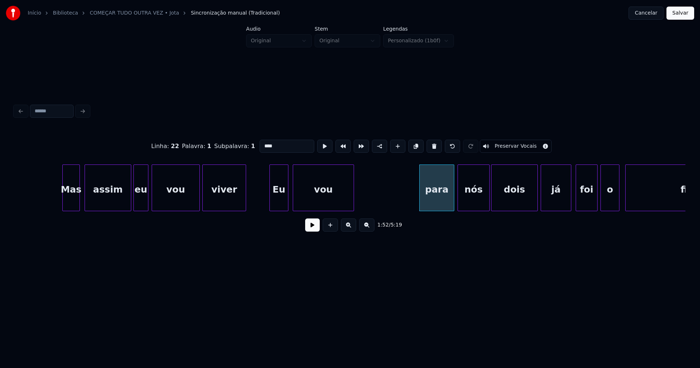
click at [260, 142] on input "****" at bounding box center [286, 146] width 55 height 13
click at [262, 142] on input "****" at bounding box center [286, 146] width 55 height 13
type input "****"
click at [309, 231] on button at bounding box center [312, 224] width 15 height 13
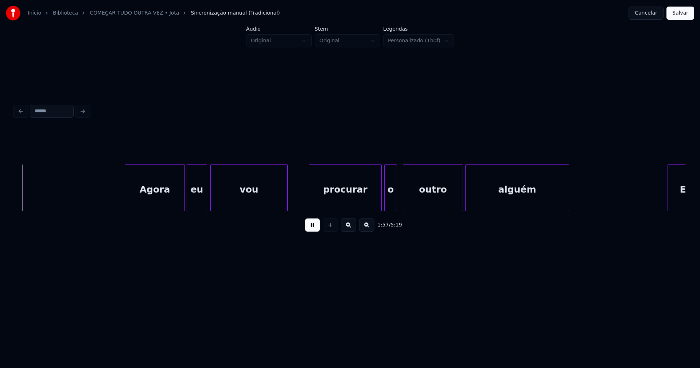
scroll to position [0, 8601]
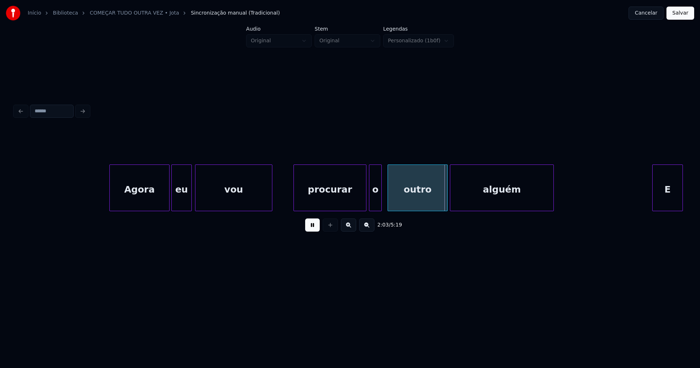
click at [310, 227] on button at bounding box center [312, 224] width 15 height 13
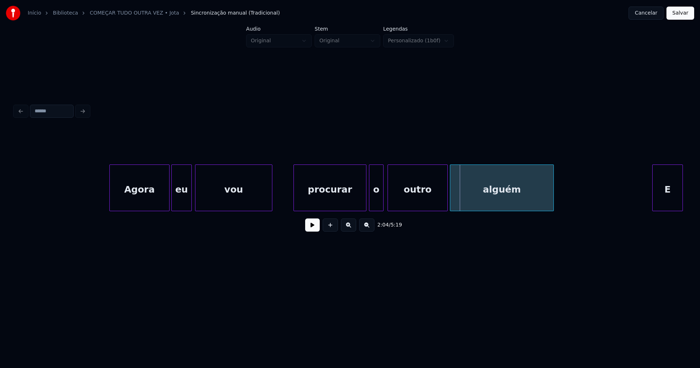
click at [382, 202] on div at bounding box center [382, 188] width 2 height 46
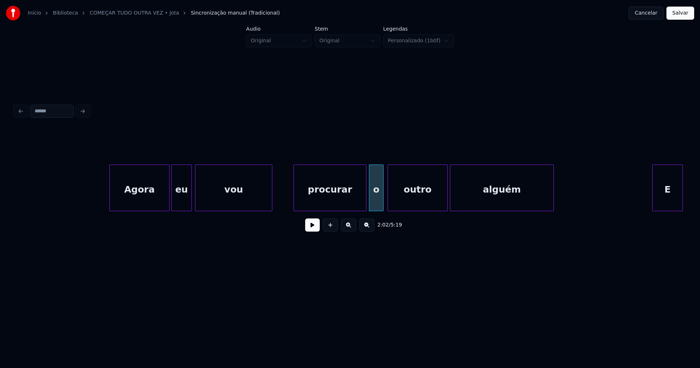
click at [379, 201] on div "o" at bounding box center [376, 190] width 14 height 50
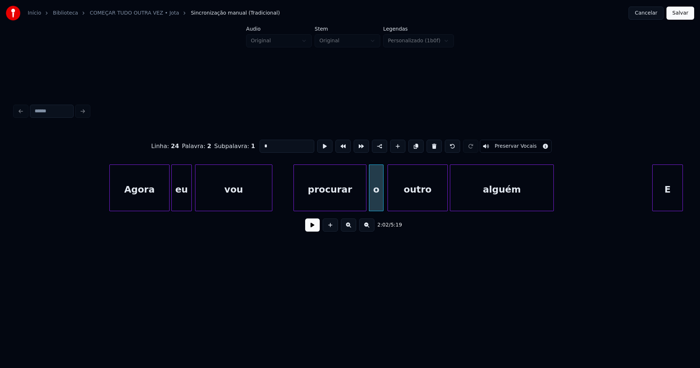
drag, startPoint x: 265, startPoint y: 145, endPoint x: 241, endPoint y: 147, distance: 23.8
click at [243, 147] on div "Linha : 24 Palavra : 2 Subpalavra : 1 * Preservar Vocais" at bounding box center [350, 146] width 670 height 36
type input "*"
type input "**"
click at [316, 231] on button at bounding box center [312, 224] width 15 height 13
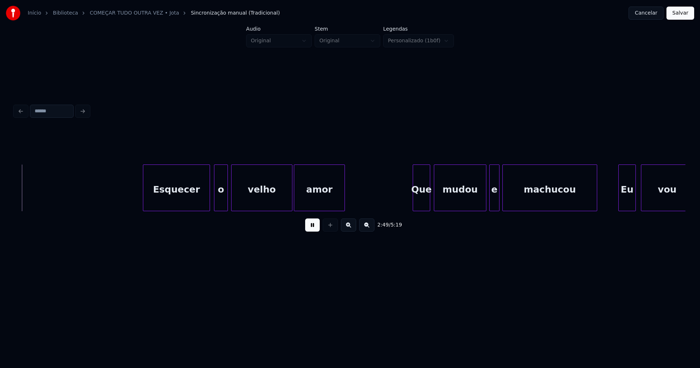
scroll to position [0, 12350]
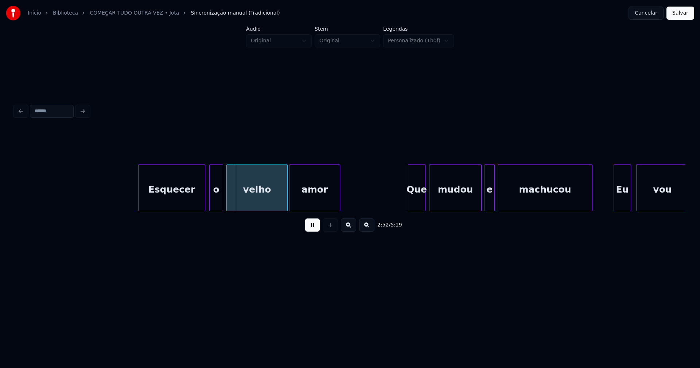
click at [314, 231] on button at bounding box center [312, 224] width 15 height 13
click at [215, 200] on div "o" at bounding box center [215, 190] width 13 height 50
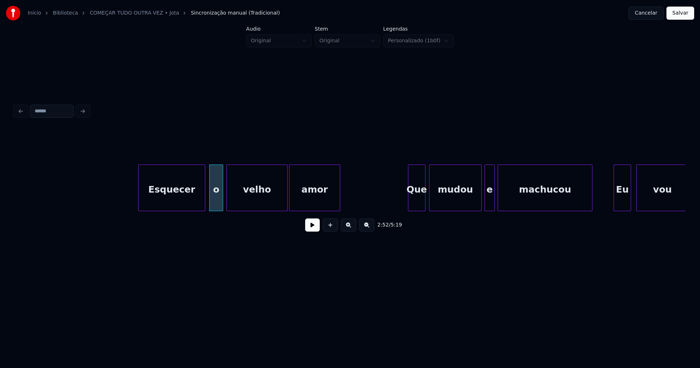
click at [216, 200] on div "o" at bounding box center [216, 190] width 13 height 50
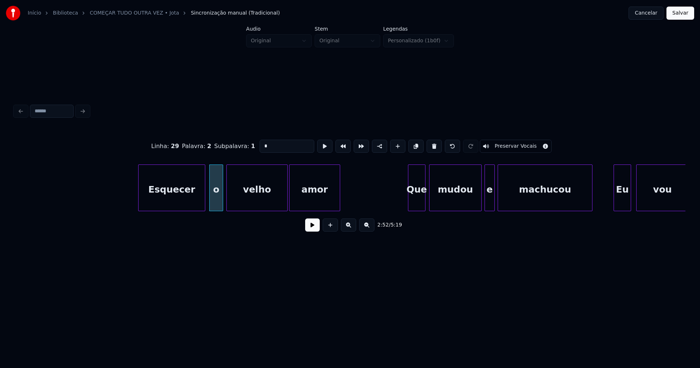
drag, startPoint x: 251, startPoint y: 144, endPoint x: 246, endPoint y: 145, distance: 5.3
click at [246, 145] on div "Linha : 29 Palavra : 2 Subpalavra : 1 * Preservar Vocais" at bounding box center [350, 146] width 670 height 36
type input "**"
click at [314, 230] on button at bounding box center [312, 224] width 15 height 13
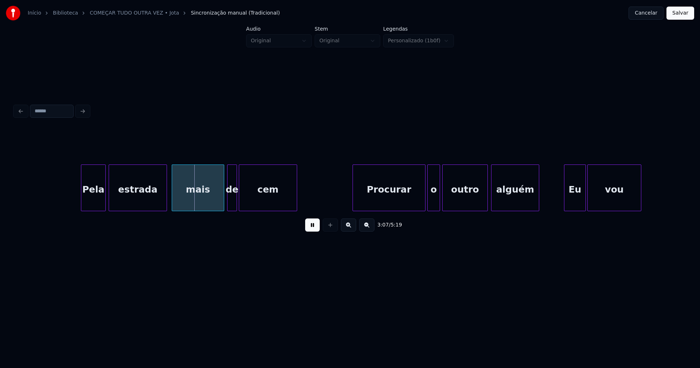
scroll to position [0, 13552]
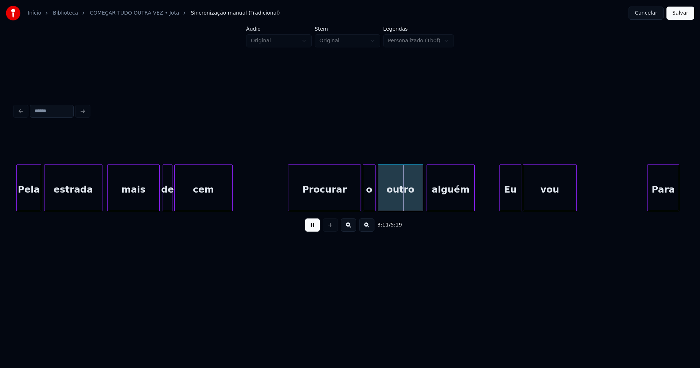
drag, startPoint x: 313, startPoint y: 229, endPoint x: 357, endPoint y: 205, distance: 50.7
click at [313, 228] on button at bounding box center [312, 224] width 15 height 13
click at [369, 199] on div "o" at bounding box center [369, 190] width 12 height 50
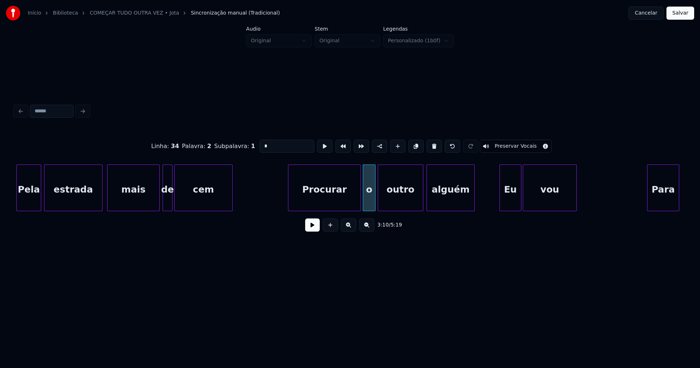
drag, startPoint x: 266, startPoint y: 144, endPoint x: 242, endPoint y: 146, distance: 23.8
click at [242, 146] on div "Linha : 34 [GEOGRAPHIC_DATA] : 2 Subpalavra : 1 * Preservar Vocais" at bounding box center [350, 146] width 670 height 36
type input "**"
click at [312, 226] on button at bounding box center [312, 224] width 15 height 13
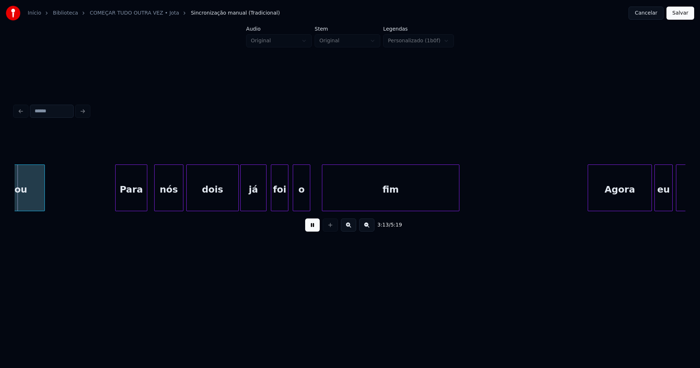
scroll to position [0, 14097]
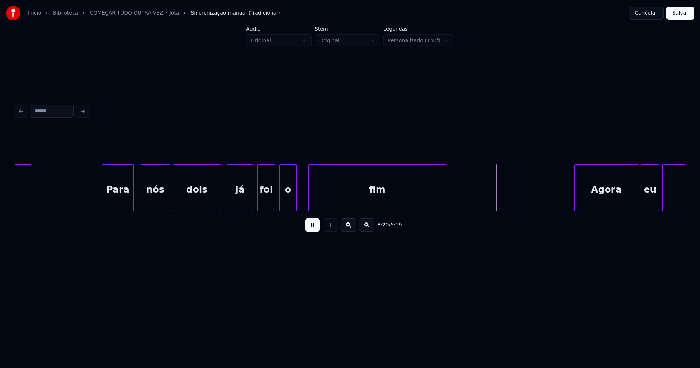
click at [219, 209] on div "Para nós dois já foi o fim Agora eu vou vou" at bounding box center [350, 187] width 670 height 47
click at [234, 203] on div "já" at bounding box center [238, 190] width 26 height 50
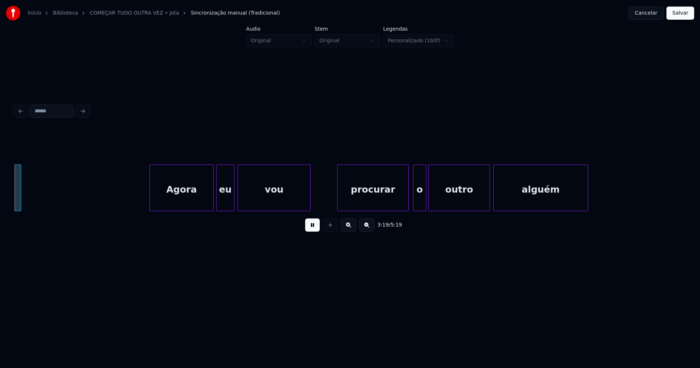
scroll to position [0, 14535]
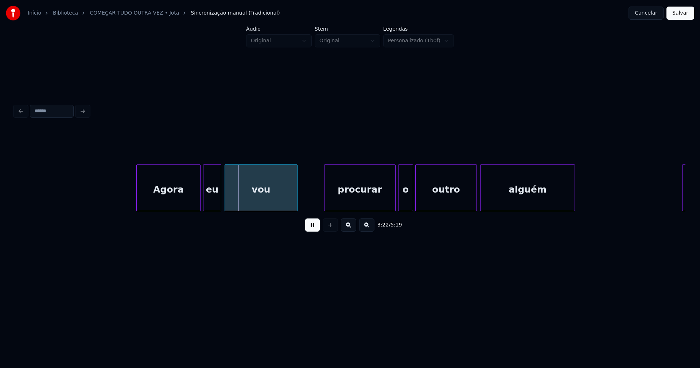
click at [399, 204] on div at bounding box center [399, 188] width 2 height 46
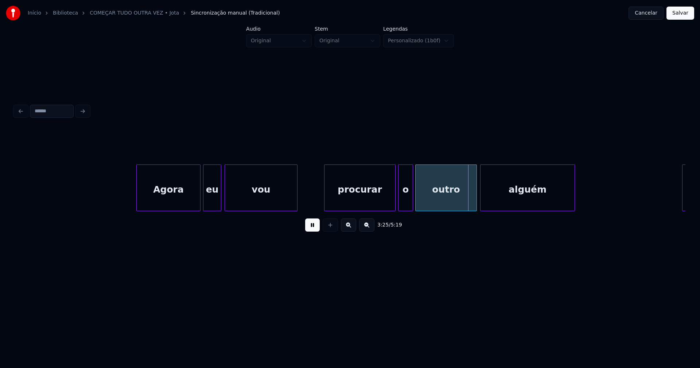
click at [406, 204] on div "o" at bounding box center [405, 190] width 14 height 50
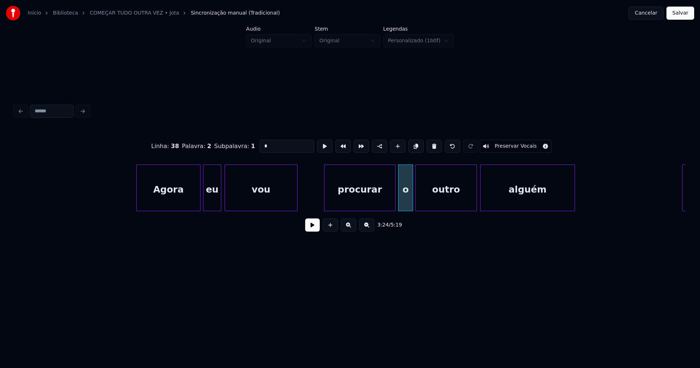
drag, startPoint x: 261, startPoint y: 144, endPoint x: 243, endPoint y: 144, distance: 17.9
click at [243, 144] on div "Linha : 38 Palavra : 2 Subpalavra : 1 * Preservar Vocais" at bounding box center [350, 146] width 670 height 36
type input "**"
click at [317, 225] on button at bounding box center [312, 224] width 15 height 13
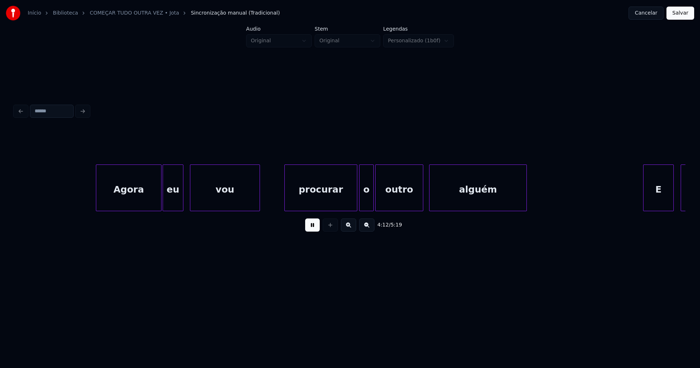
scroll to position [0, 18374]
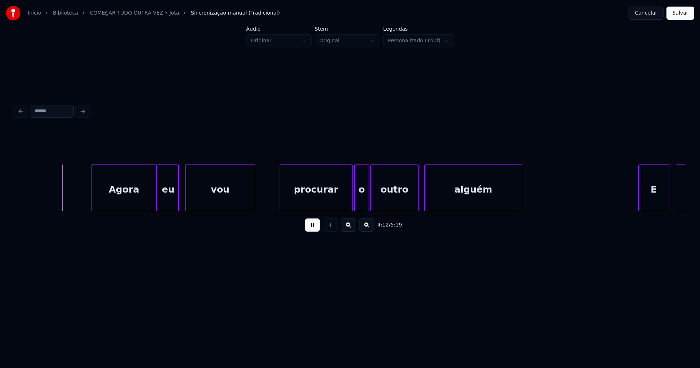
click at [366, 204] on div at bounding box center [367, 188] width 2 height 46
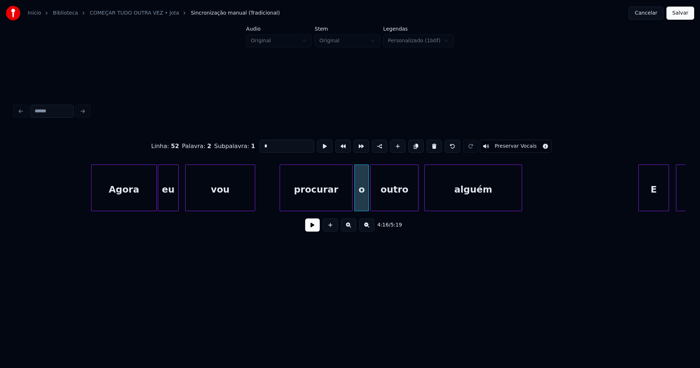
drag, startPoint x: 266, startPoint y: 144, endPoint x: 206, endPoint y: 150, distance: 60.0
click at [211, 150] on div "Linha : 52 [GEOGRAPHIC_DATA] : 2 Subpalavra : 1 * Preservar Vocais" at bounding box center [350, 146] width 670 height 36
type input "**"
click at [315, 231] on button at bounding box center [312, 224] width 15 height 13
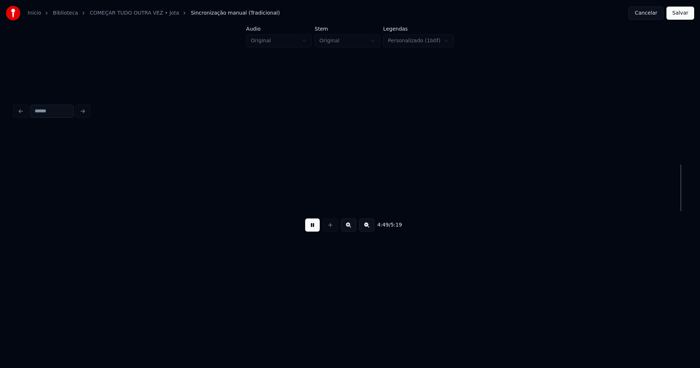
scroll to position [0, 21084]
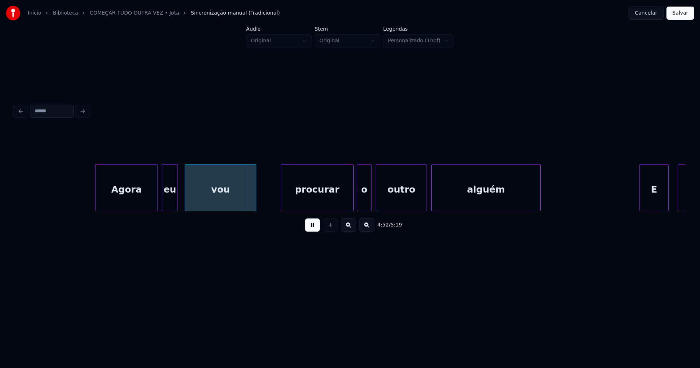
click at [366, 200] on div "o" at bounding box center [364, 190] width 14 height 50
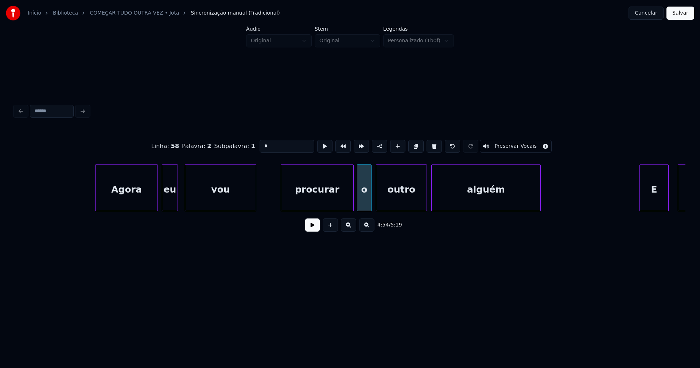
drag, startPoint x: 267, startPoint y: 144, endPoint x: 250, endPoint y: 145, distance: 17.1
click at [250, 145] on div "Linha : 58 Palavra : 2 Subpalavra : 1 * Preservar Vocais" at bounding box center [350, 146] width 670 height 36
type input "**"
click at [312, 227] on button at bounding box center [312, 224] width 15 height 13
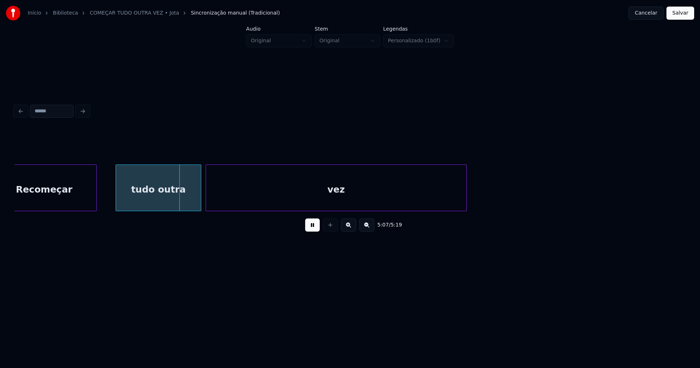
scroll to position [0, 22308]
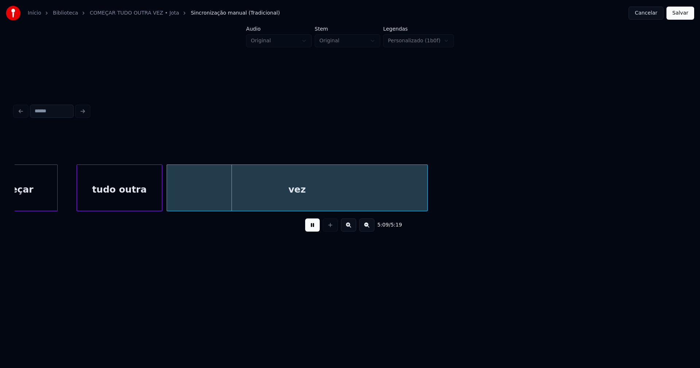
click at [678, 16] on button "Salvar" at bounding box center [680, 13] width 28 height 13
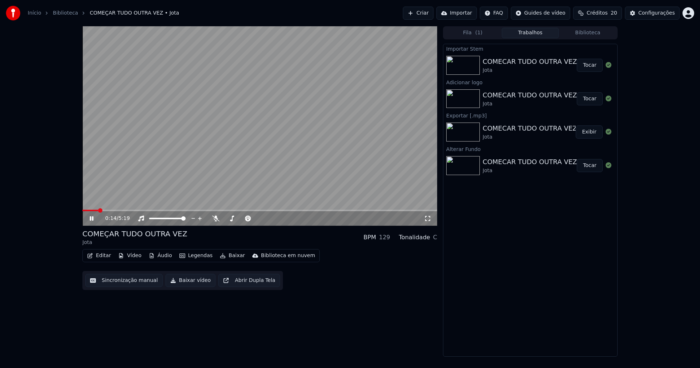
click at [428, 218] on icon at bounding box center [427, 218] width 7 height 6
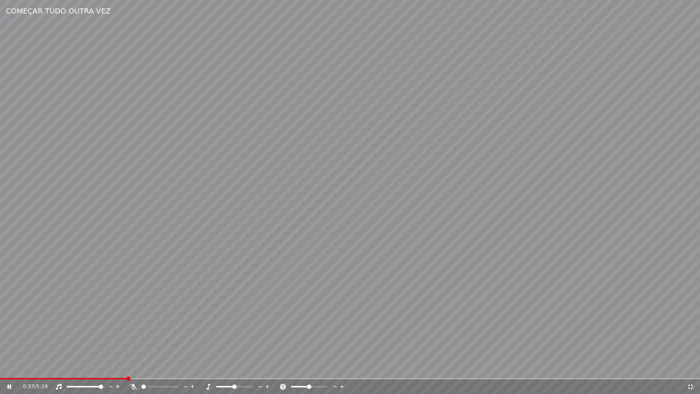
click at [694, 367] on div "0:57 / 5:19" at bounding box center [350, 386] width 694 height 7
click at [690, 367] on icon at bounding box center [689, 386] width 7 height 6
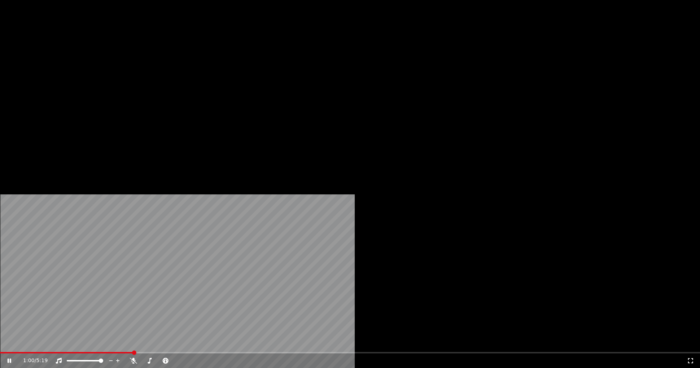
click at [107, 61] on button "Editar" at bounding box center [99, 56] width 30 height 10
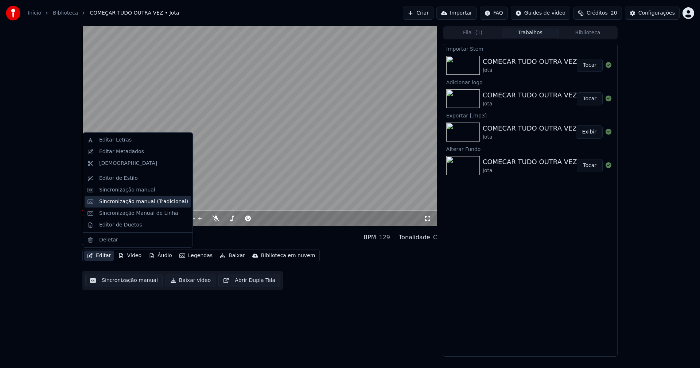
click at [126, 203] on div "Sincronização manual (Tradicional)" at bounding box center [143, 201] width 89 height 7
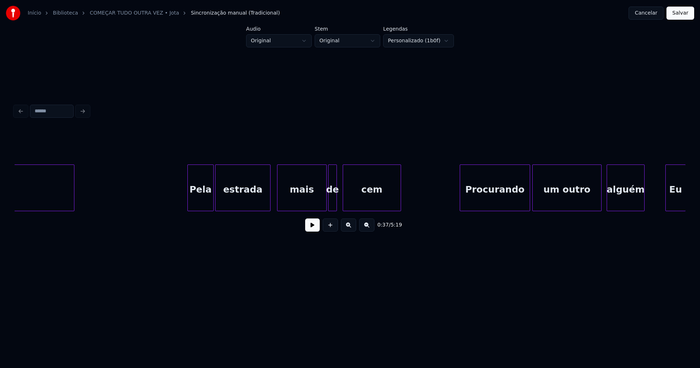
scroll to position [0, 3636]
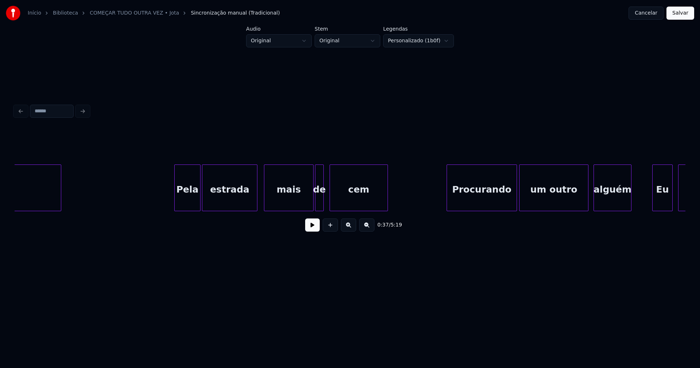
click at [311, 228] on button at bounding box center [312, 224] width 15 height 13
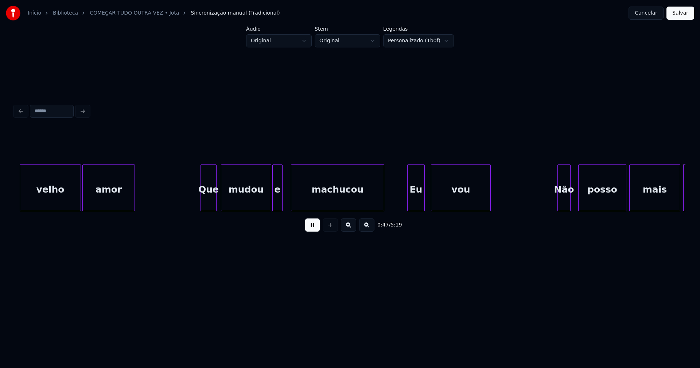
scroll to position [0, 3468]
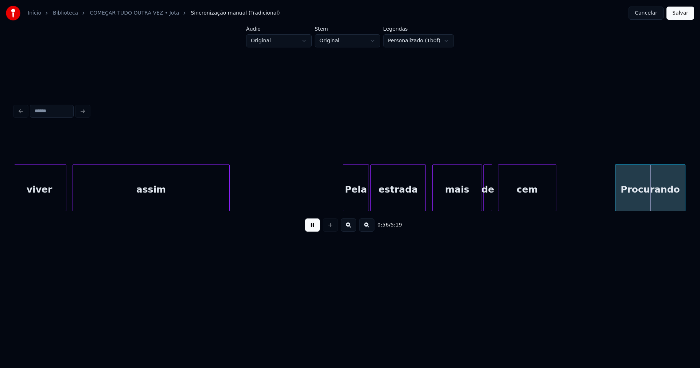
click at [651, 17] on button "Cancelar" at bounding box center [645, 13] width 35 height 13
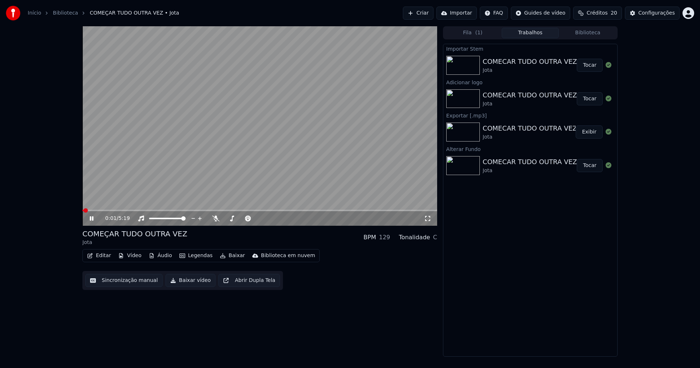
click at [93, 219] on icon at bounding box center [92, 218] width 4 height 4
click at [187, 284] on button "Baixar vídeo" at bounding box center [190, 280] width 50 height 13
click at [607, 65] on icon at bounding box center [608, 65] width 6 height 6
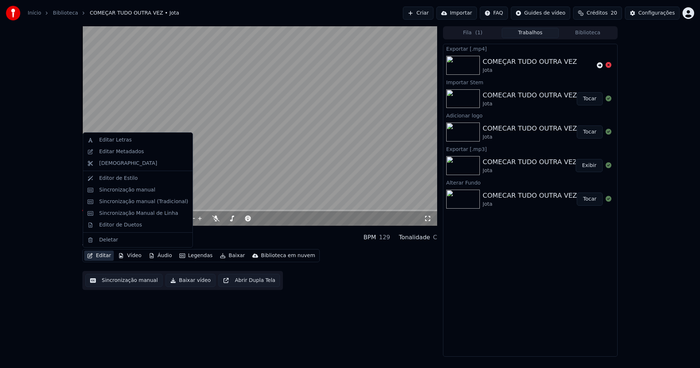
click at [102, 256] on button "Editar" at bounding box center [99, 255] width 30 height 10
click at [125, 203] on div "Sincronização manual (Tradicional)" at bounding box center [143, 201] width 89 height 7
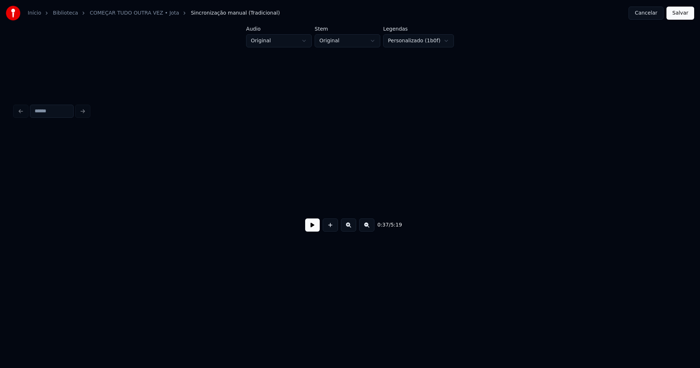
scroll to position [0, 2713]
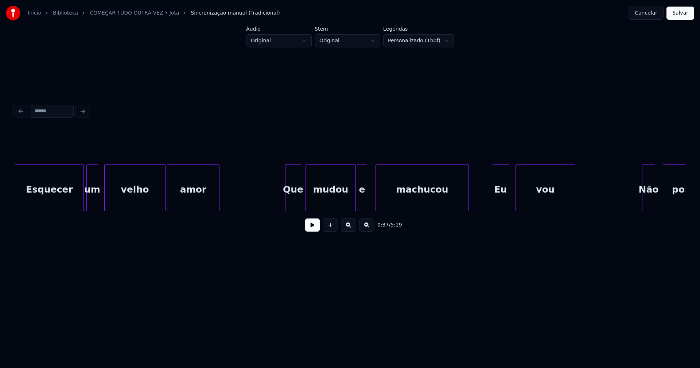
click at [94, 201] on div "um" at bounding box center [92, 190] width 11 height 50
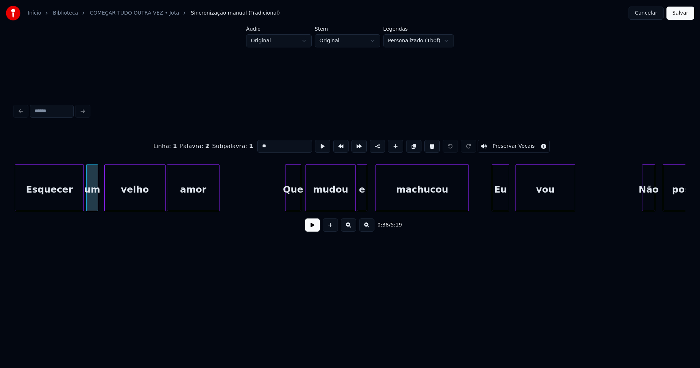
drag, startPoint x: 223, startPoint y: 146, endPoint x: 215, endPoint y: 147, distance: 8.0
click at [215, 147] on div "Linha : 1 Palavra : 2 Subpalavra : 1 ** Preservar Vocais" at bounding box center [350, 146] width 670 height 36
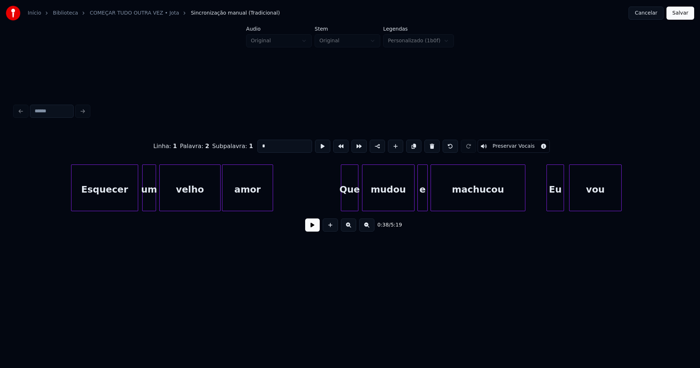
scroll to position [0, 12430]
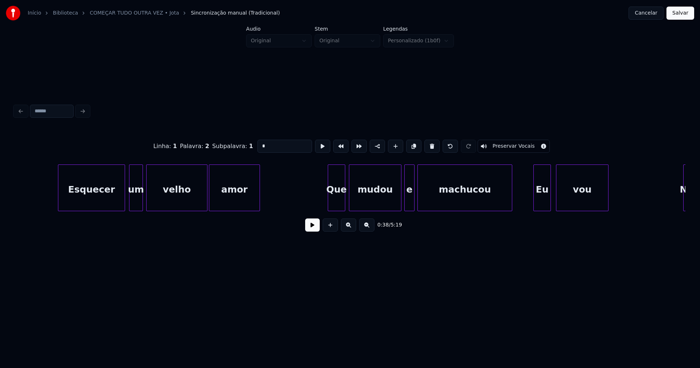
click at [138, 200] on div "um" at bounding box center [135, 190] width 13 height 50
drag, startPoint x: 271, startPoint y: 144, endPoint x: 227, endPoint y: 145, distance: 44.5
click at [228, 145] on div "Linha : 29 [GEOGRAPHIC_DATA] : 2 Subpalavra : 1 ** Preservar Vocais" at bounding box center [350, 146] width 670 height 36
type input "*"
click at [676, 9] on button "Salvar" at bounding box center [680, 13] width 28 height 13
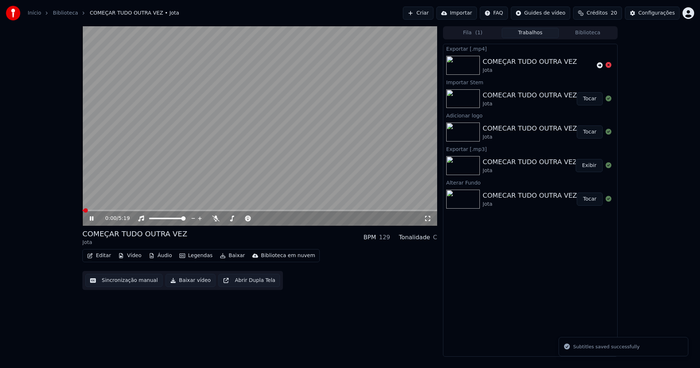
click at [91, 218] on icon at bounding box center [96, 218] width 17 height 6
click at [190, 280] on button "Baixar vídeo" at bounding box center [190, 280] width 50 height 13
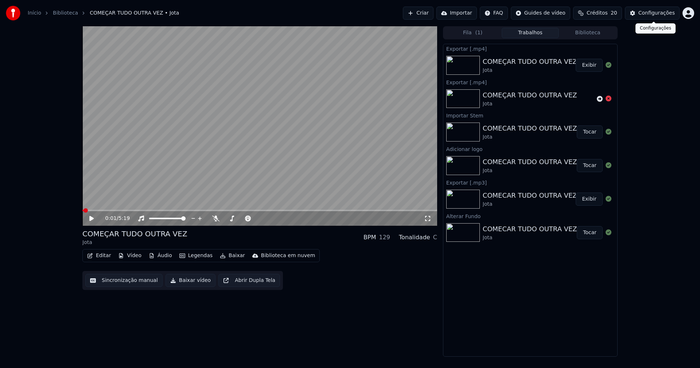
click at [668, 15] on div "Configurações" at bounding box center [656, 12] width 36 height 7
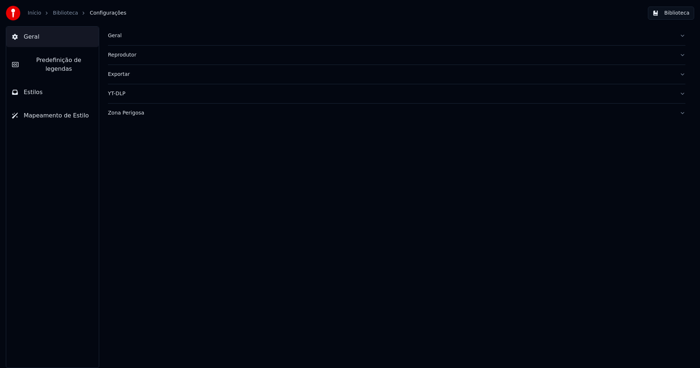
click at [114, 35] on div "Geral" at bounding box center [391, 35] width 566 height 7
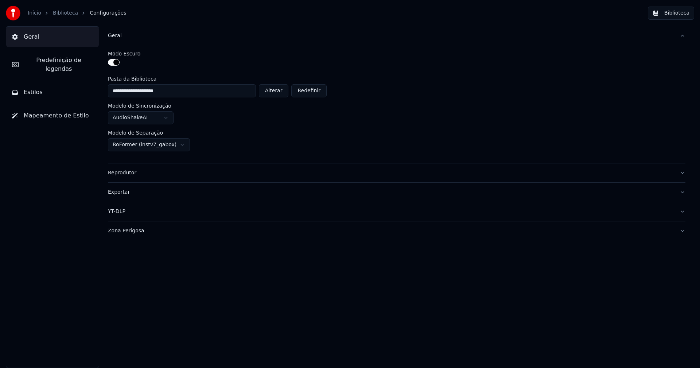
click at [287, 94] on button "Alterar" at bounding box center [274, 90] width 30 height 13
type input "**********"
click at [687, 15] on button "Biblioteca" at bounding box center [670, 13] width 46 height 13
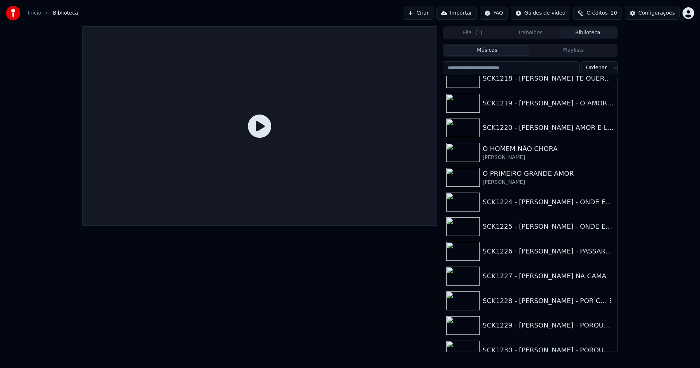
scroll to position [1385, 0]
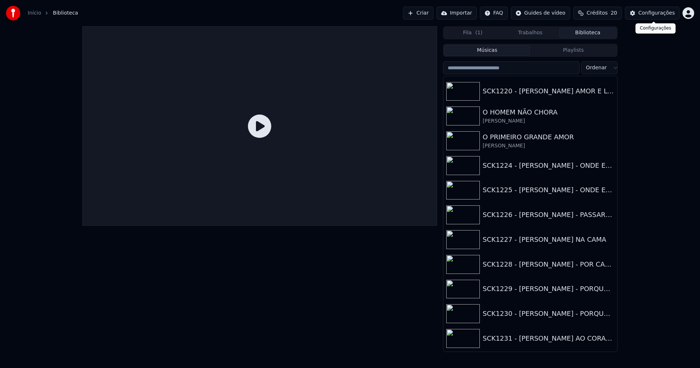
click at [654, 11] on div "Configurações" at bounding box center [656, 12] width 36 height 7
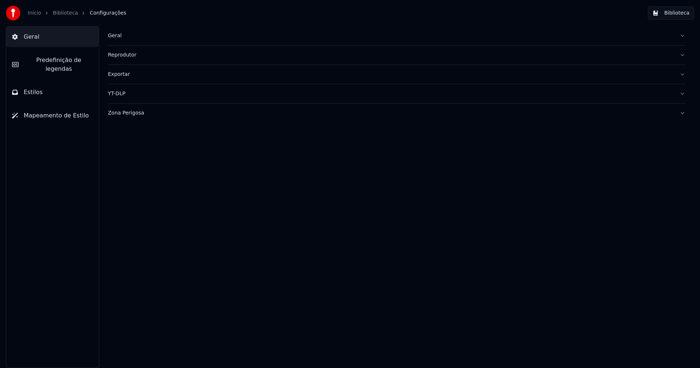
click at [115, 38] on div "Geral" at bounding box center [391, 35] width 566 height 7
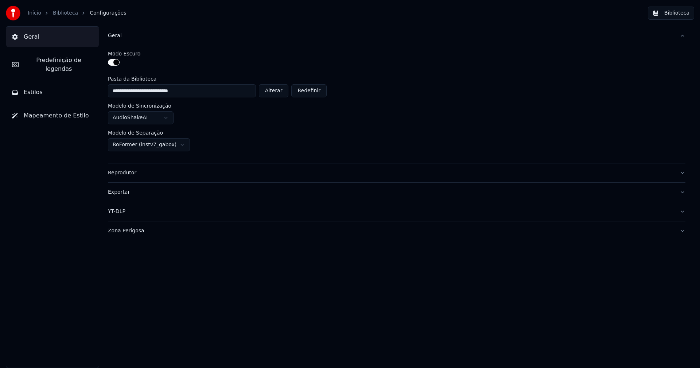
click at [273, 91] on button "Alterar" at bounding box center [274, 90] width 30 height 13
click at [279, 90] on button "Alterar" at bounding box center [274, 90] width 30 height 13
type input "**********"
click at [682, 15] on button "Biblioteca" at bounding box center [670, 13] width 46 height 13
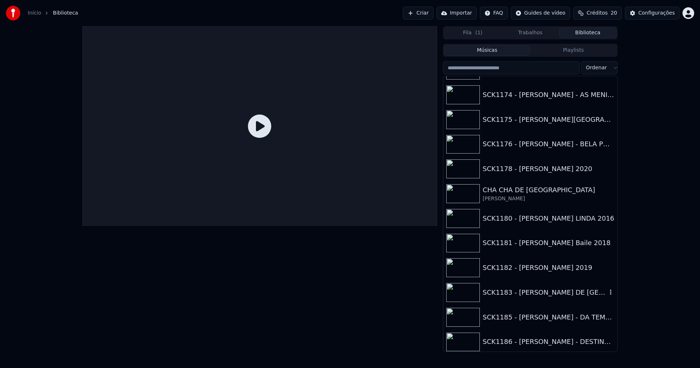
scroll to position [402, 0]
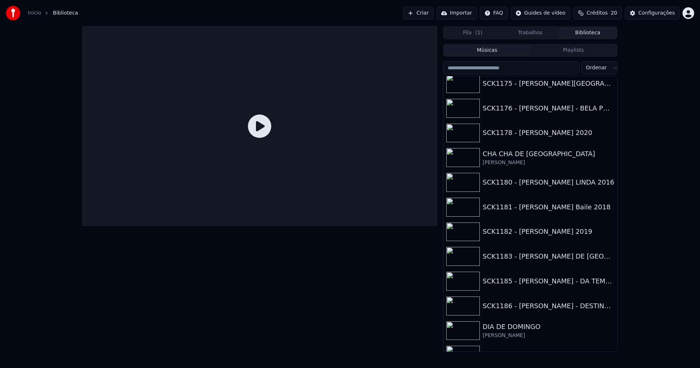
click at [482, 67] on input "search" at bounding box center [511, 67] width 137 height 13
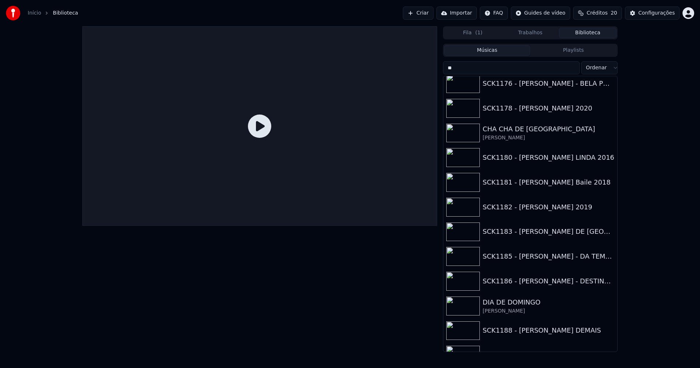
scroll to position [0, 0]
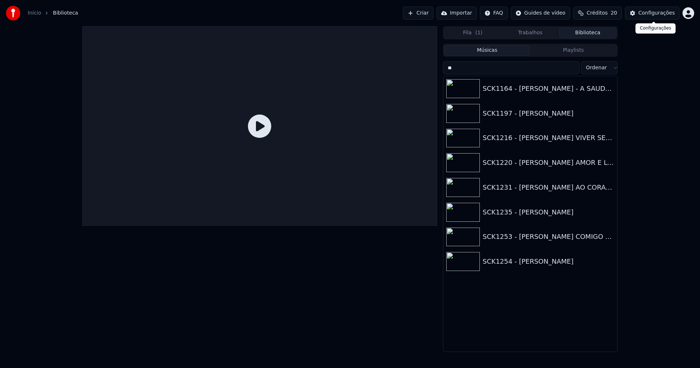
type input "**"
click at [665, 13] on div "Configurações" at bounding box center [656, 12] width 36 height 7
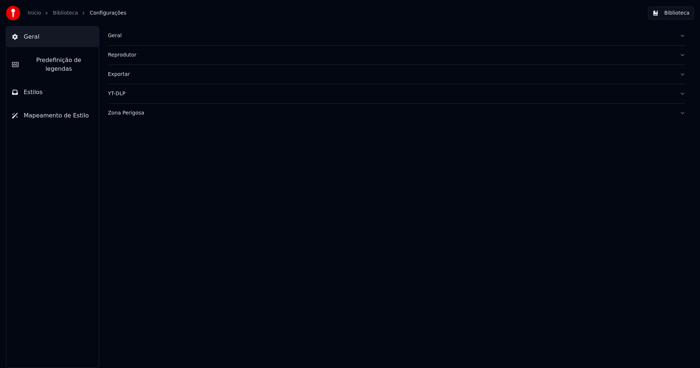
click at [116, 34] on div "Geral" at bounding box center [391, 35] width 566 height 7
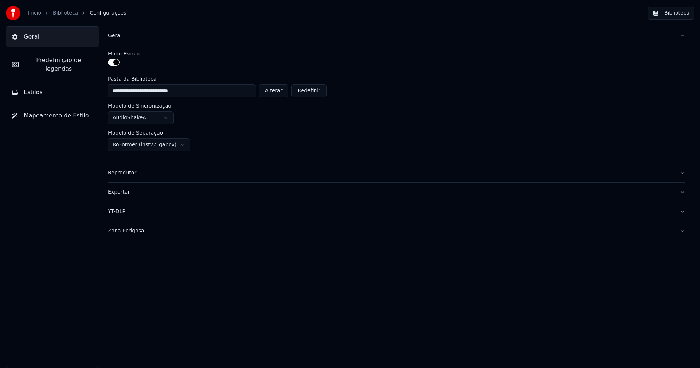
click at [281, 87] on button "Alterar" at bounding box center [274, 90] width 30 height 13
type input "**********"
click at [677, 16] on button "Biblioteca" at bounding box center [670, 13] width 46 height 13
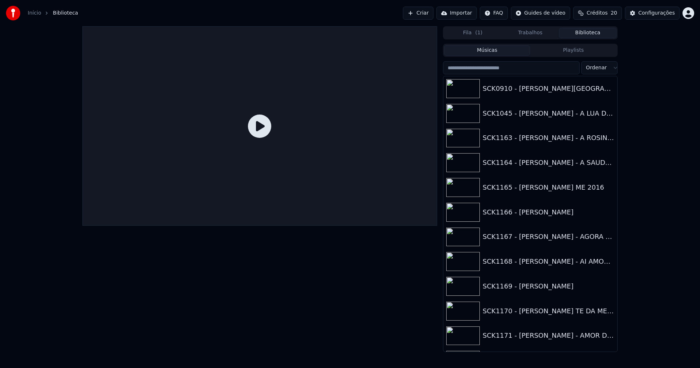
click at [482, 70] on input "search" at bounding box center [511, 67] width 137 height 13
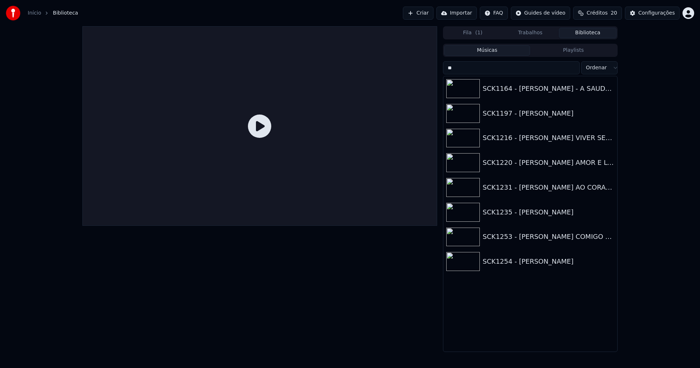
type input "**"
click at [644, 16] on div "Configurações" at bounding box center [656, 12] width 36 height 7
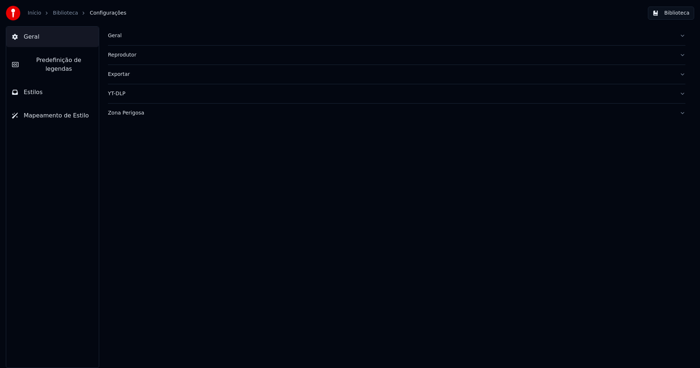
click at [117, 37] on div "Geral" at bounding box center [391, 35] width 566 height 7
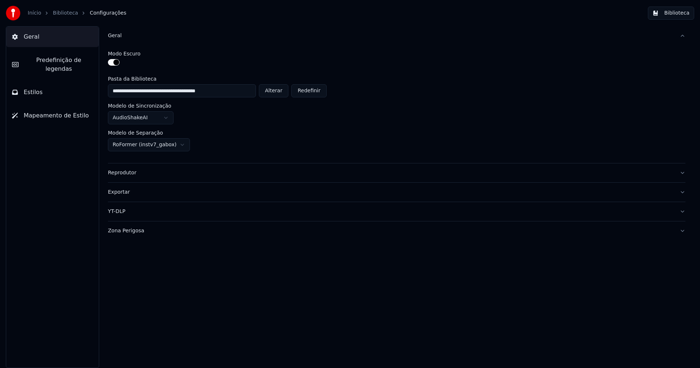
click at [275, 92] on button "Alterar" at bounding box center [274, 90] width 30 height 13
type input "**********"
click at [676, 13] on button "Biblioteca" at bounding box center [670, 13] width 46 height 13
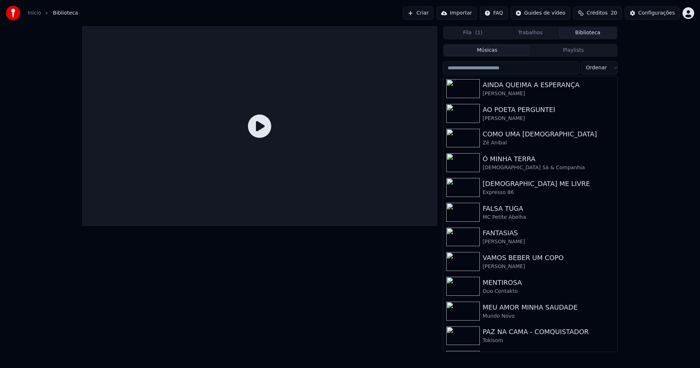
click at [31, 14] on link "Início" at bounding box center [34, 12] width 13 height 7
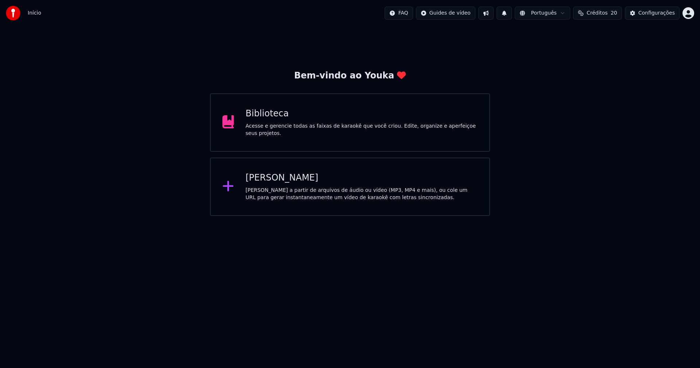
click at [277, 184] on div "Criar Karaokê Crie karaokê a partir de arquivos de áudio ou vídeo (MP3, MP4 e m…" at bounding box center [362, 186] width 232 height 29
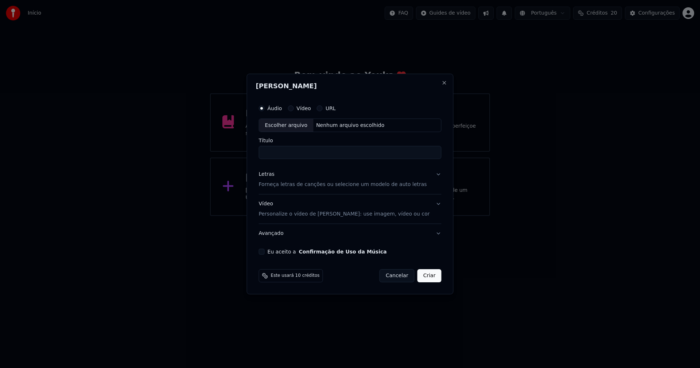
click at [291, 126] on div "Escolher arquivo" at bounding box center [286, 125] width 54 height 13
type input "**********"
click at [272, 175] on div "Letras" at bounding box center [267, 174] width 16 height 7
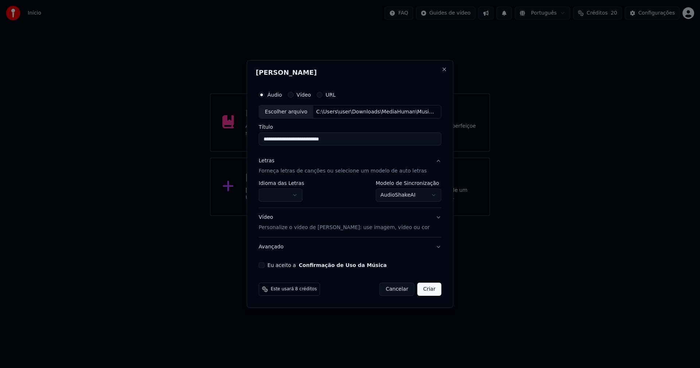
click at [285, 197] on body "**********" at bounding box center [350, 108] width 700 height 216
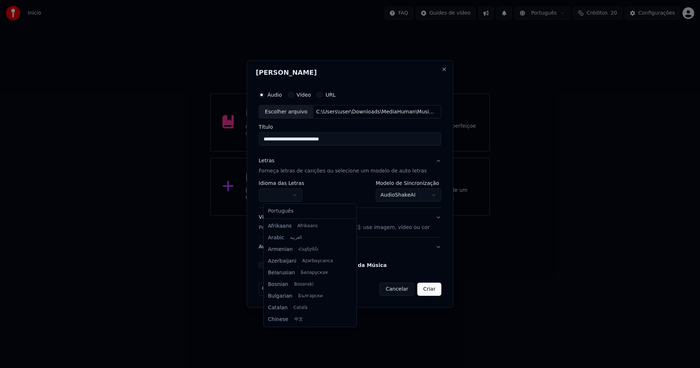
select select "**"
drag, startPoint x: 282, startPoint y: 214, endPoint x: 312, endPoint y: 202, distance: 31.5
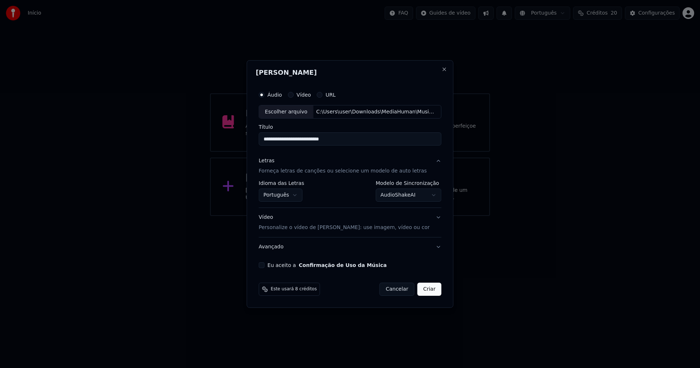
click at [402, 198] on body "**********" at bounding box center [350, 108] width 700 height 216
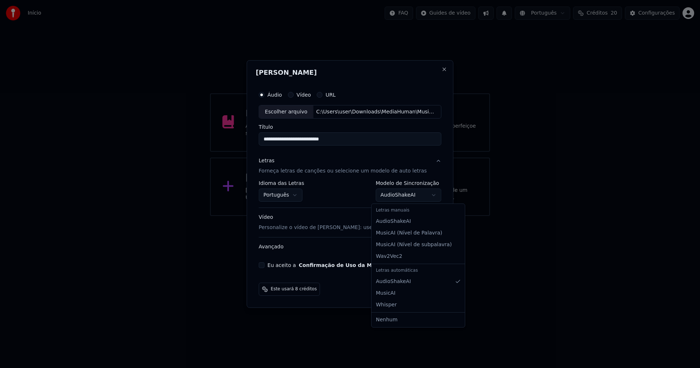
select select "**********"
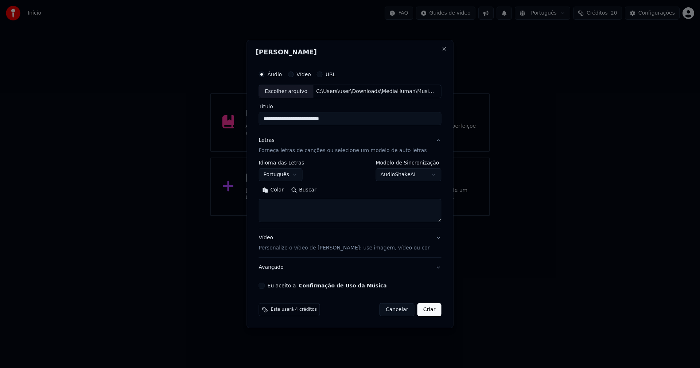
click at [280, 188] on button "Colar" at bounding box center [273, 190] width 29 height 12
click at [265, 285] on button "Eu aceito a Confirmação de Uso da Música" at bounding box center [262, 285] width 6 height 6
click at [428, 312] on button "Criar" at bounding box center [429, 309] width 24 height 13
type textarea "**********"
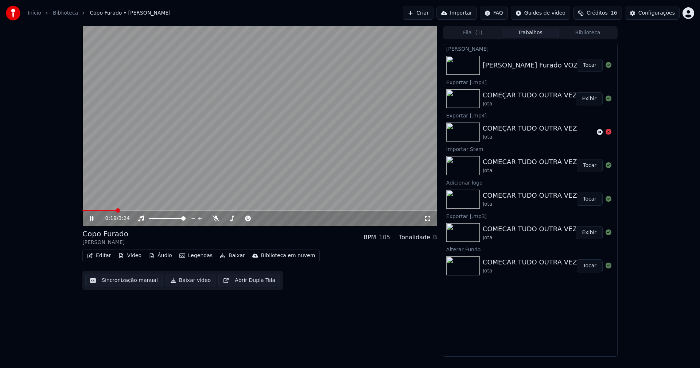
click at [93, 218] on icon at bounding box center [92, 218] width 4 height 4
click at [161, 257] on button "Áudio" at bounding box center [160, 255] width 29 height 10
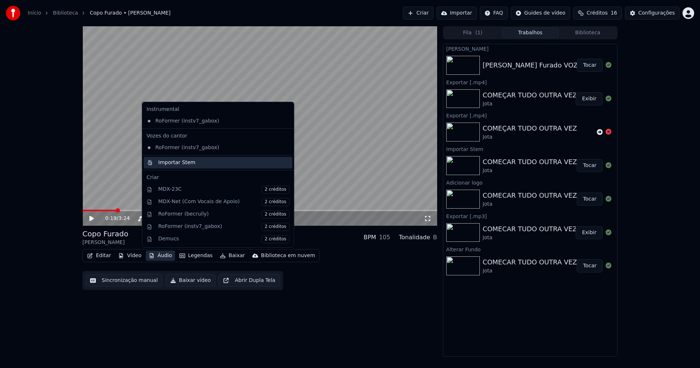
click at [168, 161] on div "Importar Stem" at bounding box center [176, 162] width 37 height 7
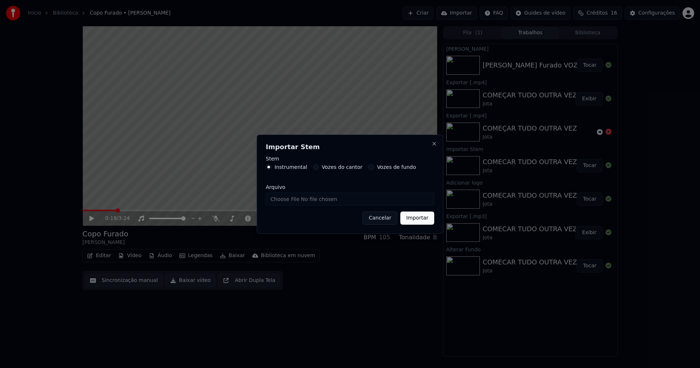
click at [290, 197] on input "Arquivo" at bounding box center [350, 198] width 168 height 13
type input "**********"
drag, startPoint x: 414, startPoint y: 218, endPoint x: 394, endPoint y: 216, distance: 20.1
click at [415, 218] on button "Importar" at bounding box center [417, 217] width 34 height 13
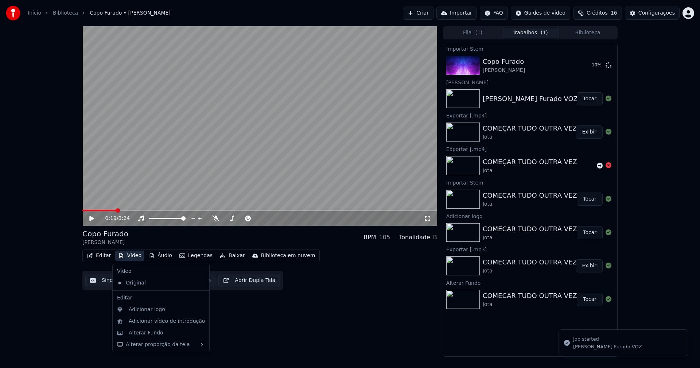
click at [131, 258] on button "Vídeo" at bounding box center [129, 255] width 29 height 10
click at [141, 309] on div "Adicionar logo" at bounding box center [147, 309] width 36 height 7
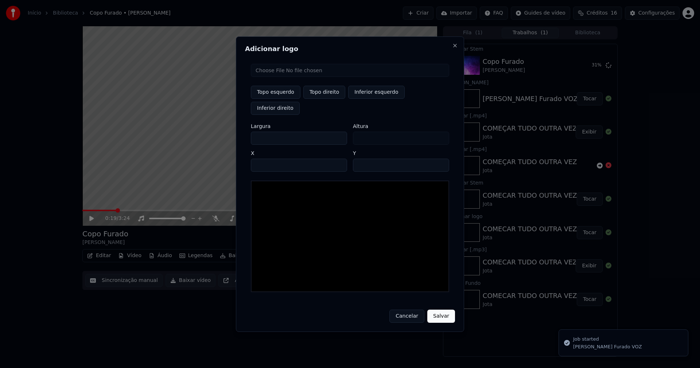
click at [278, 77] on input "file" at bounding box center [350, 70] width 198 height 13
type input "**********"
click at [320, 99] on button "Topo direito" at bounding box center [324, 92] width 42 height 13
type input "****"
drag, startPoint x: 263, startPoint y: 130, endPoint x: 245, endPoint y: 133, distance: 18.9
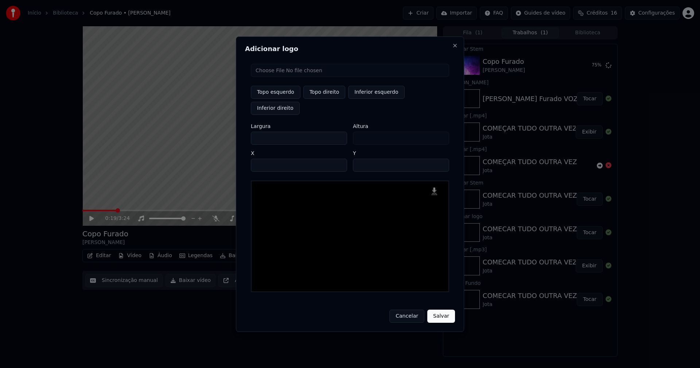
click at [245, 133] on div "Adicionar logo Topo esquerdo Topo direito Inferior esquerdo Inferior direito La…" at bounding box center [350, 183] width 228 height 295
type input "**"
type input "***"
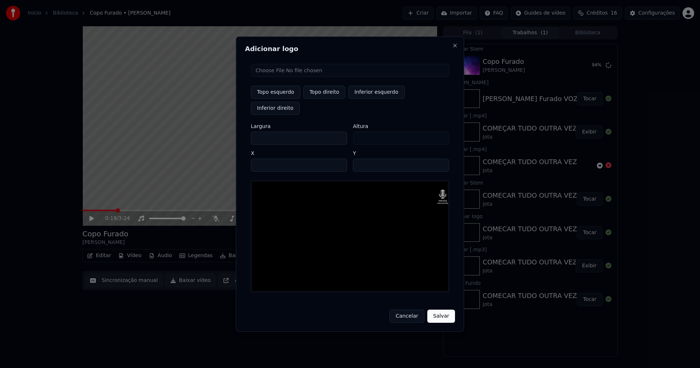
type input "***"
click at [265, 159] on input "****" at bounding box center [299, 165] width 96 height 13
type input "****"
click at [360, 159] on input "**" at bounding box center [401, 165] width 96 height 13
type input "**"
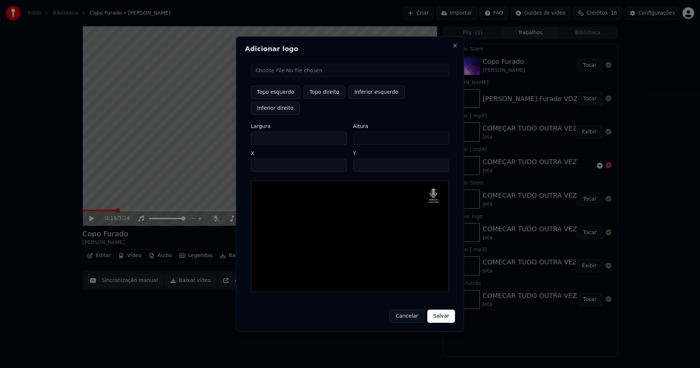
click at [442, 309] on button "Salvar" at bounding box center [441, 315] width 28 height 13
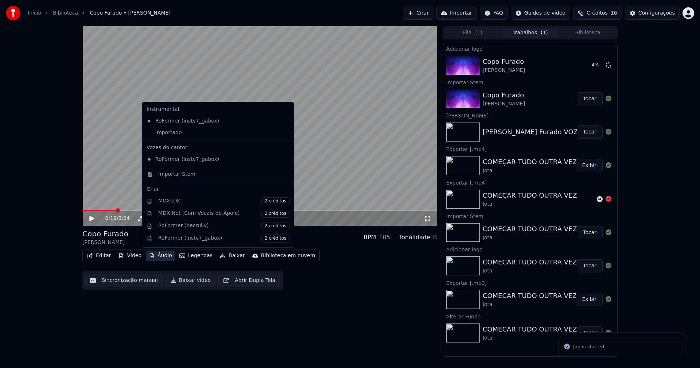
click at [159, 258] on button "Áudio" at bounding box center [160, 255] width 29 height 10
click at [150, 135] on div "Importado" at bounding box center [213, 133] width 138 height 12
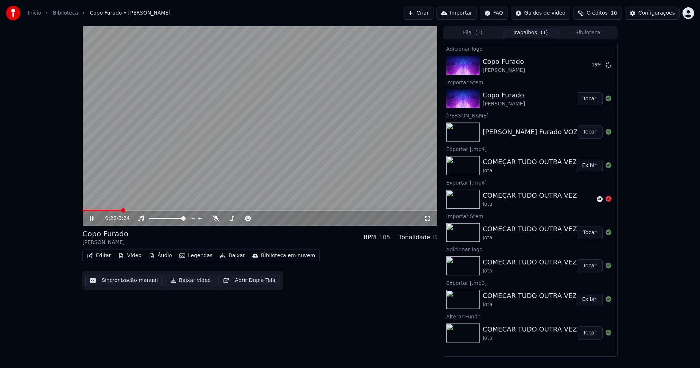
click at [93, 219] on icon at bounding box center [92, 218] width 4 height 4
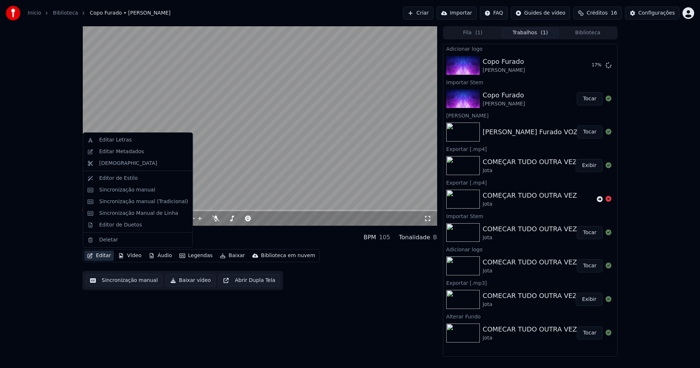
click at [102, 256] on button "Editar" at bounding box center [99, 255] width 30 height 10
click at [117, 154] on div "Editar Metadados" at bounding box center [121, 151] width 45 height 7
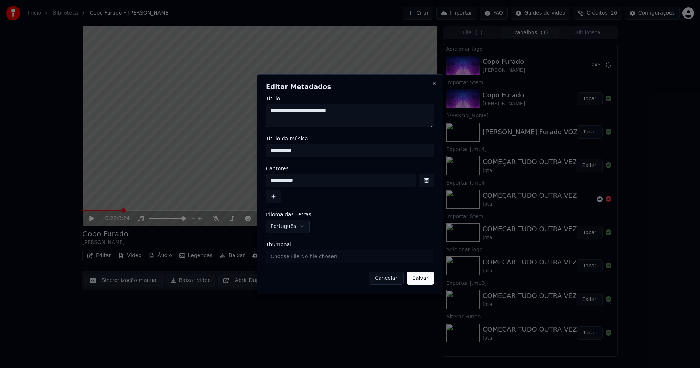
drag, startPoint x: 304, startPoint y: 151, endPoint x: 231, endPoint y: 146, distance: 73.0
click at [231, 146] on body "**********" at bounding box center [350, 184] width 700 height 368
type input "**********"
click at [283, 254] on input "Thumbnail" at bounding box center [350, 256] width 168 height 13
type input "**********"
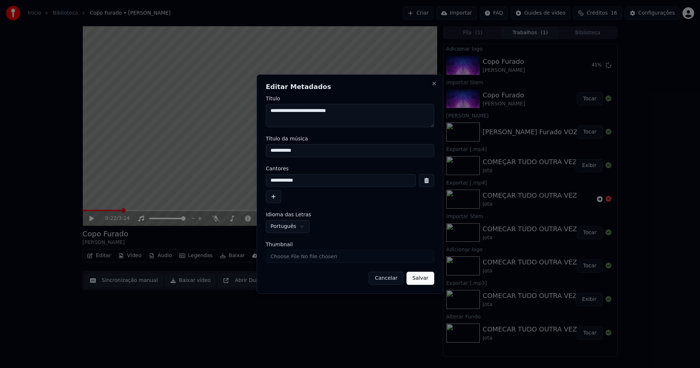
click at [426, 282] on button "Salvar" at bounding box center [420, 277] width 28 height 13
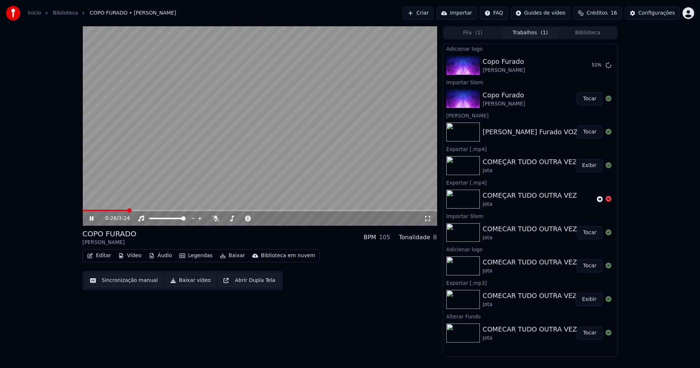
click at [83, 209] on video at bounding box center [259, 125] width 355 height 199
click at [83, 210] on span at bounding box center [105, 210] width 46 height 1
click at [92, 220] on icon at bounding box center [96, 218] width 17 height 6
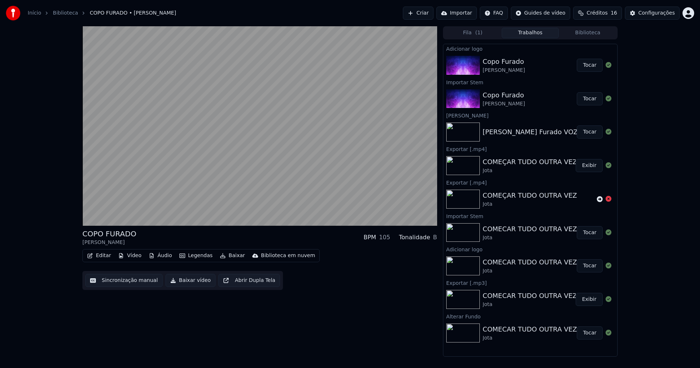
click at [592, 66] on button "Tocar" at bounding box center [589, 65] width 26 height 13
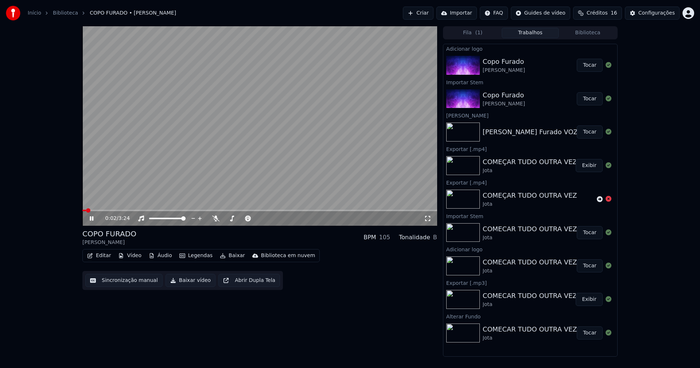
click at [109, 259] on button "Editar" at bounding box center [99, 255] width 30 height 10
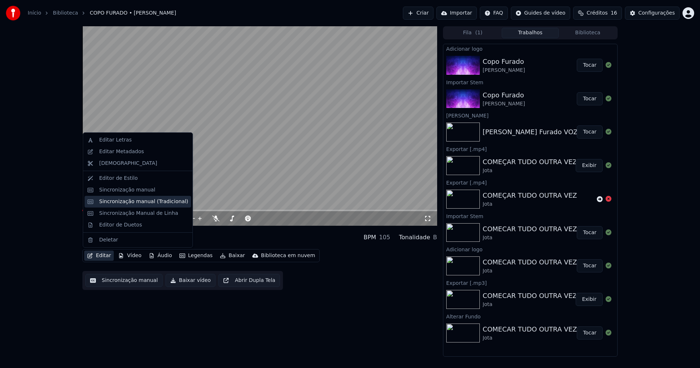
click at [122, 199] on div "Sincronização manual (Tradicional)" at bounding box center [143, 201] width 89 height 7
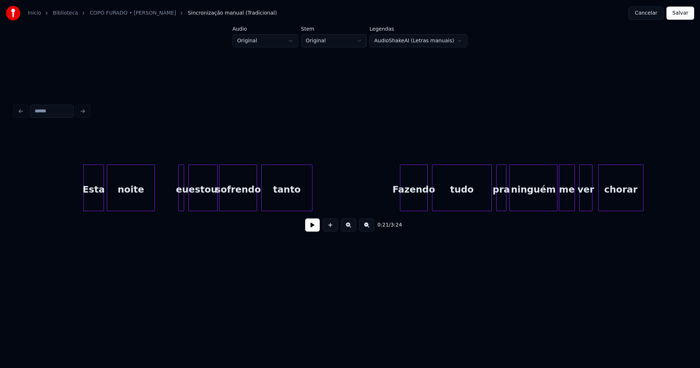
scroll to position [0, 1471]
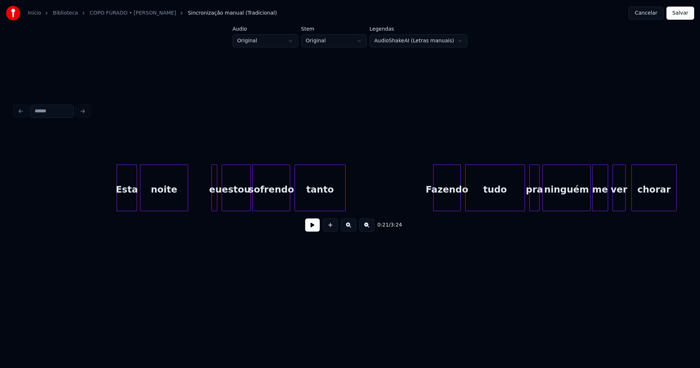
click at [314, 231] on button at bounding box center [312, 224] width 15 height 13
click at [100, 200] on div at bounding box center [100, 188] width 2 height 46
click at [206, 208] on div "Esta noite eu estou sofrendo tanto Fazendo tudo pra ninguém me ver chorar" at bounding box center [350, 187] width 670 height 47
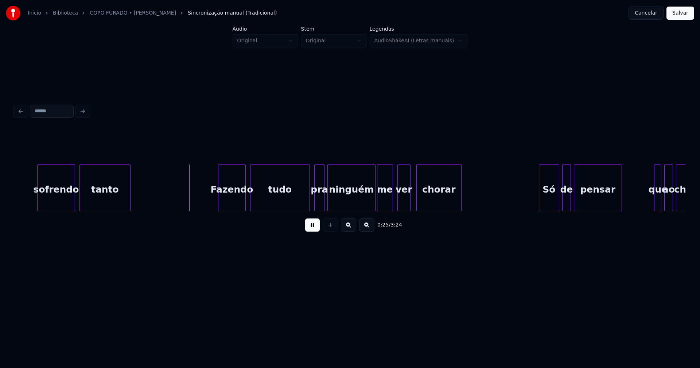
scroll to position [0, 1710]
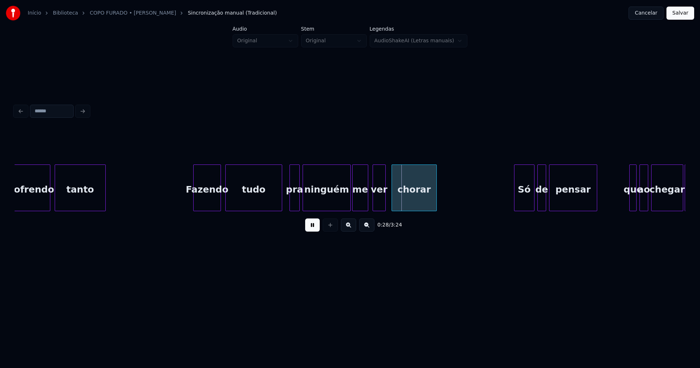
click at [281, 206] on div at bounding box center [280, 188] width 2 height 46
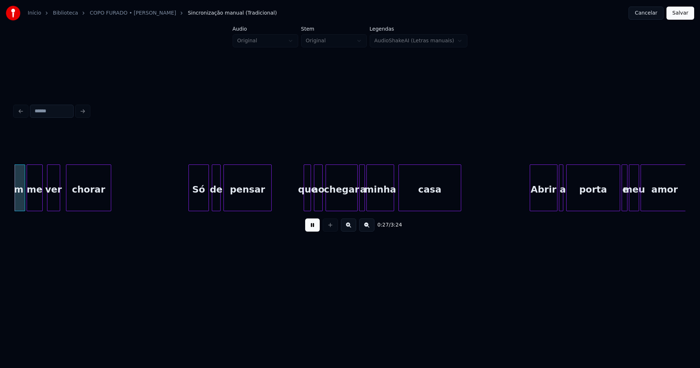
scroll to position [0, 2042]
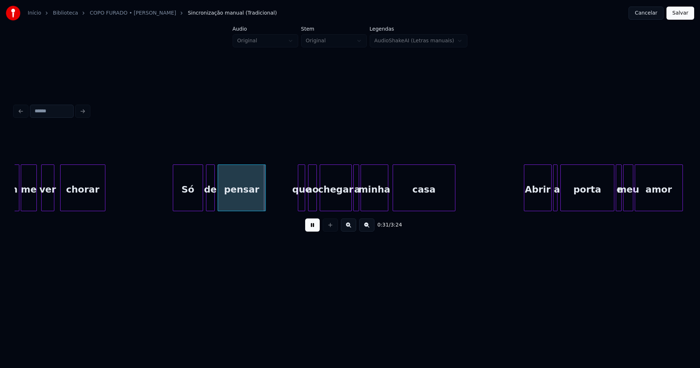
click at [175, 206] on div at bounding box center [174, 188] width 2 height 46
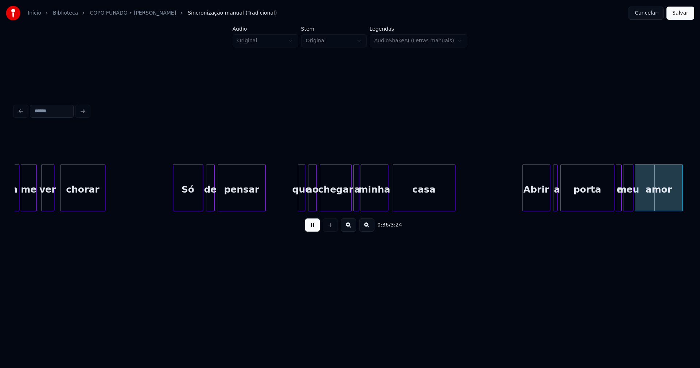
click at [536, 203] on div "Abrir" at bounding box center [536, 190] width 27 height 50
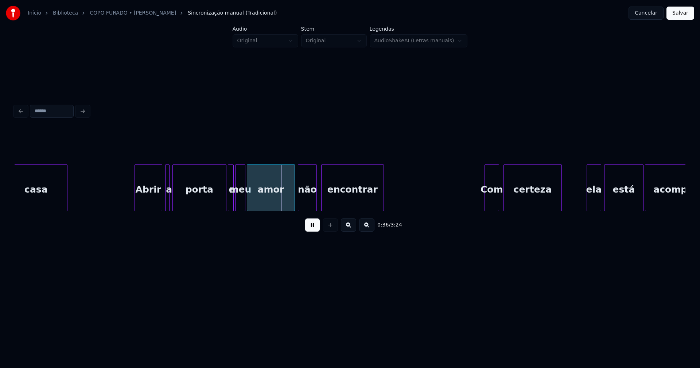
scroll to position [0, 2454]
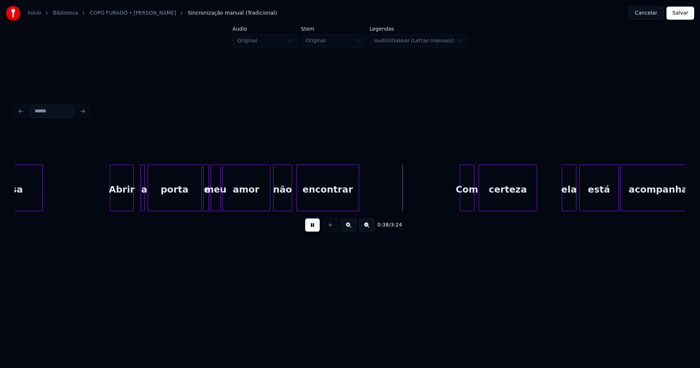
click at [133, 203] on div at bounding box center [132, 188] width 2 height 46
click at [135, 201] on div at bounding box center [136, 188] width 2 height 46
click at [118, 203] on div "Abrir" at bounding box center [118, 190] width 23 height 50
click at [191, 209] on div "casa Abrir a porta e meu amor não encontrar Com certeza ela está acompanhada" at bounding box center [350, 187] width 670 height 47
click at [201, 204] on div at bounding box center [201, 188] width 2 height 46
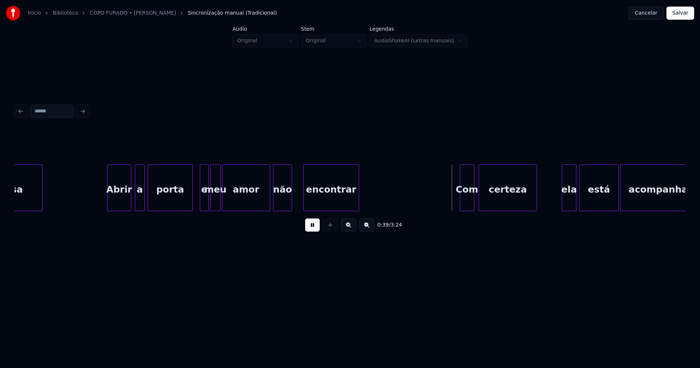
click at [304, 199] on div at bounding box center [305, 188] width 2 height 46
click at [298, 196] on div at bounding box center [299, 188] width 2 height 46
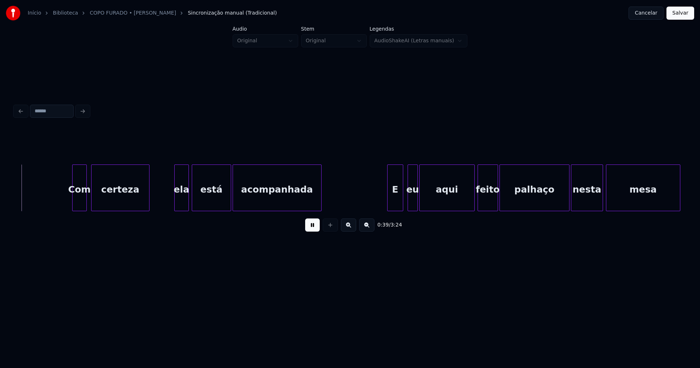
scroll to position [0, 2846]
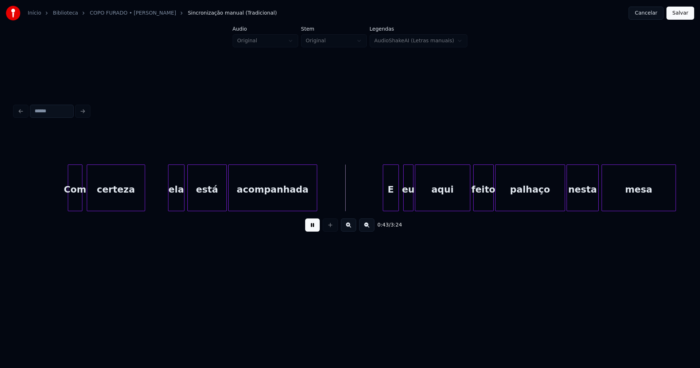
click at [169, 206] on div at bounding box center [169, 188] width 2 height 46
click at [391, 205] on div "E" at bounding box center [387, 190] width 15 height 50
click at [427, 200] on div at bounding box center [427, 188] width 2 height 46
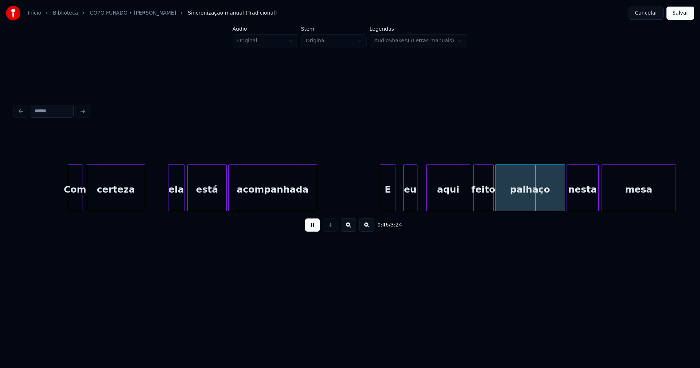
click at [415, 200] on div at bounding box center [416, 188] width 2 height 46
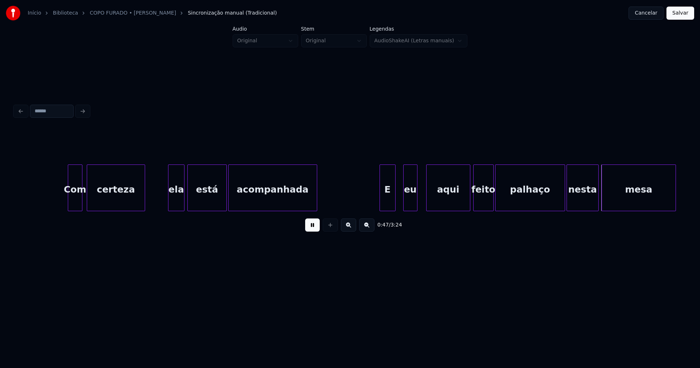
click at [395, 201] on div "E" at bounding box center [387, 187] width 16 height 47
click at [396, 200] on div at bounding box center [396, 188] width 2 height 46
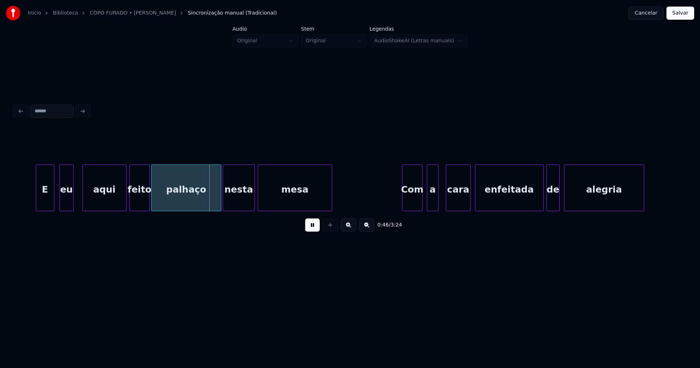
scroll to position [0, 3198]
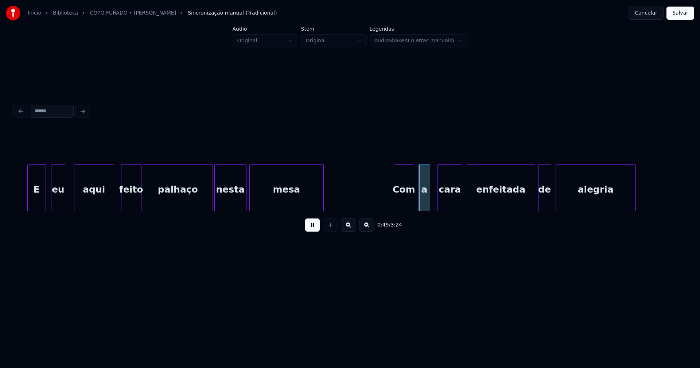
click at [112, 208] on div "E eu aqui feito palhaço nesta mesa Com a cara enfeitada de alegria" at bounding box center [350, 187] width 670 height 47
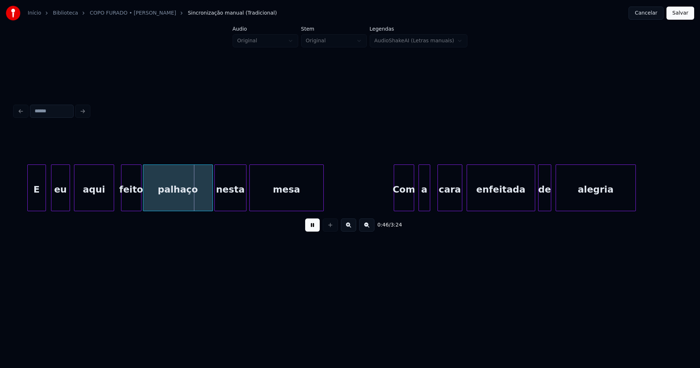
click at [69, 197] on div at bounding box center [68, 188] width 2 height 46
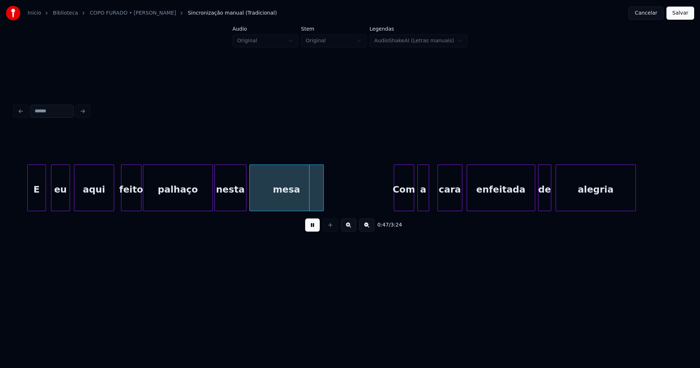
click at [422, 203] on div "a" at bounding box center [423, 190] width 11 height 50
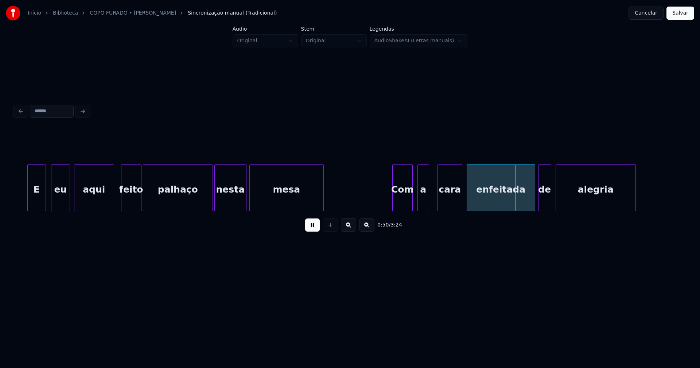
click at [408, 205] on div "Com" at bounding box center [402, 190] width 20 height 50
click at [419, 204] on div "a" at bounding box center [419, 190] width 11 height 50
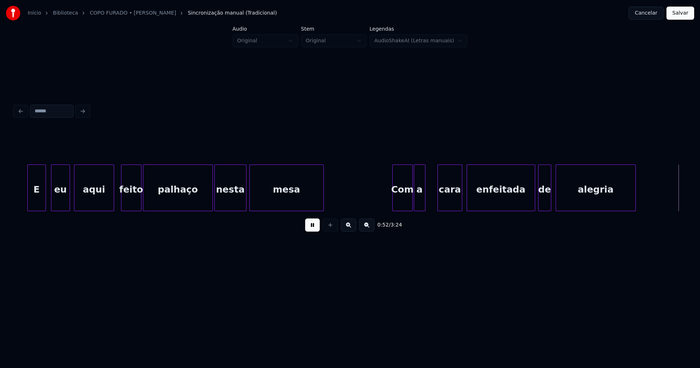
scroll to position [0, 3868]
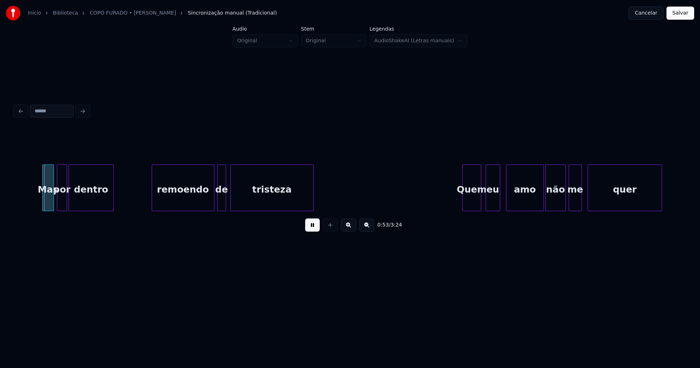
click at [557, 200] on div "não" at bounding box center [555, 190] width 20 height 50
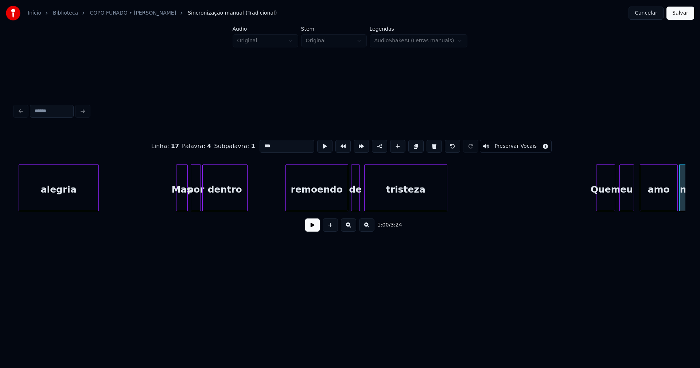
scroll to position [0, 3536]
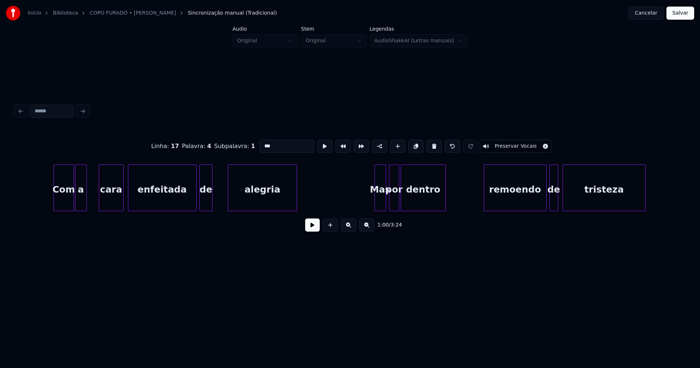
click at [228, 197] on div at bounding box center [229, 188] width 2 height 46
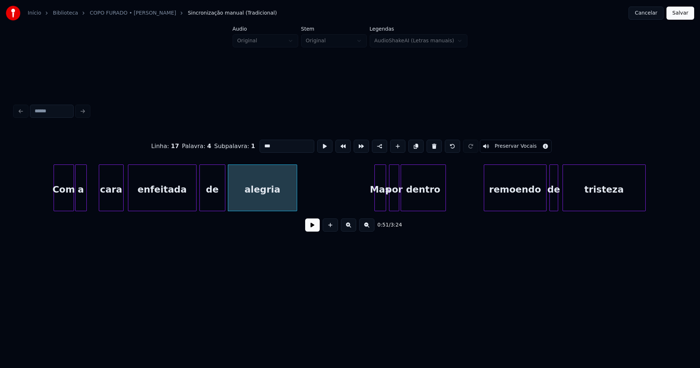
click at [224, 197] on div at bounding box center [224, 188] width 2 height 46
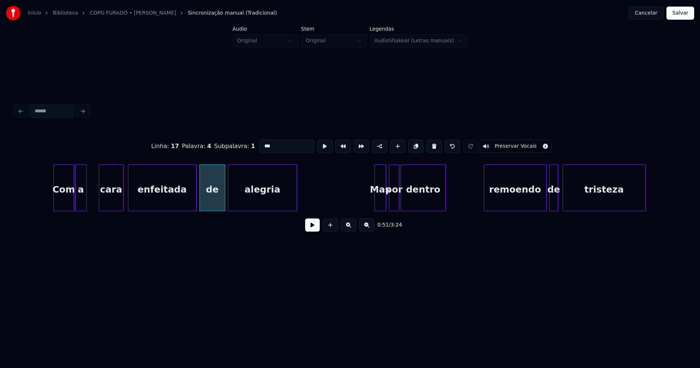
click at [308, 225] on button at bounding box center [312, 224] width 15 height 13
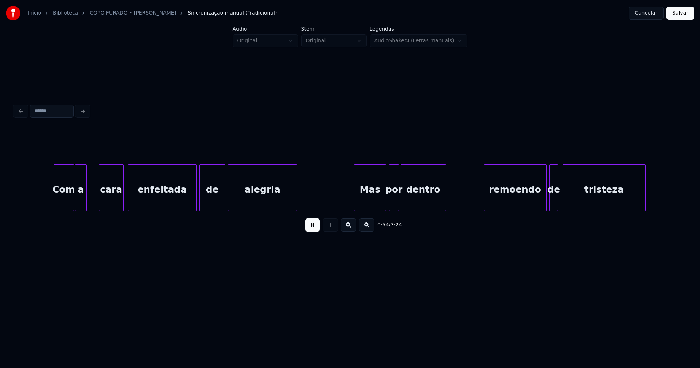
click at [355, 206] on div at bounding box center [355, 188] width 2 height 46
click at [391, 203] on div "por" at bounding box center [392, 190] width 9 height 50
click at [501, 199] on div "remoendo" at bounding box center [514, 190] width 62 height 50
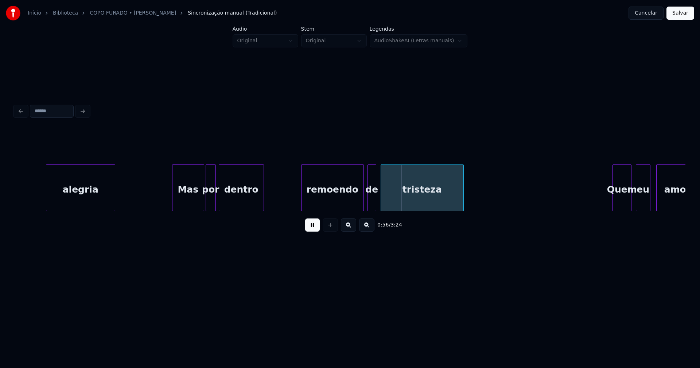
scroll to position [0, 3891]
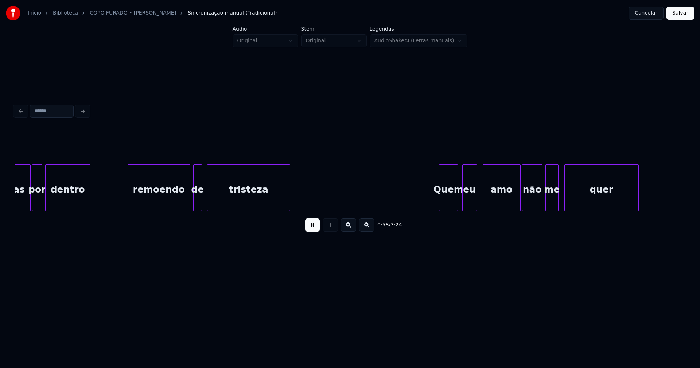
click at [196, 205] on div "de" at bounding box center [197, 190] width 8 height 50
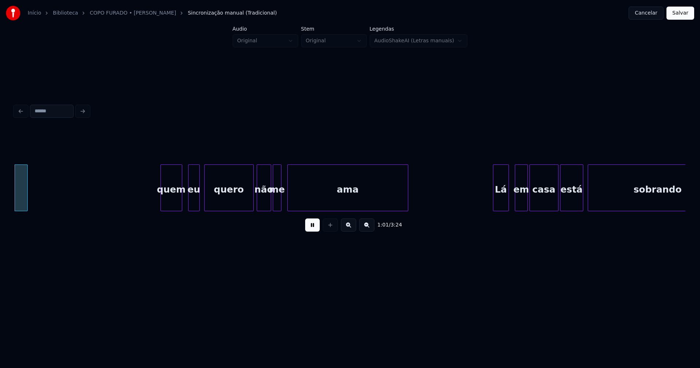
scroll to position [0, 4511]
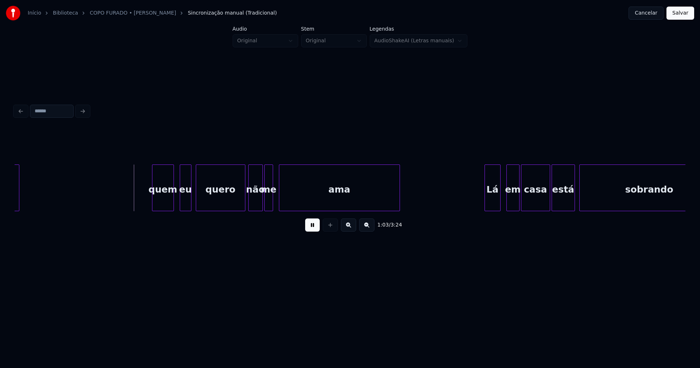
click at [313, 228] on button at bounding box center [312, 224] width 15 height 13
click at [165, 199] on div "quem" at bounding box center [162, 190] width 21 height 50
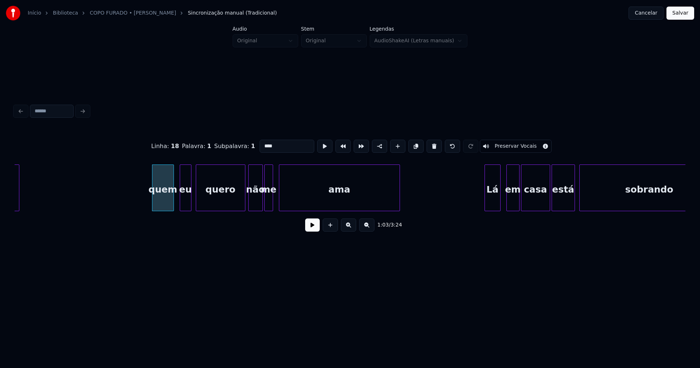
click at [262, 143] on input "****" at bounding box center [286, 146] width 55 height 13
type input "****"
click at [312, 231] on button at bounding box center [312, 224] width 15 height 13
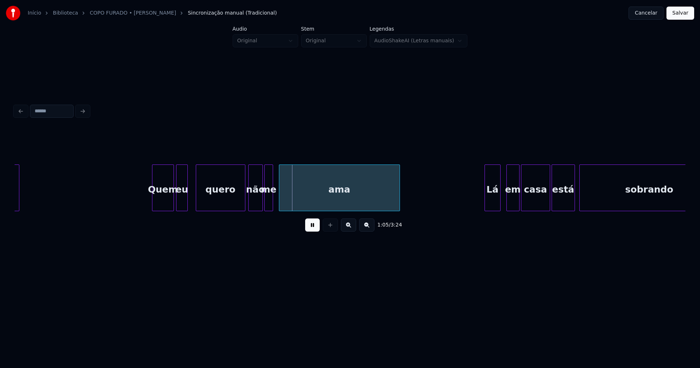
click at [182, 204] on div "eu" at bounding box center [181, 190] width 11 height 50
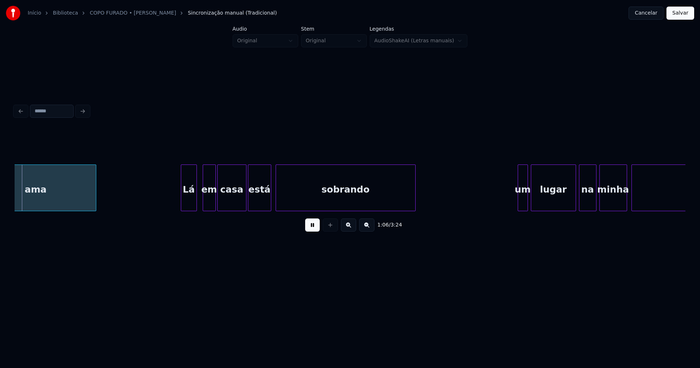
scroll to position [0, 4816]
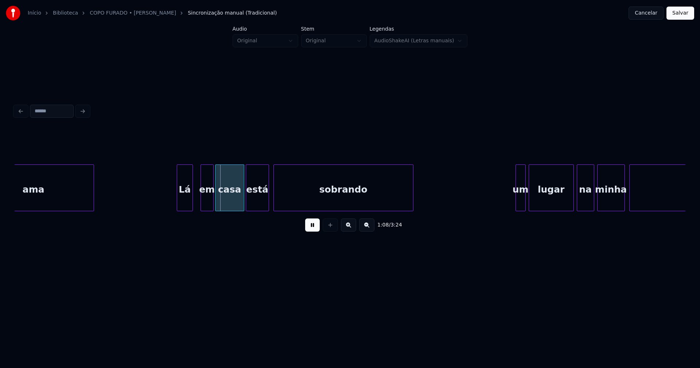
click at [185, 202] on div "Lá" at bounding box center [184, 190] width 15 height 50
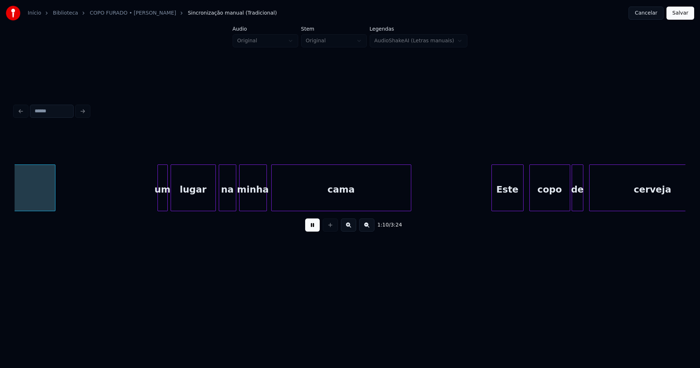
scroll to position [0, 5178]
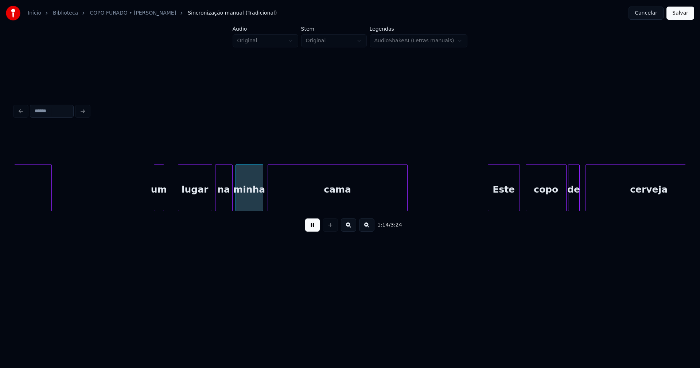
click at [178, 197] on div at bounding box center [179, 188] width 2 height 46
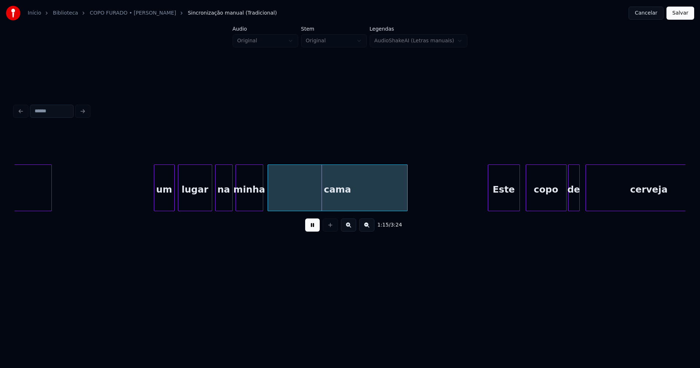
click at [174, 196] on div at bounding box center [173, 188] width 2 height 46
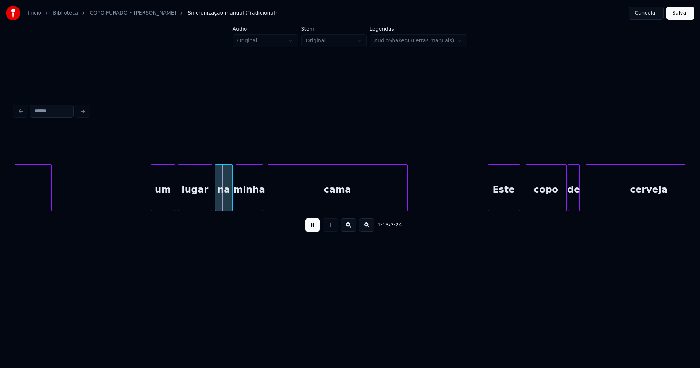
click at [153, 198] on div at bounding box center [152, 188] width 2 height 46
click at [163, 198] on div "um" at bounding box center [162, 190] width 23 height 50
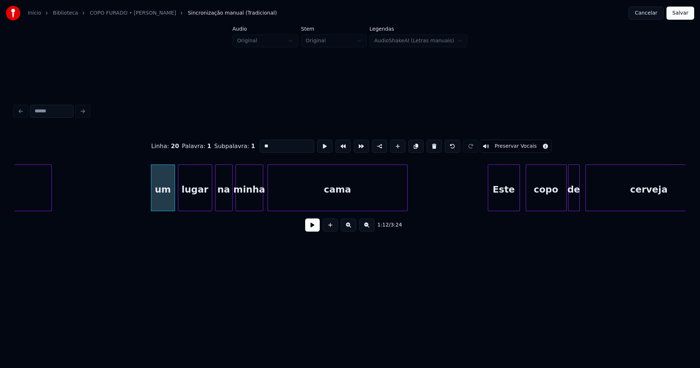
click at [261, 142] on input "**" at bounding box center [286, 146] width 55 height 13
type input "**"
click at [317, 227] on button at bounding box center [312, 224] width 15 height 13
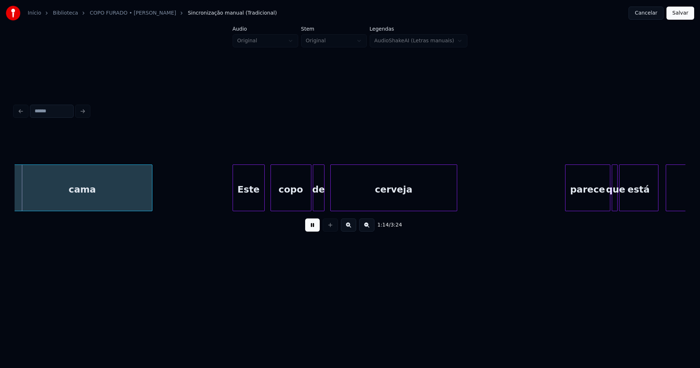
scroll to position [0, 5442]
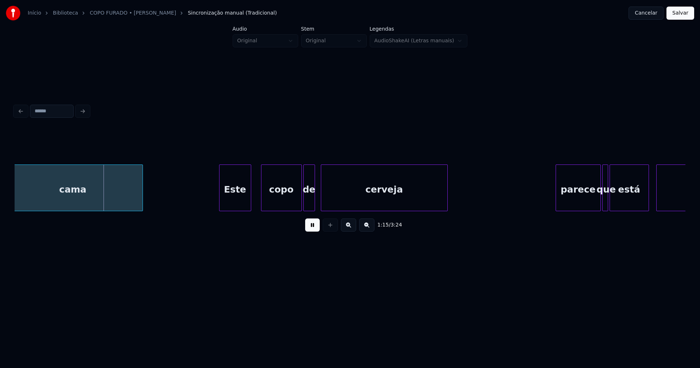
click at [238, 204] on div "Este" at bounding box center [234, 190] width 31 height 50
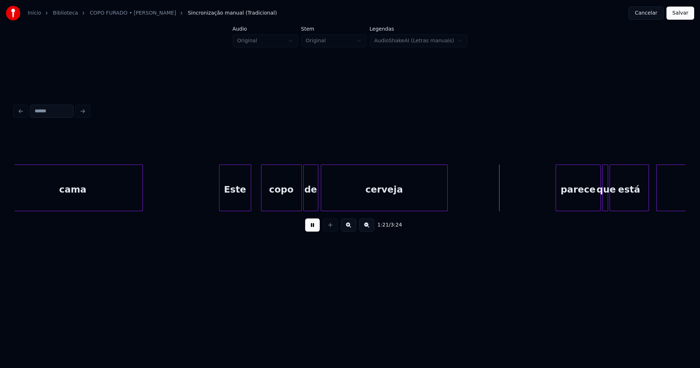
click at [317, 201] on div at bounding box center [317, 188] width 2 height 46
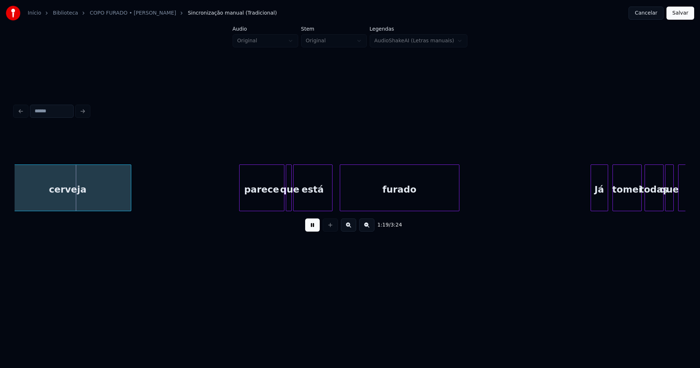
scroll to position [0, 5775]
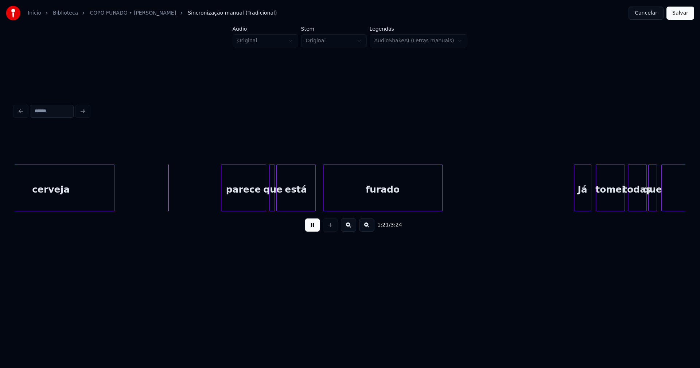
click at [243, 201] on div "parece" at bounding box center [243, 190] width 44 height 50
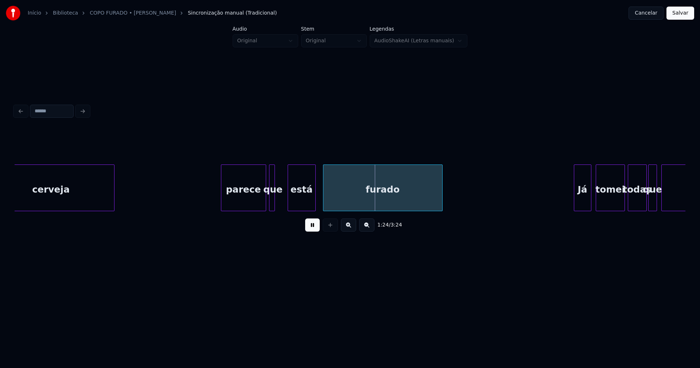
click at [290, 200] on div at bounding box center [289, 188] width 2 height 46
click at [282, 199] on div at bounding box center [283, 188] width 2 height 46
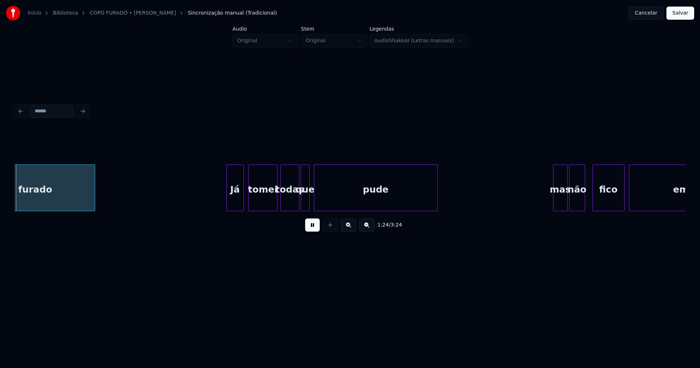
scroll to position [0, 6128]
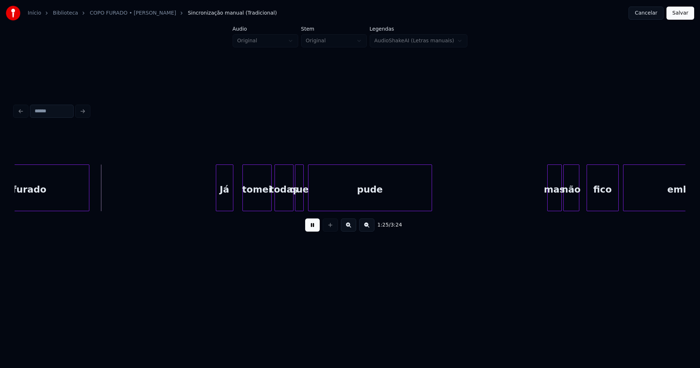
click at [227, 204] on div "Já" at bounding box center [224, 190] width 17 height 50
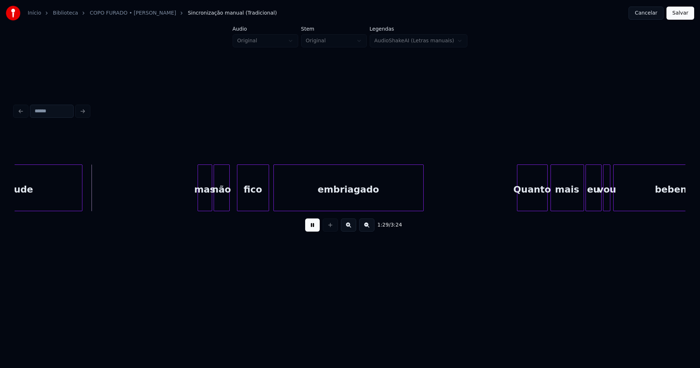
scroll to position [0, 6486]
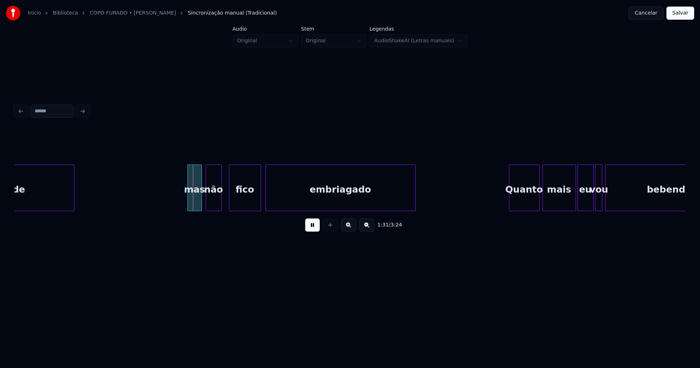
click at [196, 204] on div "mas" at bounding box center [195, 190] width 14 height 50
click at [195, 202] on div "mas" at bounding box center [195, 190] width 14 height 50
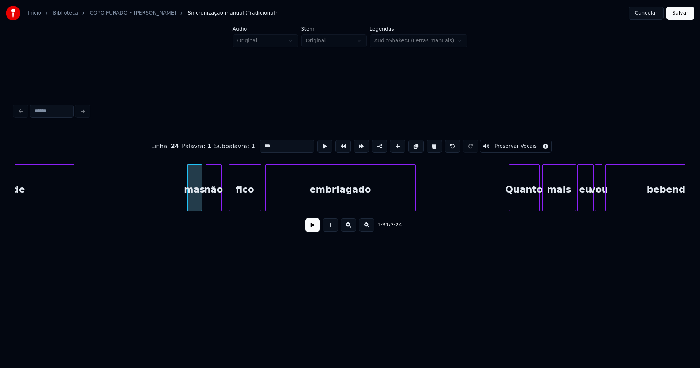
click at [263, 144] on input "***" at bounding box center [286, 146] width 55 height 13
click at [275, 203] on div at bounding box center [274, 188] width 2 height 46
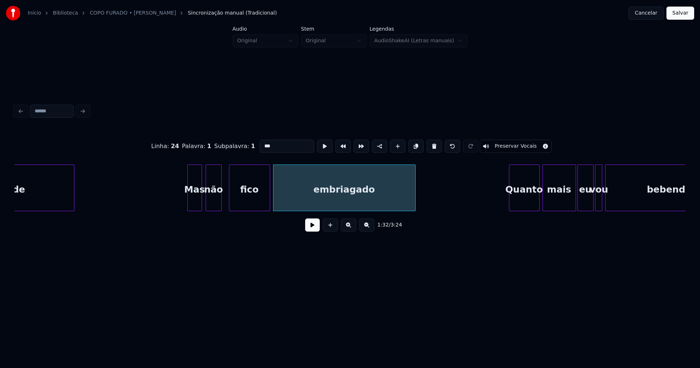
click at [269, 198] on div at bounding box center [268, 188] width 2 height 46
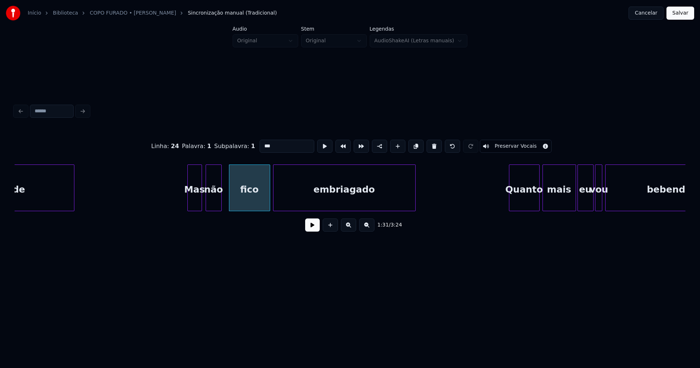
type input "***"
click at [309, 227] on button at bounding box center [312, 224] width 15 height 13
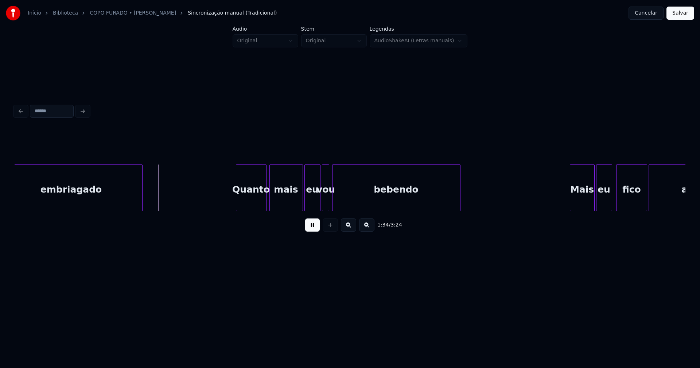
scroll to position [0, 6907]
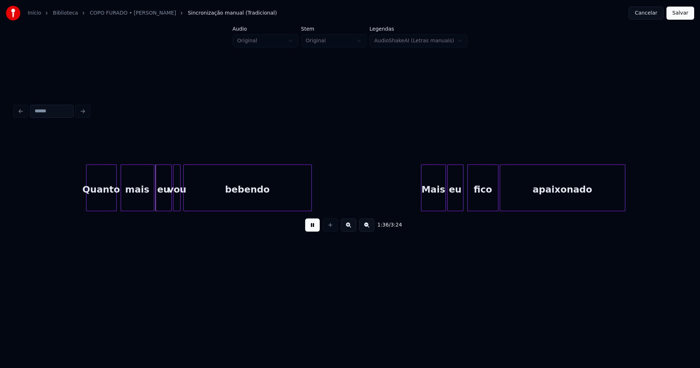
click at [109, 204] on div "Quanto" at bounding box center [101, 190] width 30 height 50
click at [140, 202] on div "mais" at bounding box center [135, 190] width 33 height 50
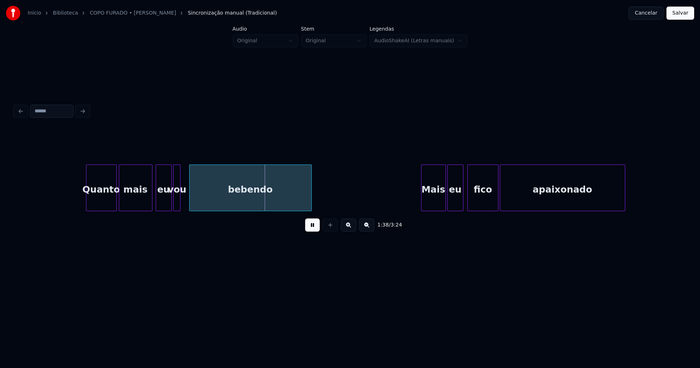
click at [190, 200] on div at bounding box center [190, 188] width 2 height 46
click at [185, 198] on div at bounding box center [186, 188] width 2 height 46
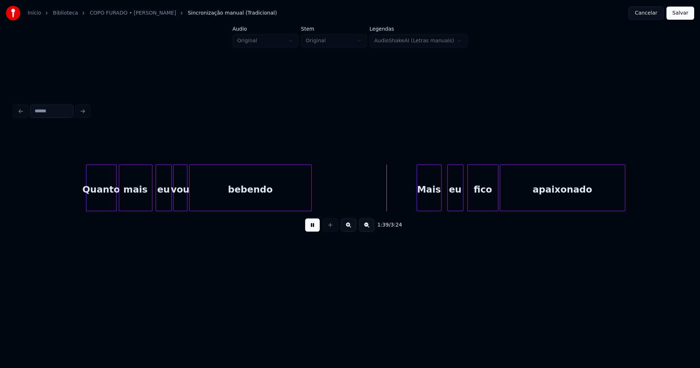
click at [433, 205] on div "Mais" at bounding box center [429, 190] width 24 height 50
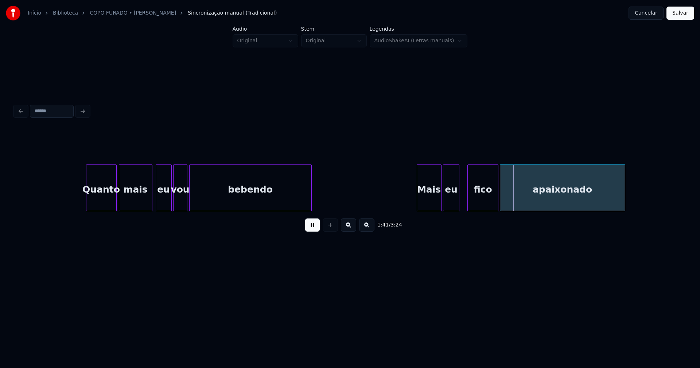
click at [452, 206] on div "eu" at bounding box center [450, 190] width 15 height 50
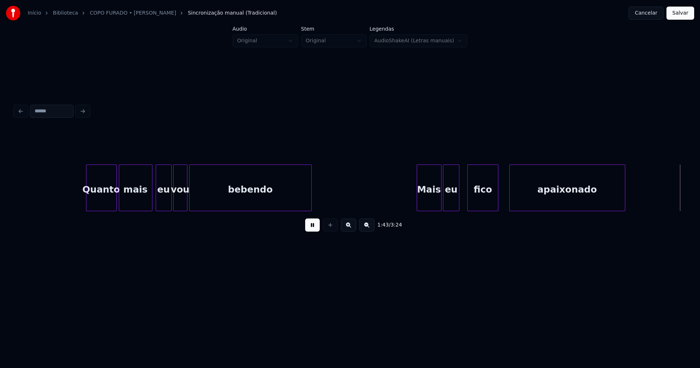
click at [510, 199] on div at bounding box center [510, 188] width 2 height 46
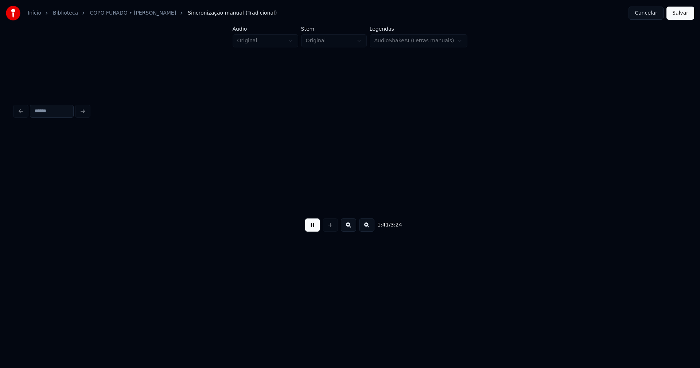
scroll to position [0, 7360]
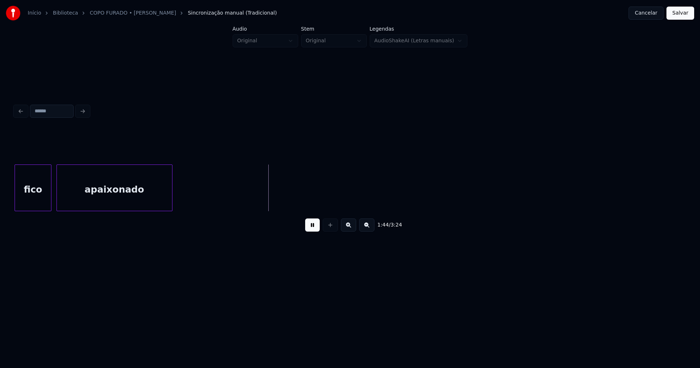
click at [311, 230] on button at bounding box center [312, 224] width 15 height 13
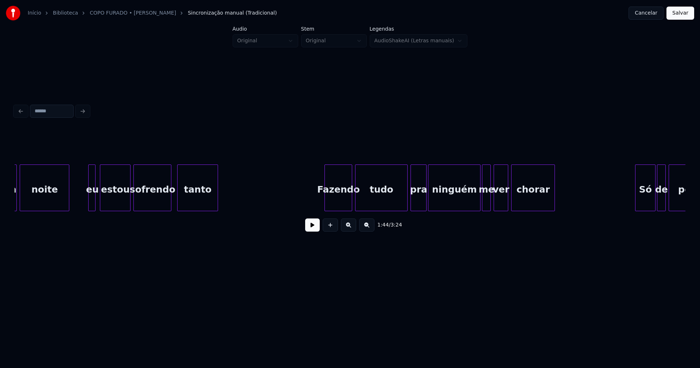
scroll to position [0, 8626]
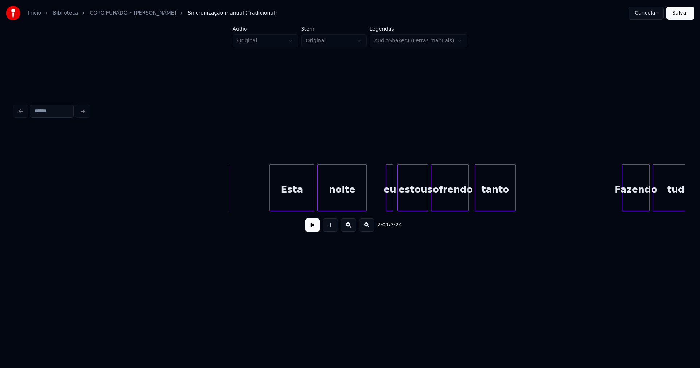
click at [271, 205] on div at bounding box center [271, 188] width 2 height 46
click at [305, 229] on div "2:01 / 3:24" at bounding box center [349, 225] width 659 height 16
click at [315, 231] on button at bounding box center [312, 224] width 15 height 13
click at [385, 207] on div at bounding box center [384, 188] width 2 height 46
click at [401, 200] on div at bounding box center [402, 188] width 2 height 46
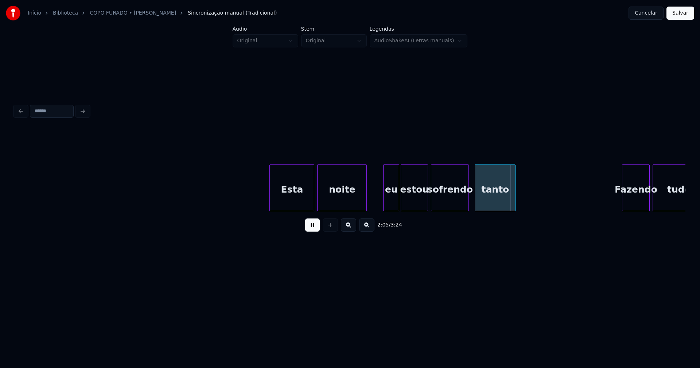
click at [398, 197] on div at bounding box center [397, 188] width 2 height 46
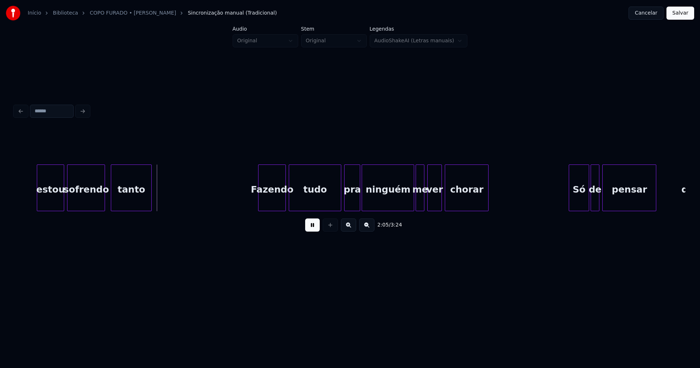
scroll to position [0, 9031]
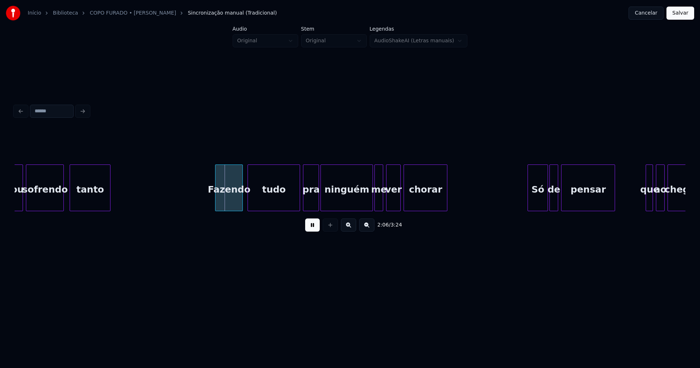
click at [233, 204] on div "Fazendo" at bounding box center [228, 190] width 27 height 50
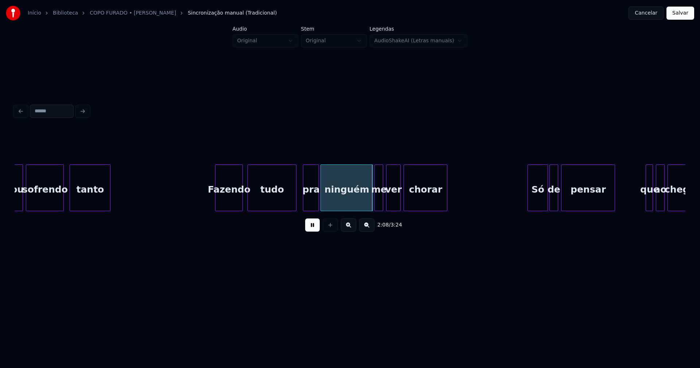
click at [294, 204] on div at bounding box center [295, 188] width 2 height 46
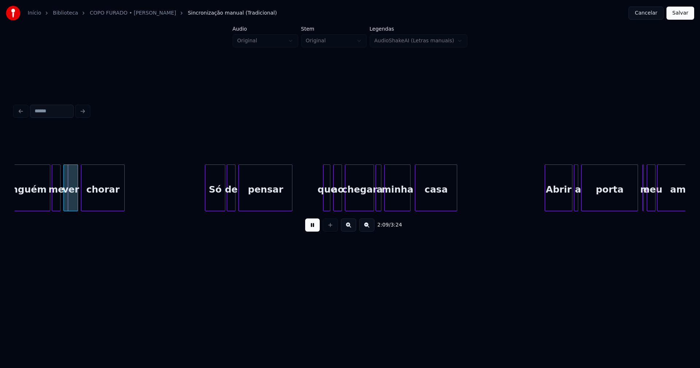
scroll to position [0, 9378]
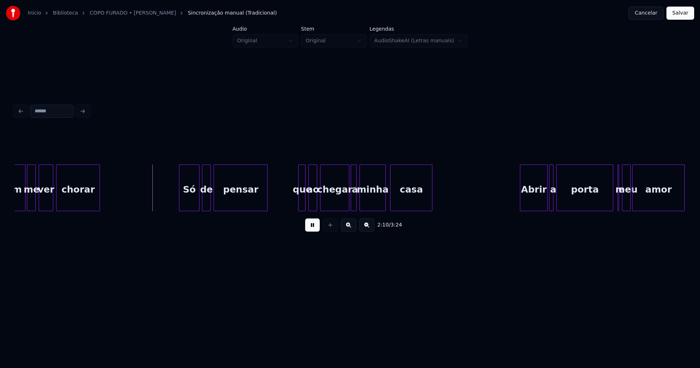
click at [191, 202] on div "Só" at bounding box center [189, 190] width 20 height 50
click at [174, 204] on div at bounding box center [174, 188] width 2 height 46
click at [204, 204] on div "de" at bounding box center [205, 190] width 8 height 50
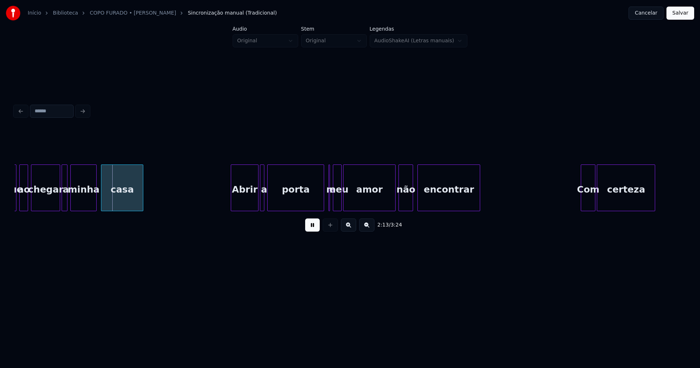
scroll to position [0, 9708]
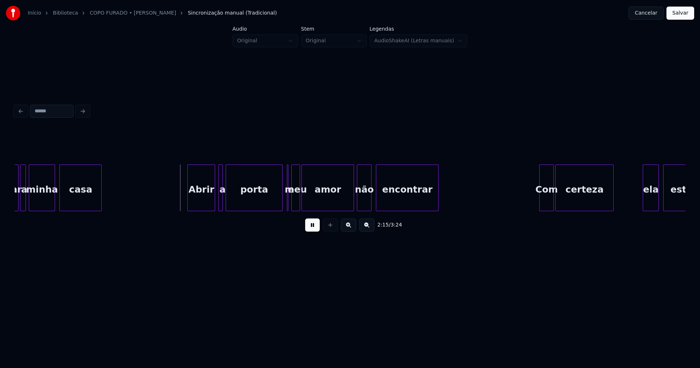
click at [201, 202] on div "Abrir" at bounding box center [201, 190] width 27 height 50
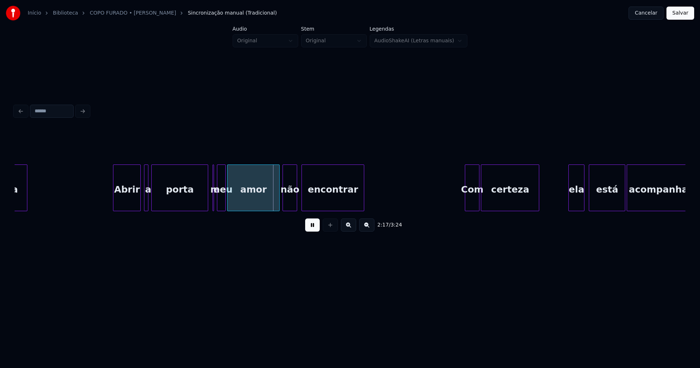
scroll to position [0, 9791]
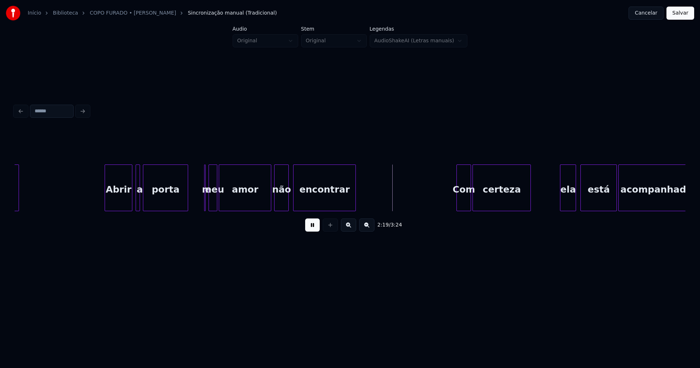
click at [187, 208] on div "casa Abrir a porta e meu amor não encontrar Com certeza ela está acompanhada" at bounding box center [350, 187] width 670 height 47
click at [196, 170] on div "e" at bounding box center [200, 187] width 8 height 47
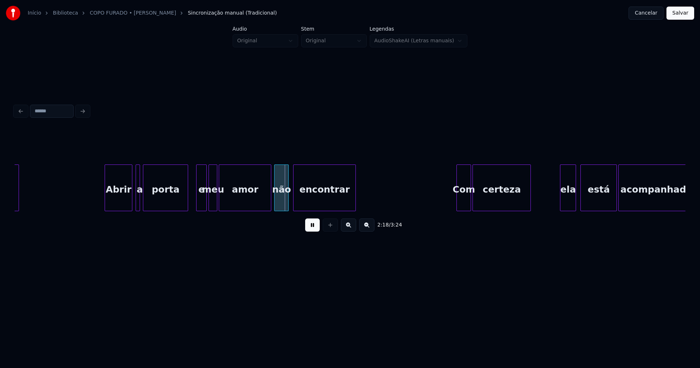
click at [206, 203] on div at bounding box center [205, 188] width 2 height 46
click at [226, 200] on div at bounding box center [225, 188] width 2 height 46
click at [222, 200] on div at bounding box center [221, 188] width 2 height 46
click at [302, 197] on div at bounding box center [302, 188] width 2 height 46
click at [295, 196] on div at bounding box center [296, 188] width 2 height 46
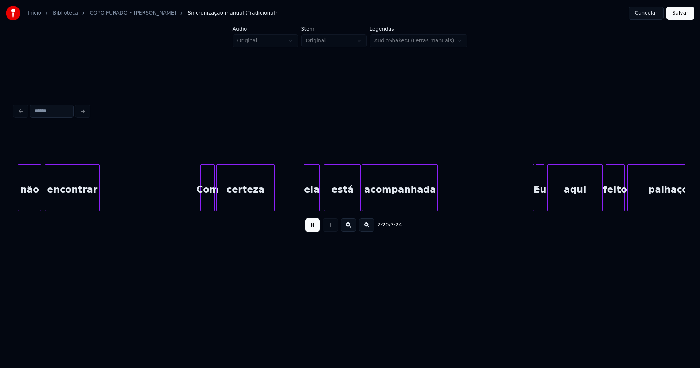
scroll to position [0, 10121]
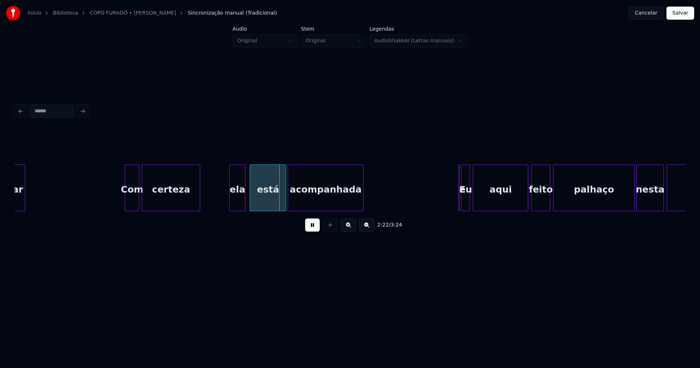
click at [132, 204] on div "Com" at bounding box center [132, 190] width 14 height 50
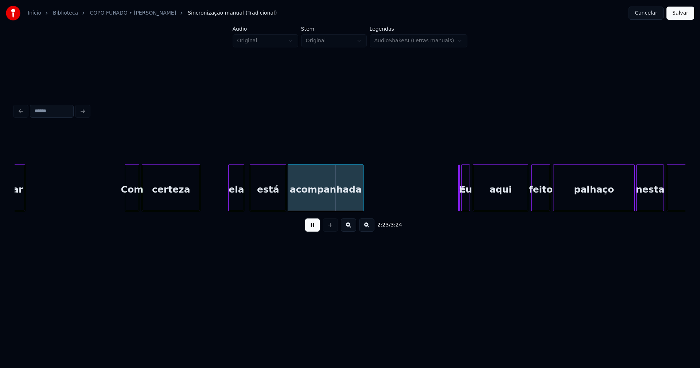
click at [239, 203] on div "ela" at bounding box center [235, 190] width 15 height 50
click at [265, 202] on div "está" at bounding box center [265, 190] width 36 height 50
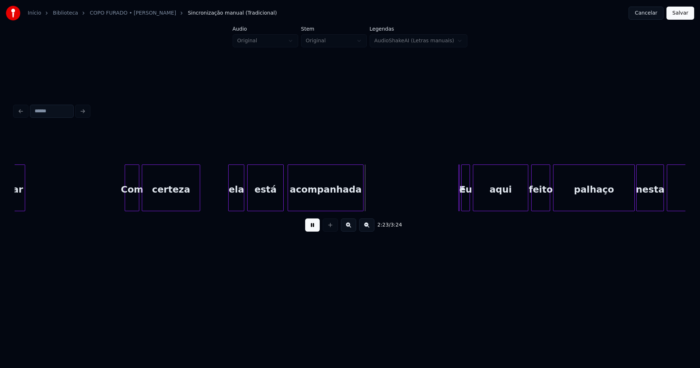
scroll to position [0, 10262]
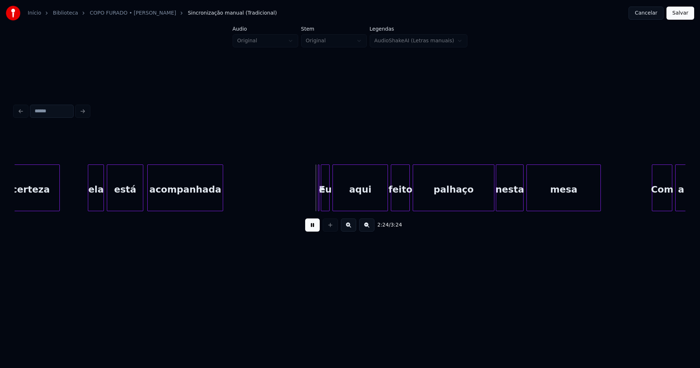
click at [313, 230] on button at bounding box center [312, 224] width 15 height 13
click at [298, 168] on div "E" at bounding box center [303, 187] width 11 height 47
click at [312, 199] on div at bounding box center [313, 188] width 2 height 46
click at [319, 203] on div at bounding box center [318, 188] width 2 height 46
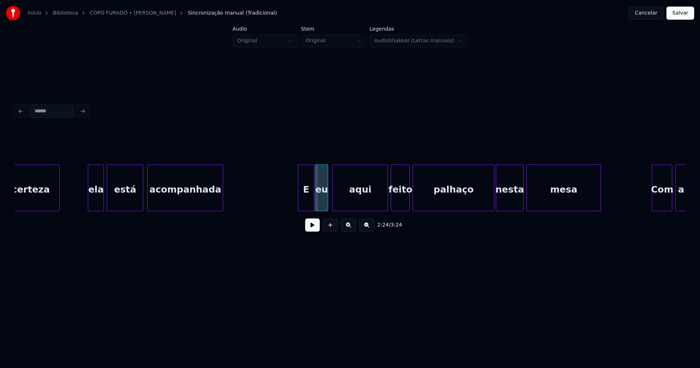
click at [324, 204] on div "eu" at bounding box center [321, 190] width 12 height 50
click at [343, 204] on div "aqui" at bounding box center [356, 190] width 55 height 50
click at [312, 229] on button at bounding box center [312, 224] width 15 height 13
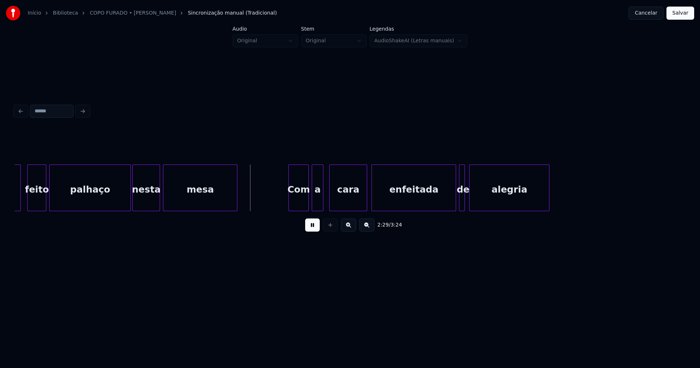
scroll to position [0, 10691]
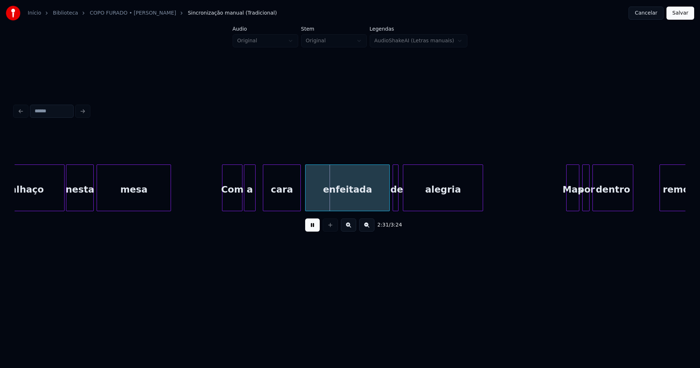
click at [251, 201] on div "a" at bounding box center [249, 190] width 11 height 50
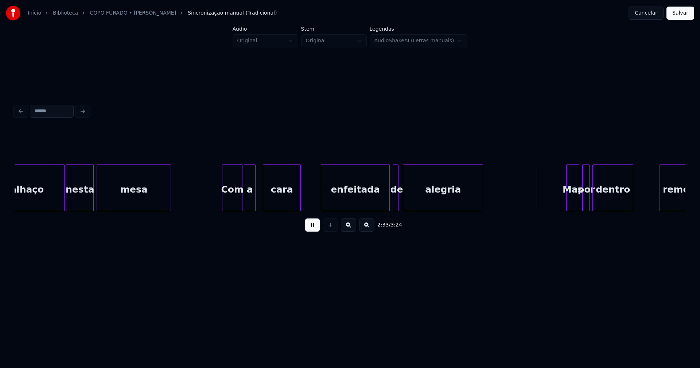
click at [322, 196] on div at bounding box center [322, 188] width 2 height 46
click at [311, 196] on div at bounding box center [311, 188] width 2 height 46
click at [410, 200] on div at bounding box center [409, 188] width 2 height 46
click at [405, 199] on div at bounding box center [404, 188] width 2 height 46
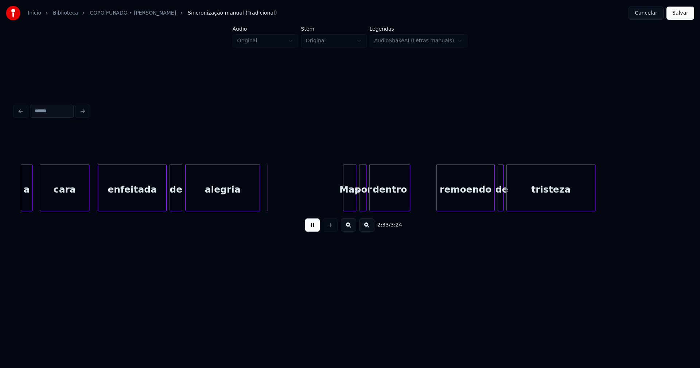
scroll to position [0, 11030]
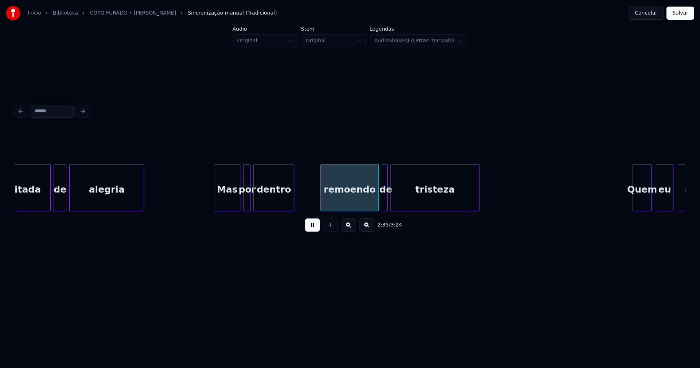
click at [216, 206] on div at bounding box center [215, 188] width 2 height 46
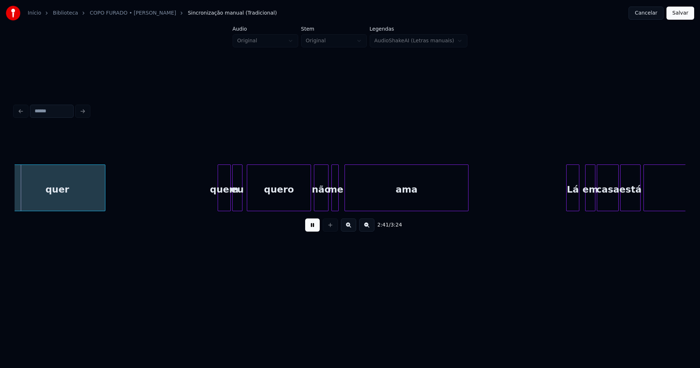
scroll to position [0, 11791]
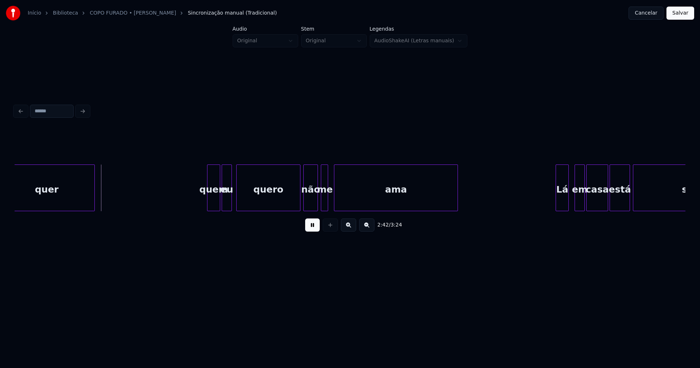
click at [211, 201] on div "quem" at bounding box center [213, 190] width 12 height 50
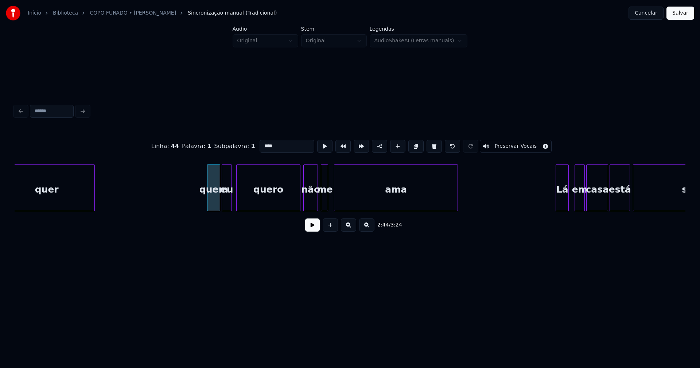
click at [262, 143] on input "****" at bounding box center [286, 146] width 55 height 13
type input "****"
click at [316, 224] on button at bounding box center [312, 224] width 15 height 13
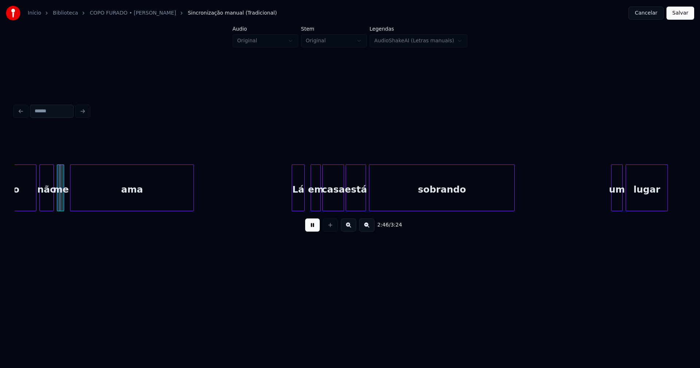
scroll to position [0, 12079]
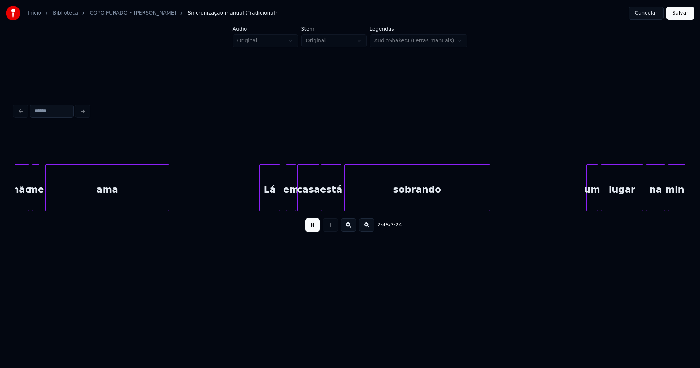
click at [261, 201] on div at bounding box center [260, 188] width 2 height 46
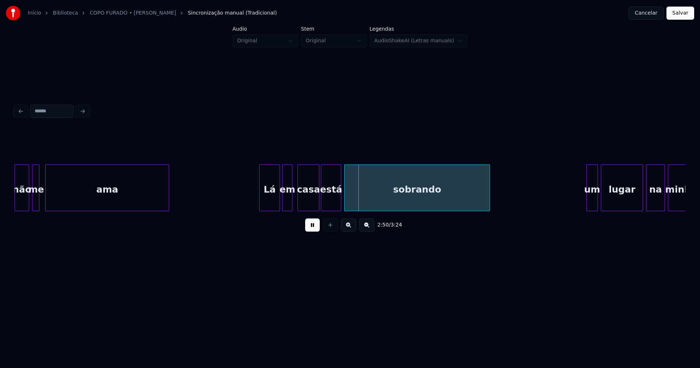
click at [287, 203] on div "em" at bounding box center [286, 190] width 9 height 50
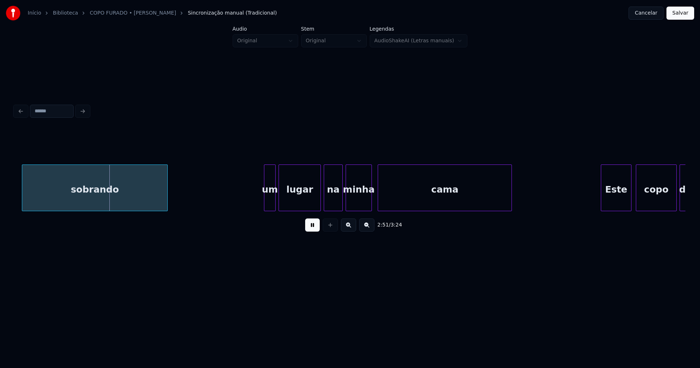
scroll to position [0, 12468]
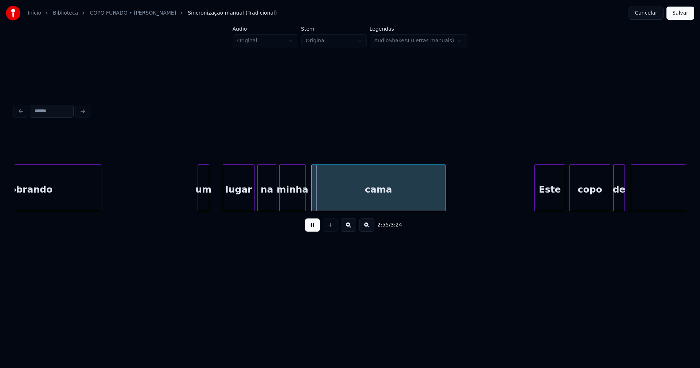
click at [224, 196] on div at bounding box center [224, 188] width 2 height 46
click at [219, 195] on div at bounding box center [219, 188] width 2 height 46
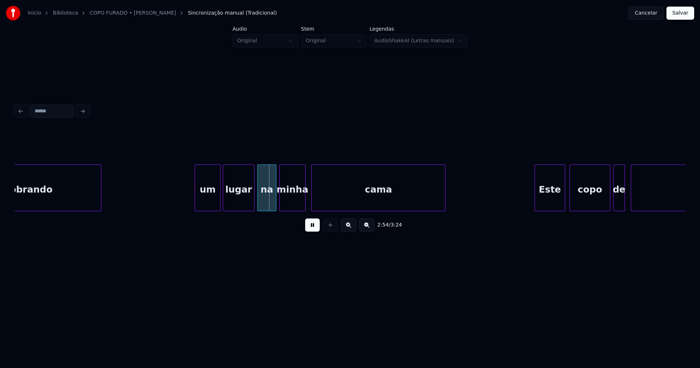
click at [196, 199] on div at bounding box center [196, 188] width 2 height 46
click at [207, 200] on div "um" at bounding box center [208, 190] width 26 height 50
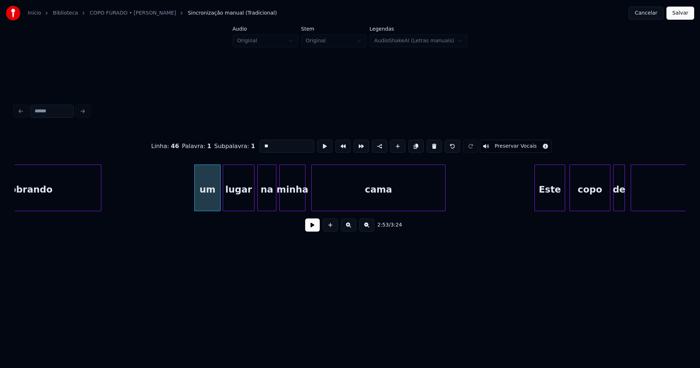
click at [261, 142] on input "**" at bounding box center [286, 146] width 55 height 13
type input "**"
click at [316, 226] on button at bounding box center [312, 224] width 15 height 13
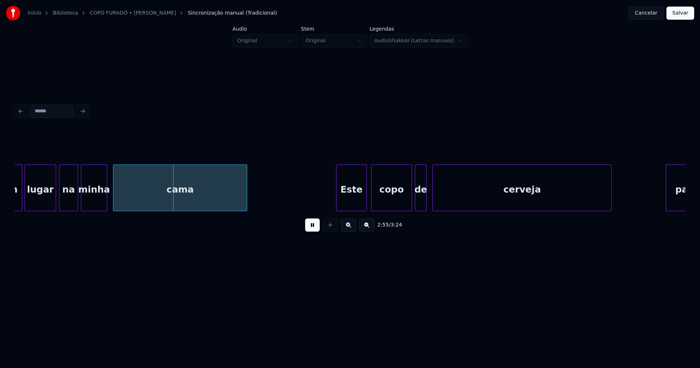
scroll to position [0, 12782]
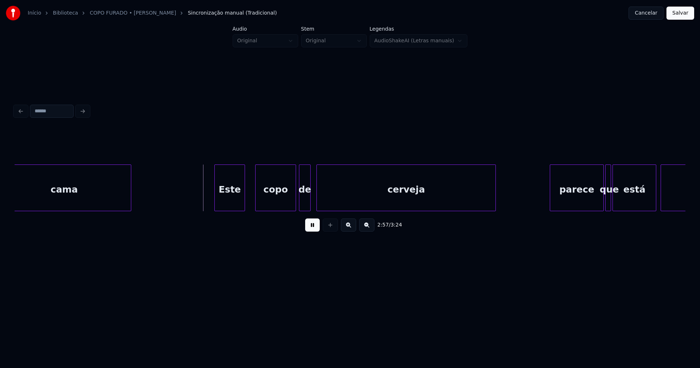
click at [237, 202] on div "Este" at bounding box center [230, 190] width 30 height 50
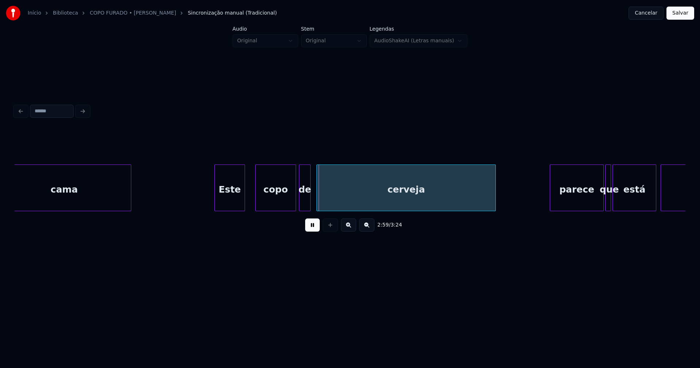
click at [278, 199] on div "copo" at bounding box center [275, 190] width 40 height 50
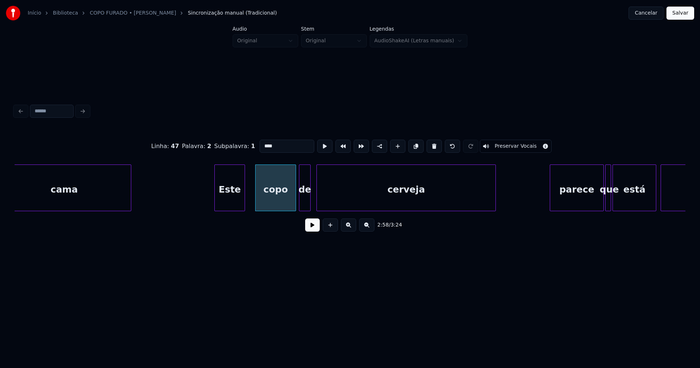
click at [309, 227] on button at bounding box center [312, 224] width 15 height 13
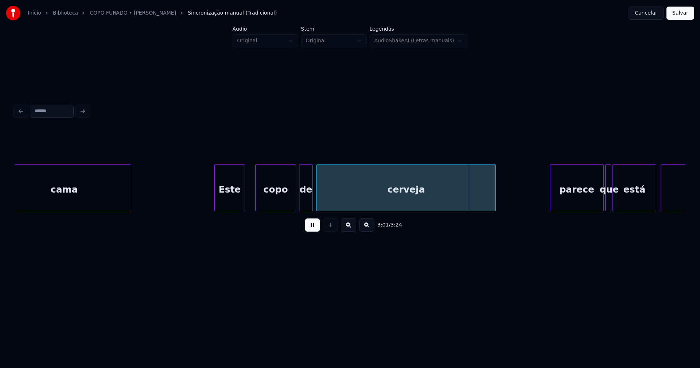
click at [312, 200] on div at bounding box center [311, 188] width 2 height 46
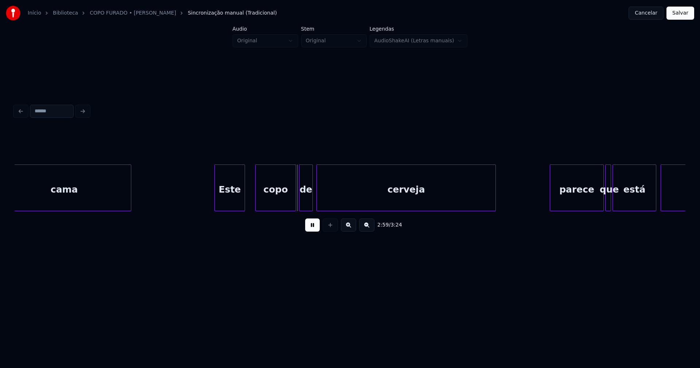
click at [316, 227] on button at bounding box center [312, 224] width 15 height 13
click at [236, 203] on div "Este" at bounding box center [230, 190] width 30 height 50
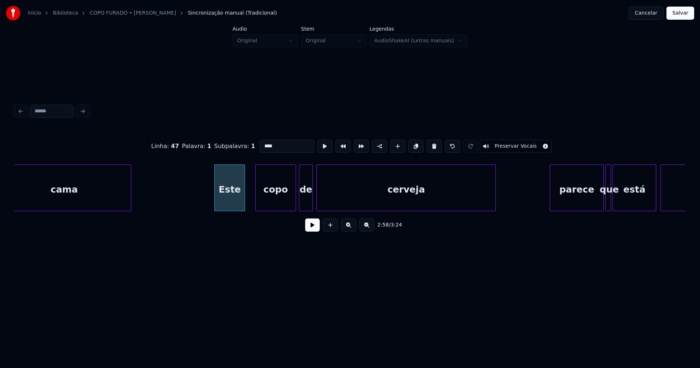
click at [266, 143] on input "****" at bounding box center [286, 146] width 55 height 13
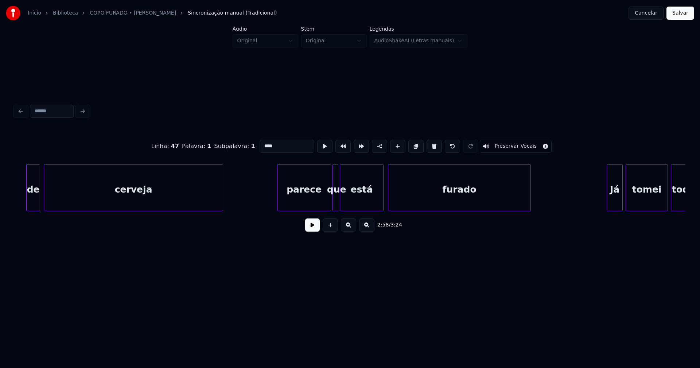
scroll to position [0, 13079]
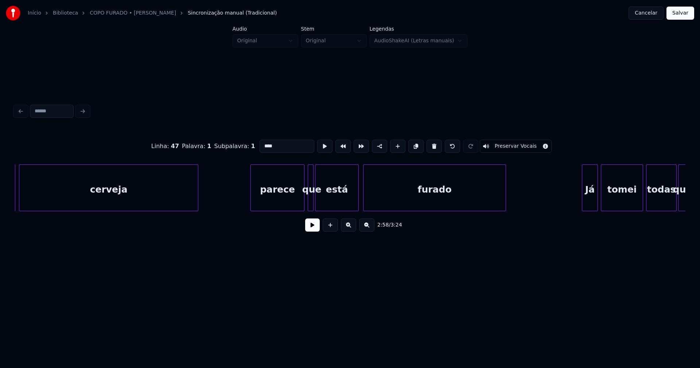
click at [277, 200] on div "parece" at bounding box center [277, 190] width 53 height 50
click at [325, 199] on div at bounding box center [325, 188] width 2 height 46
click at [320, 198] on div at bounding box center [319, 188] width 2 height 46
click at [291, 200] on div "parece" at bounding box center [277, 190] width 53 height 50
click at [261, 142] on input "******" at bounding box center [286, 146] width 55 height 13
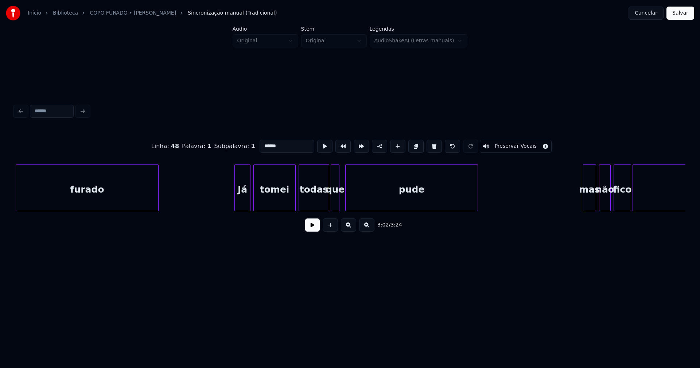
scroll to position [0, 13434]
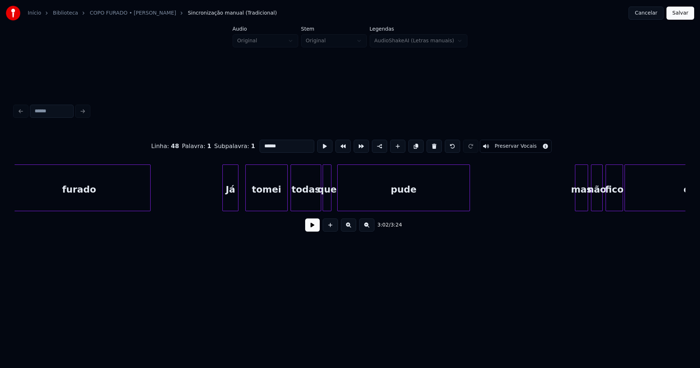
click at [230, 207] on div "Já" at bounding box center [230, 190] width 15 height 50
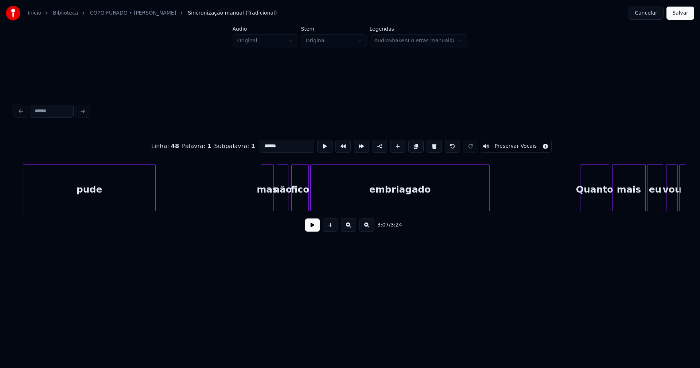
scroll to position [0, 13782]
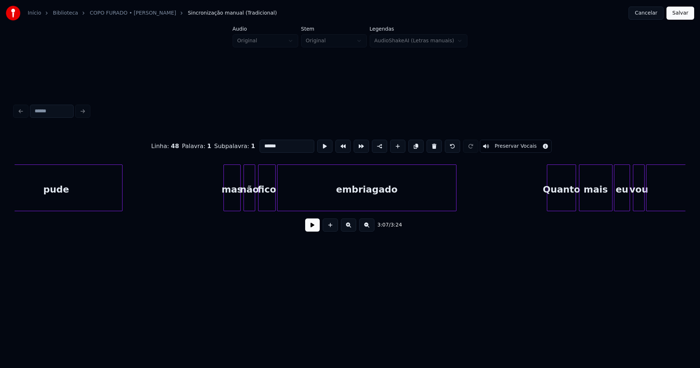
click at [226, 204] on div at bounding box center [225, 188] width 2 height 46
click at [238, 199] on div at bounding box center [239, 188] width 2 height 46
click at [262, 142] on input "***" at bounding box center [286, 146] width 55 height 13
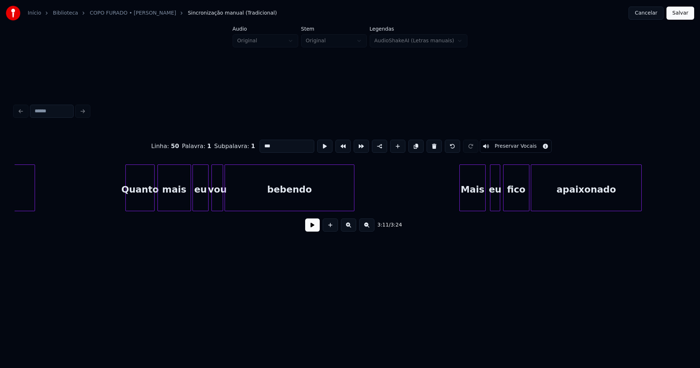
scroll to position [0, 14252]
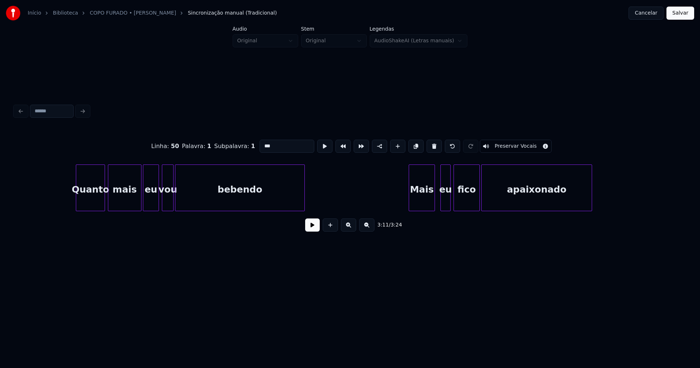
click at [420, 204] on div "Mais" at bounding box center [422, 190] width 26 height 50
click at [442, 206] on div "eu" at bounding box center [441, 190] width 9 height 50
type input "***"
click at [683, 12] on button "Salvar" at bounding box center [680, 13] width 28 height 13
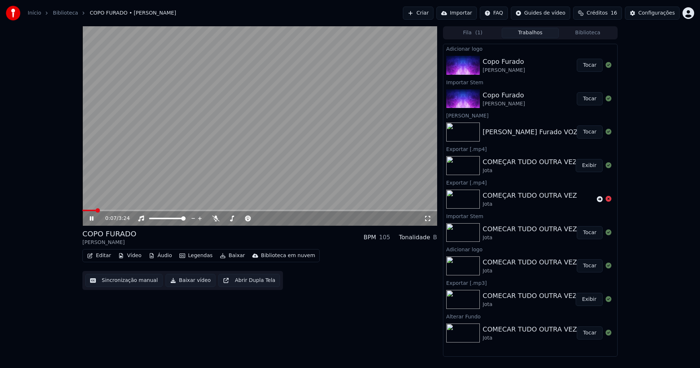
click at [587, 35] on button "Biblioteca" at bounding box center [588, 33] width 58 height 11
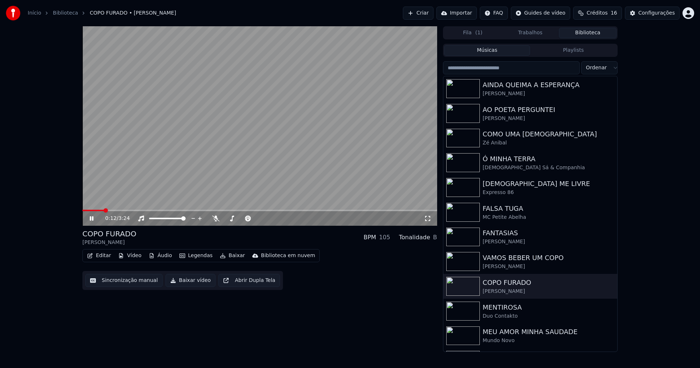
click at [426, 220] on icon at bounding box center [427, 218] width 7 height 6
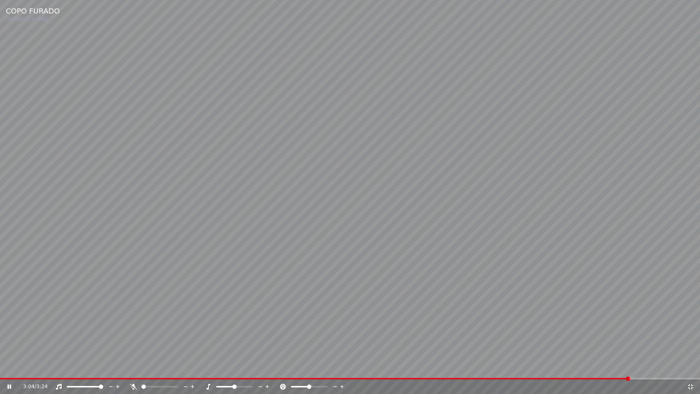
drag, startPoint x: 692, startPoint y: 388, endPoint x: 684, endPoint y: 330, distance: 58.9
click at [692, 367] on icon at bounding box center [689, 386] width 7 height 6
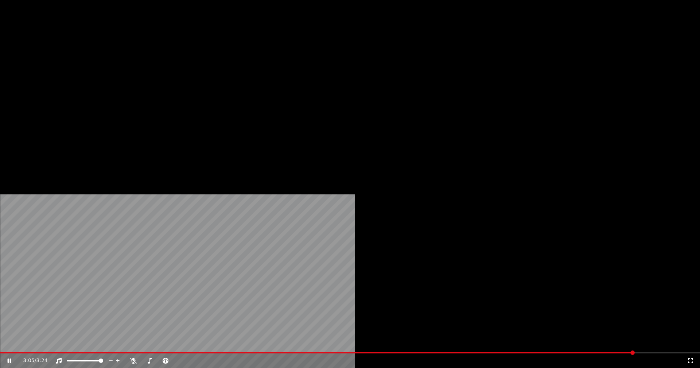
click at [106, 61] on button "Editar" at bounding box center [99, 56] width 30 height 10
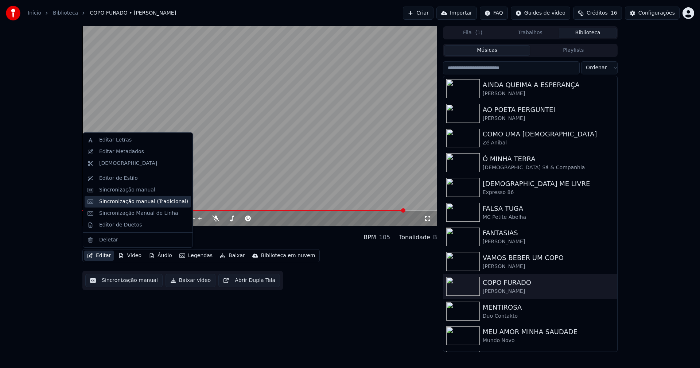
click at [129, 204] on div "Sincronização manual (Tradicional)" at bounding box center [143, 201] width 89 height 7
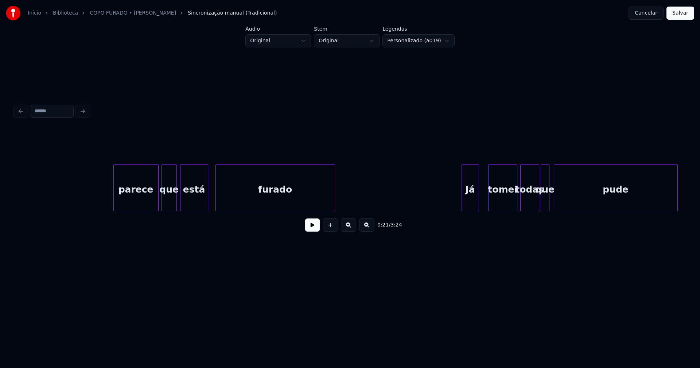
scroll to position [0, 5775]
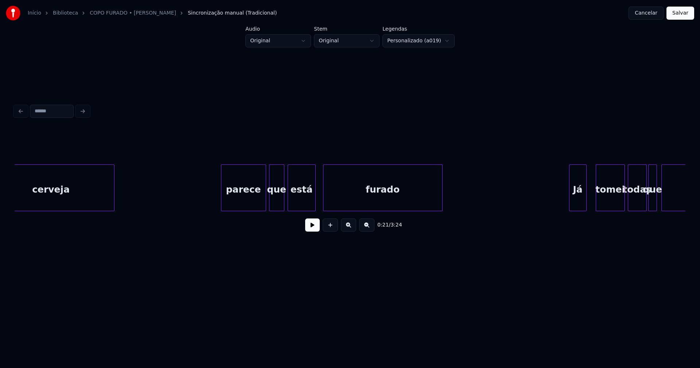
click at [245, 197] on div "parece" at bounding box center [243, 190] width 44 height 50
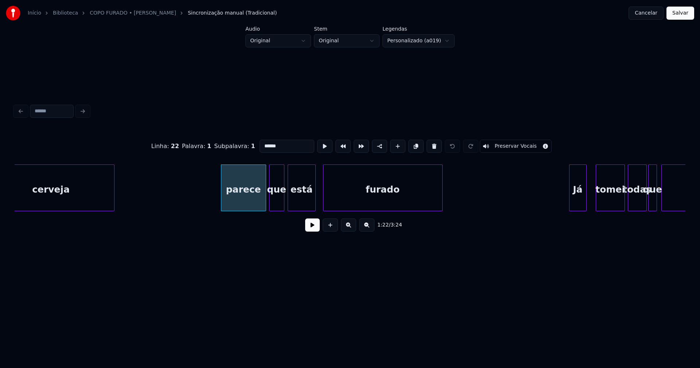
click at [262, 143] on input "******" at bounding box center [286, 146] width 55 height 13
type input "******"
drag, startPoint x: 678, startPoint y: 9, endPoint x: 633, endPoint y: 33, distance: 51.4
click at [678, 9] on button "Salvar" at bounding box center [680, 13] width 28 height 13
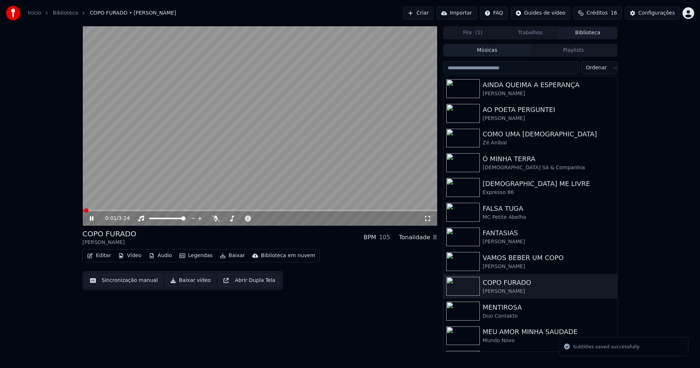
click at [92, 218] on icon at bounding box center [92, 218] width 4 height 4
click at [186, 283] on button "Baixar vídeo" at bounding box center [190, 280] width 50 height 13
